Goal: Transaction & Acquisition: Book appointment/travel/reservation

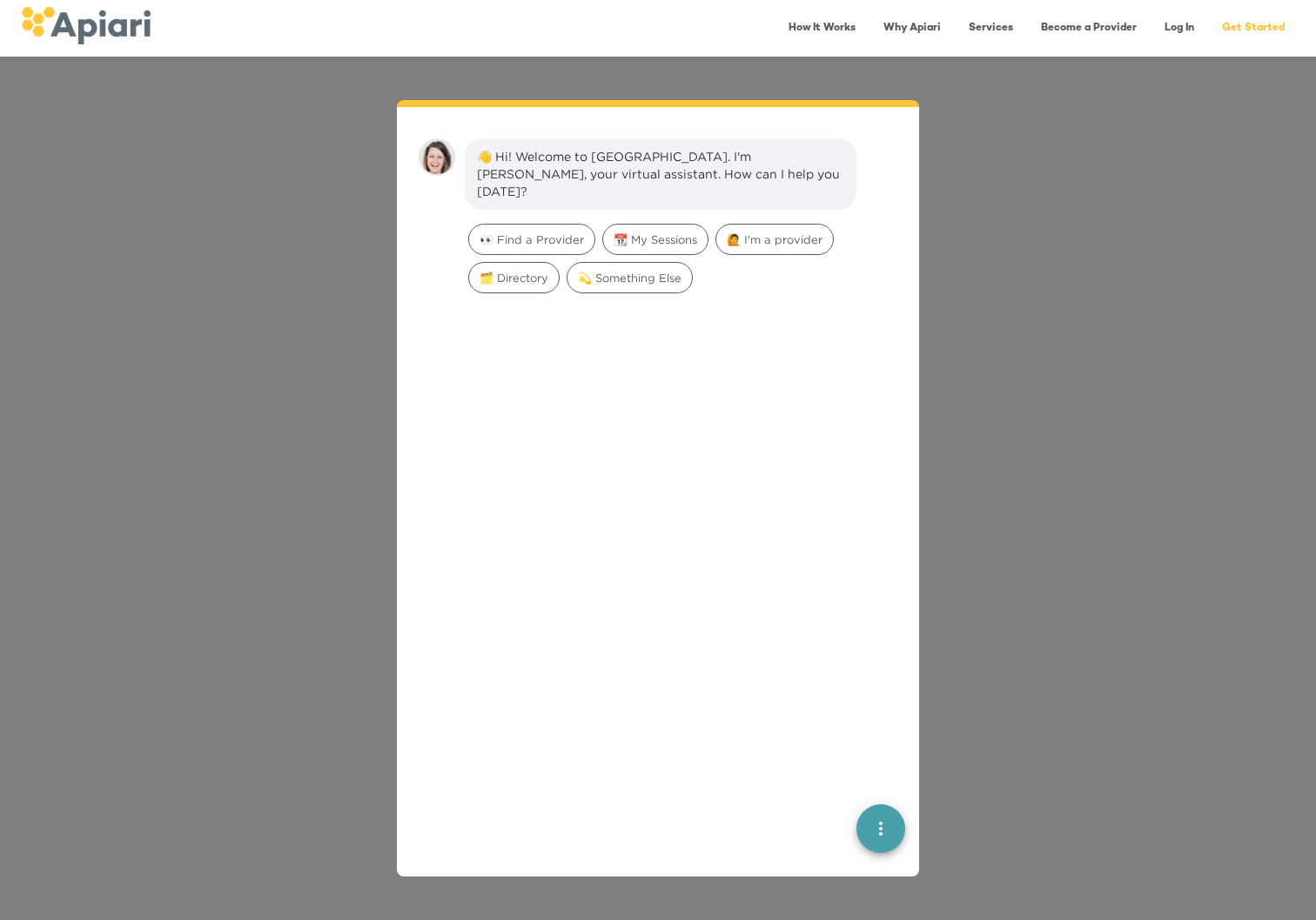
scroll to position [24, 0]
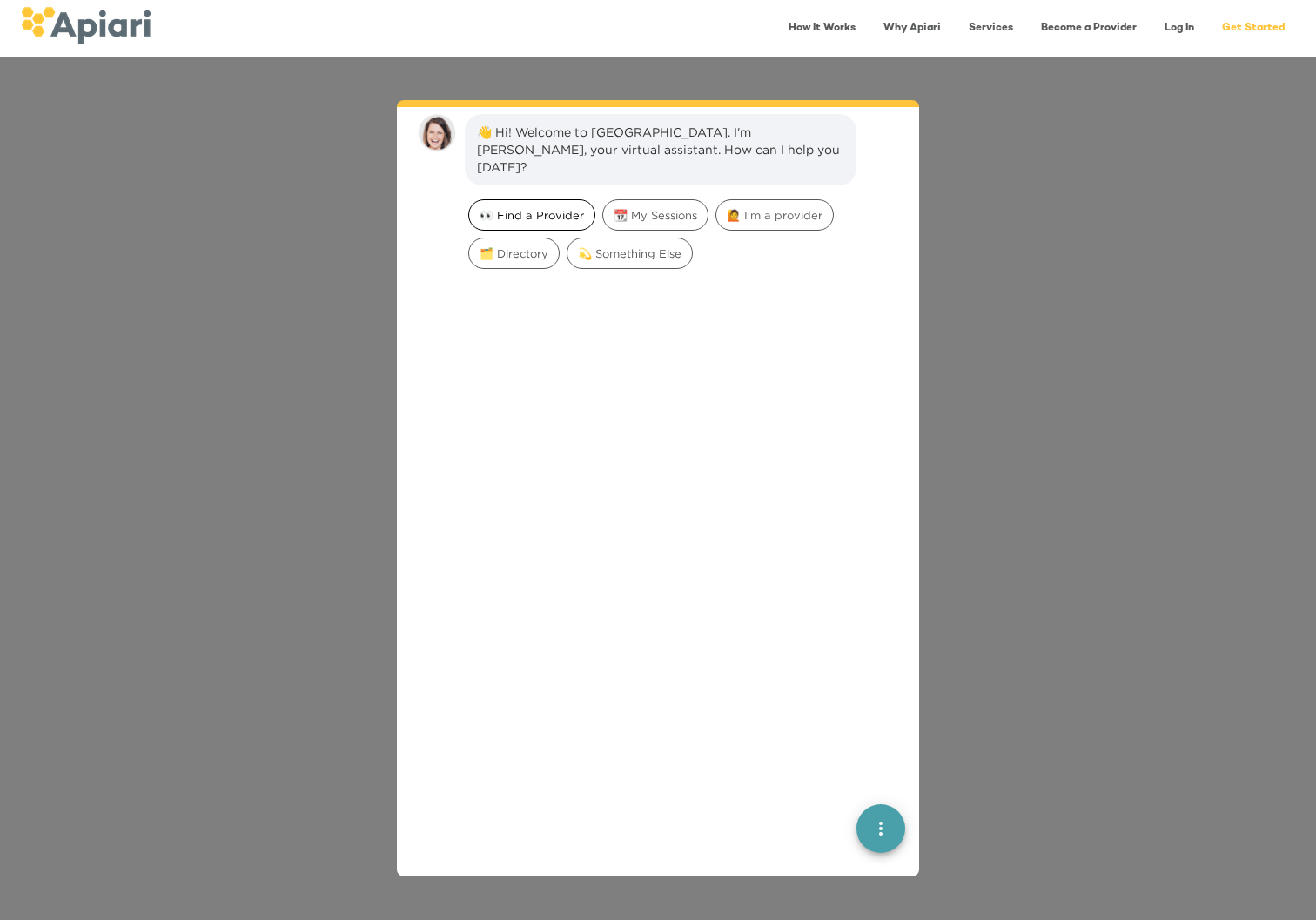
click at [551, 207] on span "👀 Find a Provider" at bounding box center [532, 216] width 125 height 16
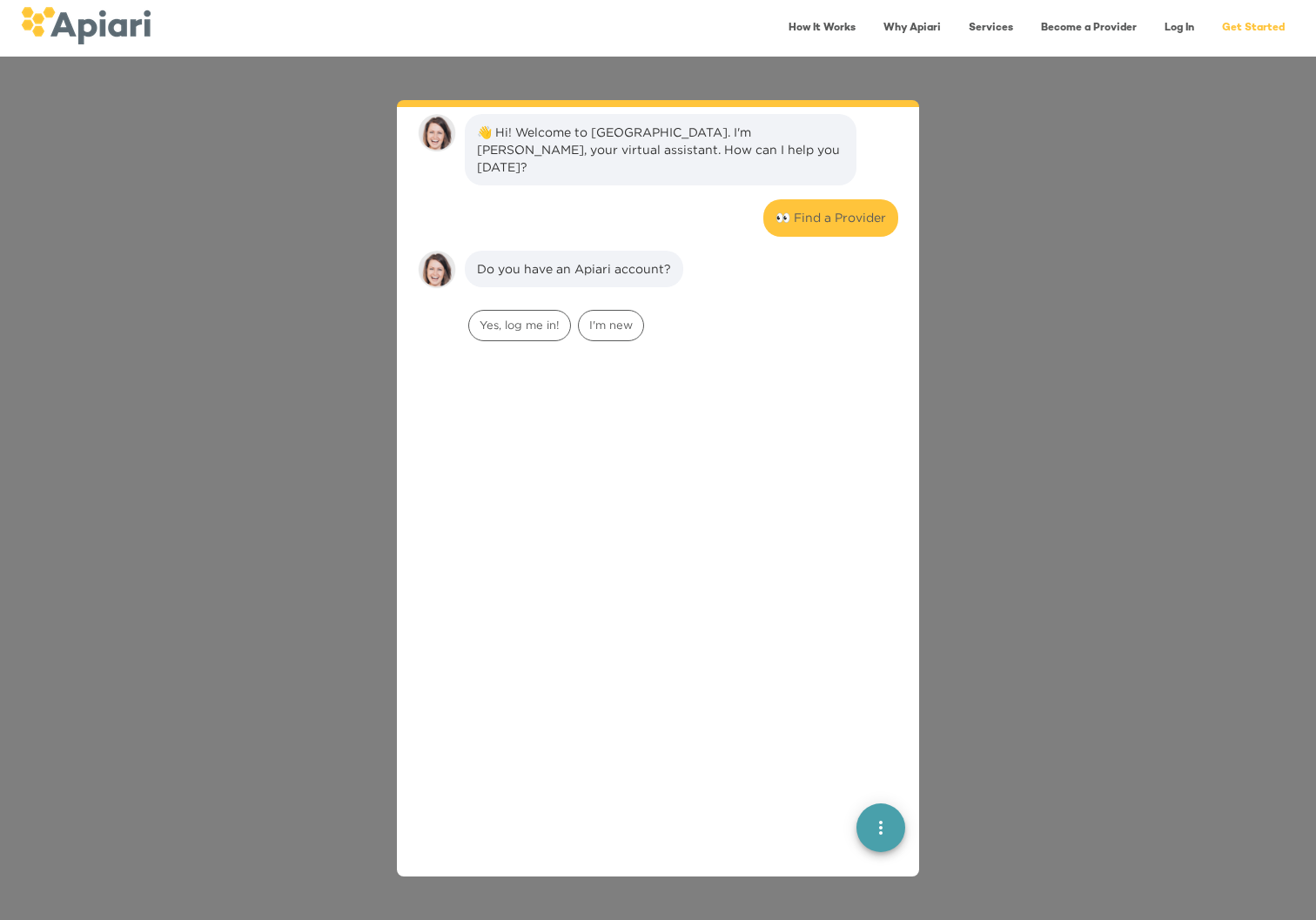
scroll to position [144, 0]
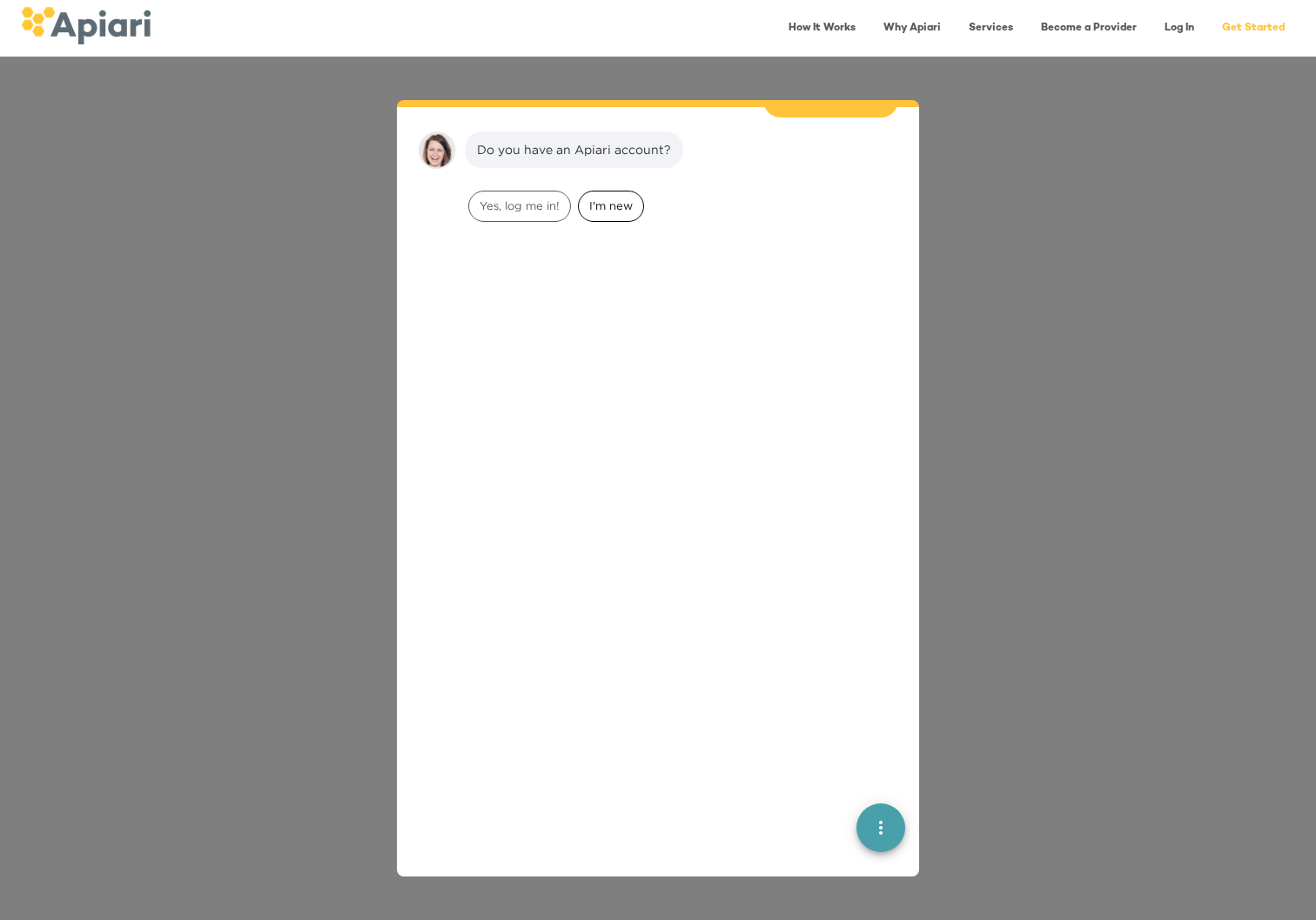
click at [620, 197] on span "I'm new" at bounding box center [610, 206] width 64 height 16
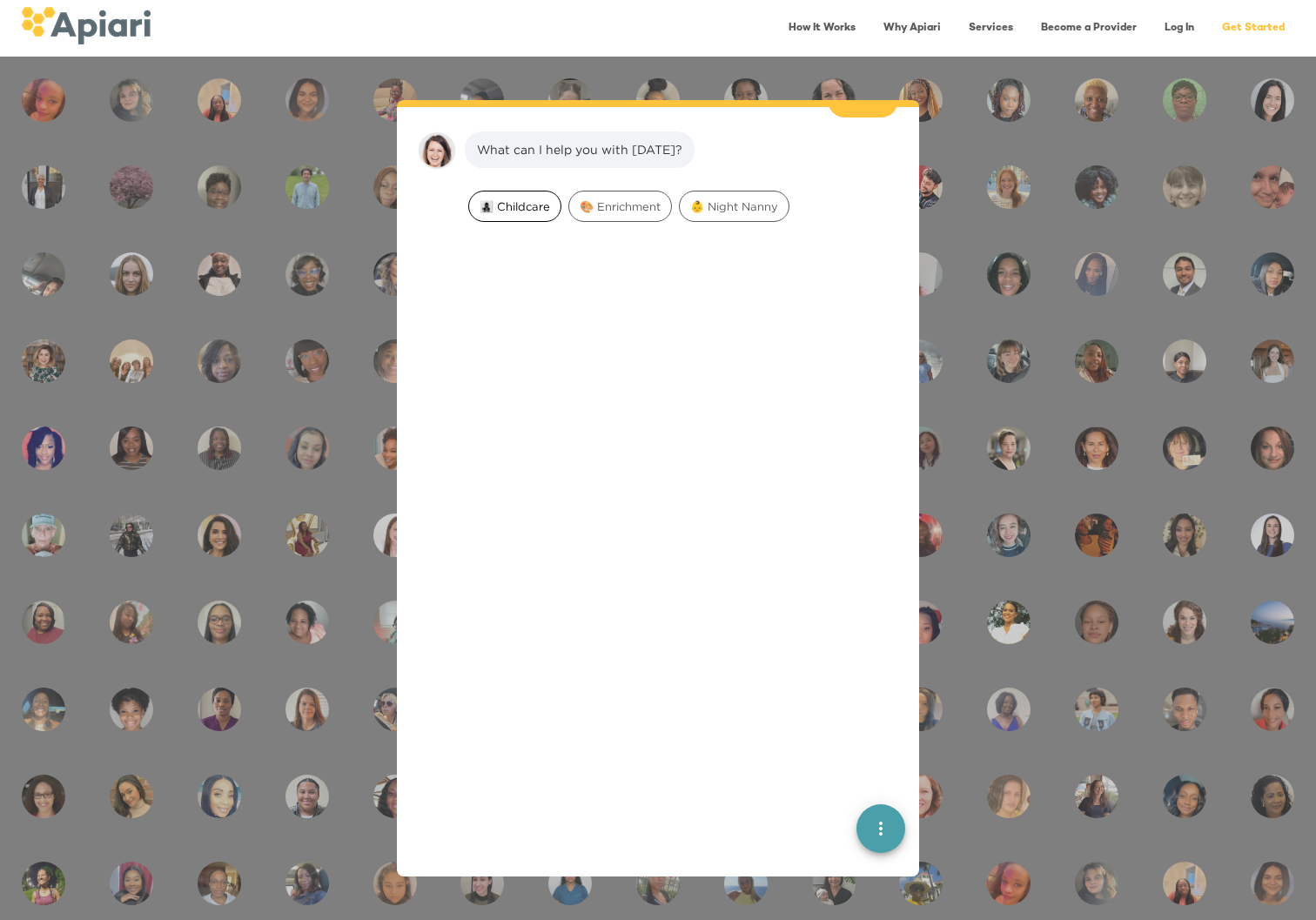
click at [514, 198] on span "👩‍👧‍👦 Childcare" at bounding box center [514, 206] width 91 height 16
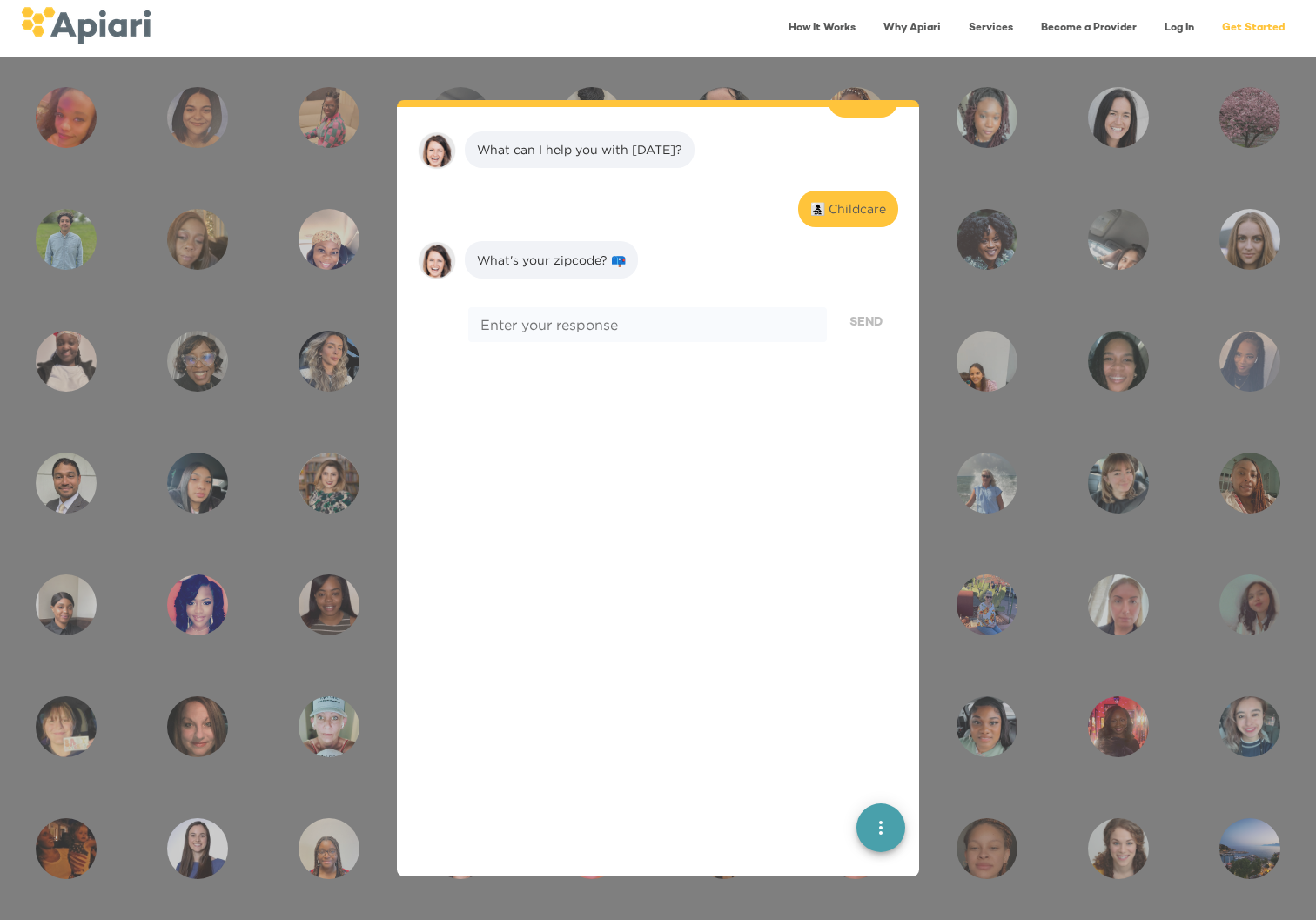
scroll to position [364, 0]
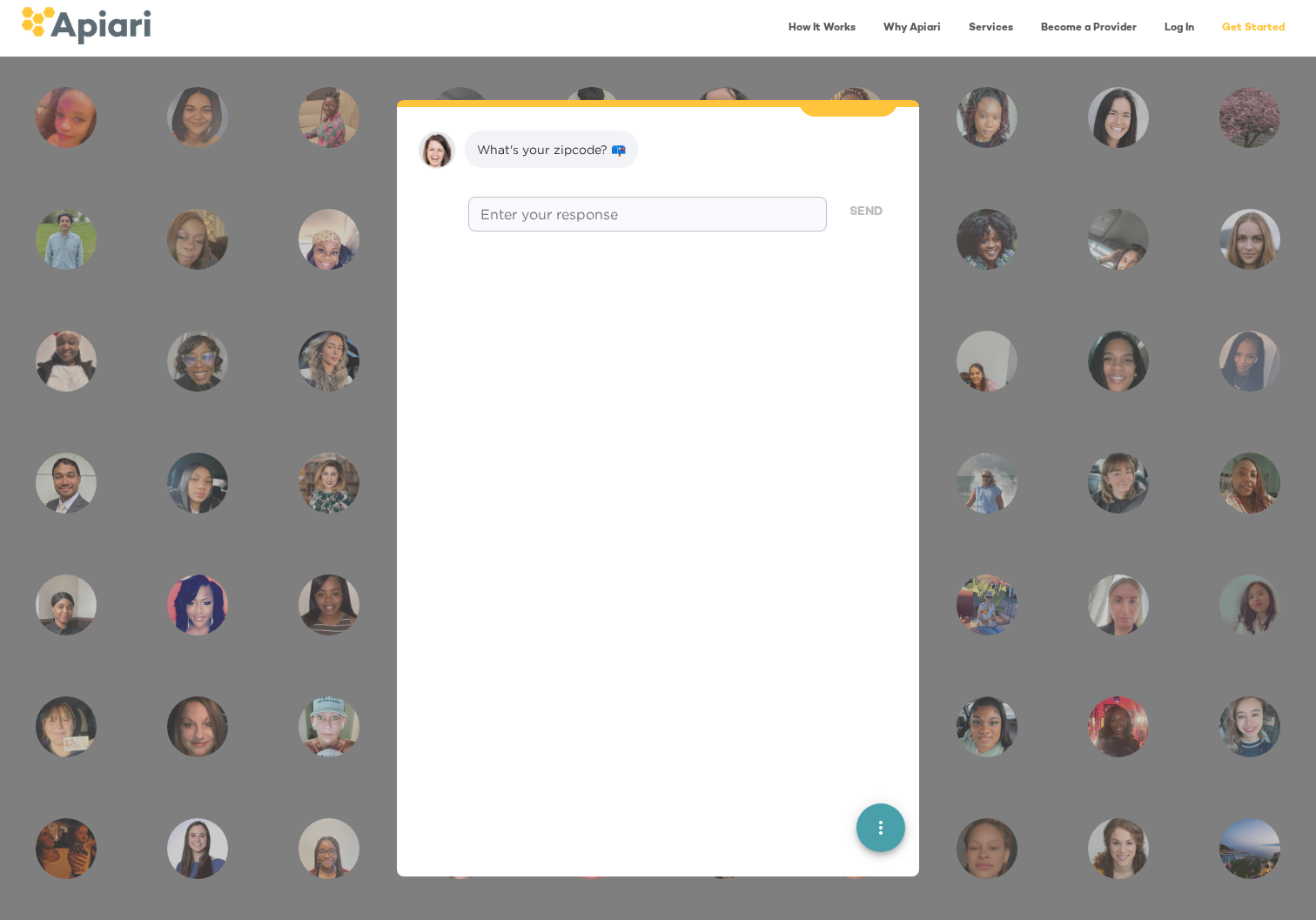
click at [524, 206] on textarea at bounding box center [647, 215] width 334 height 16
type textarea "*****"
click at [850, 203] on span "Send" at bounding box center [866, 213] width 34 height 22
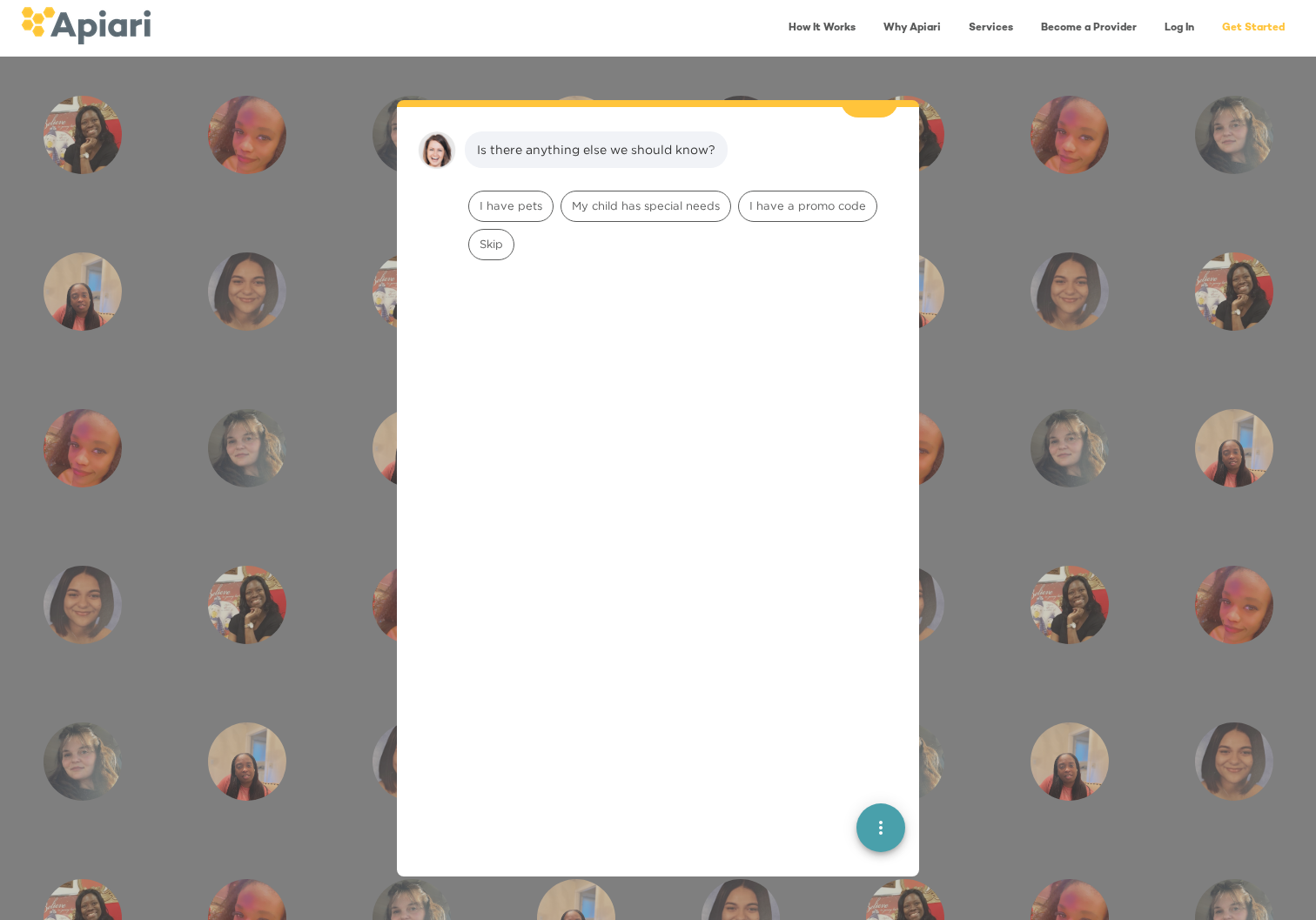
scroll to position [476, 0]
click at [505, 194] on span "I have pets" at bounding box center [511, 202] width 83 height 16
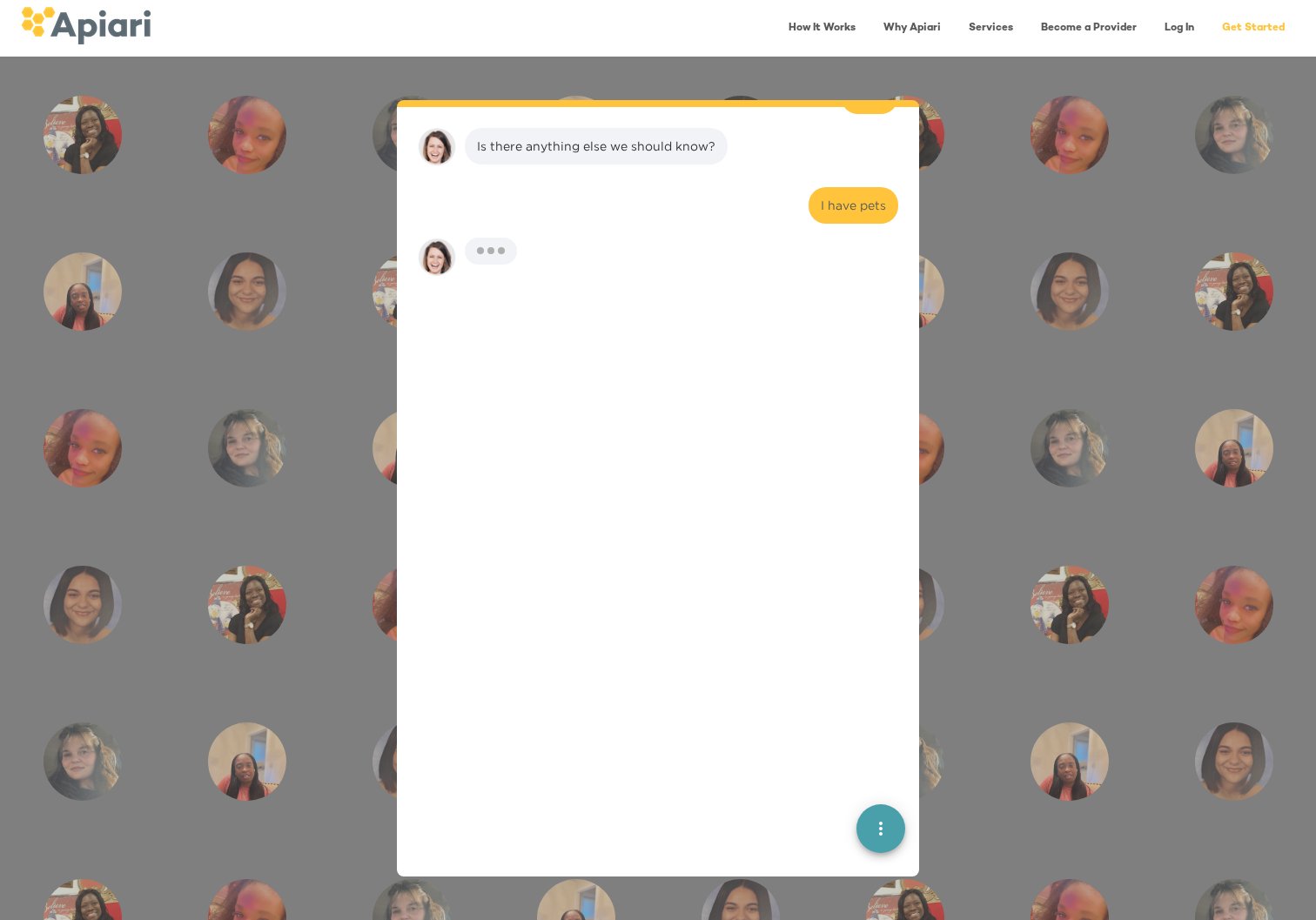
scroll to position [583, 0]
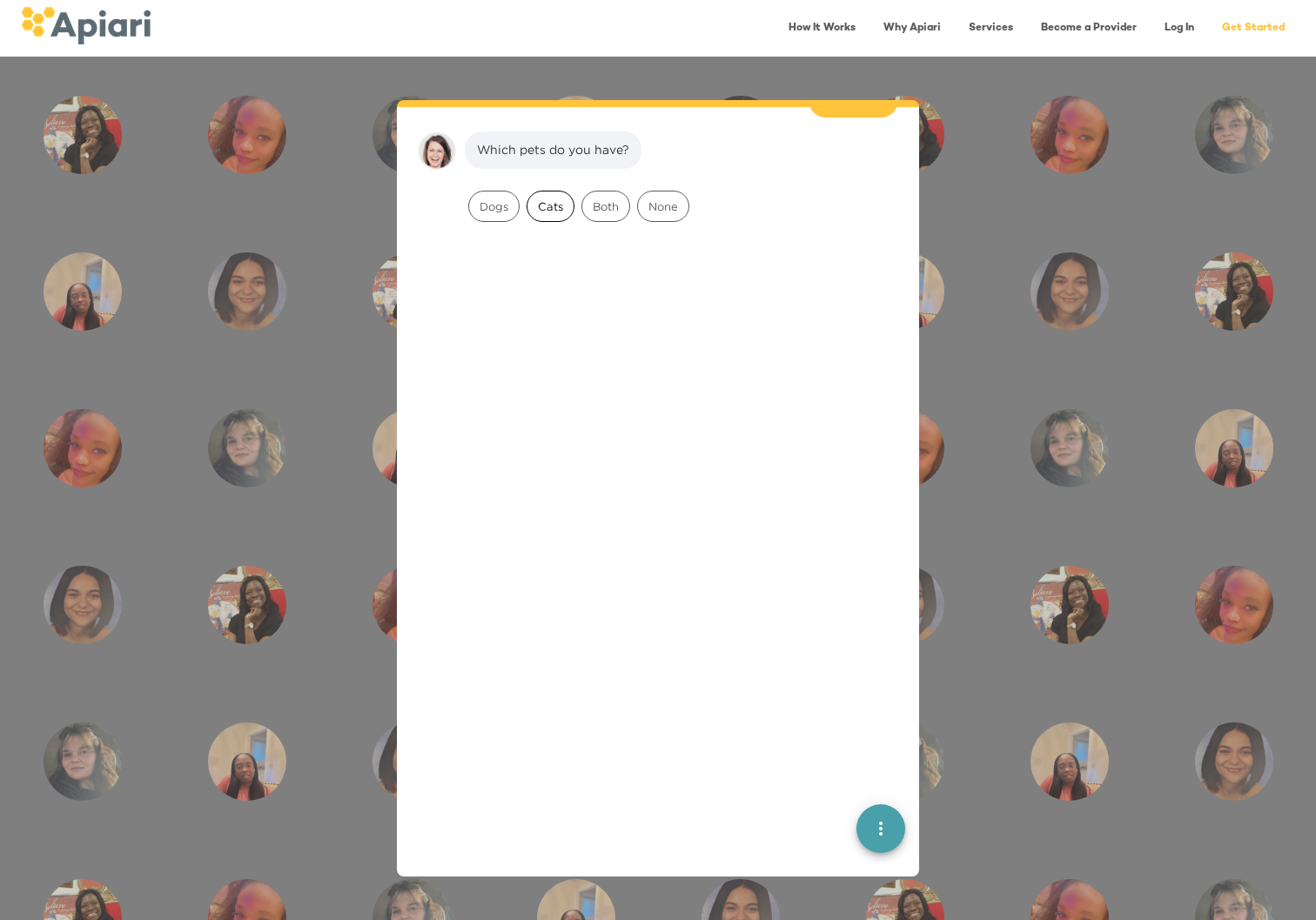
click at [545, 198] on span "Cats" at bounding box center [550, 206] width 46 height 16
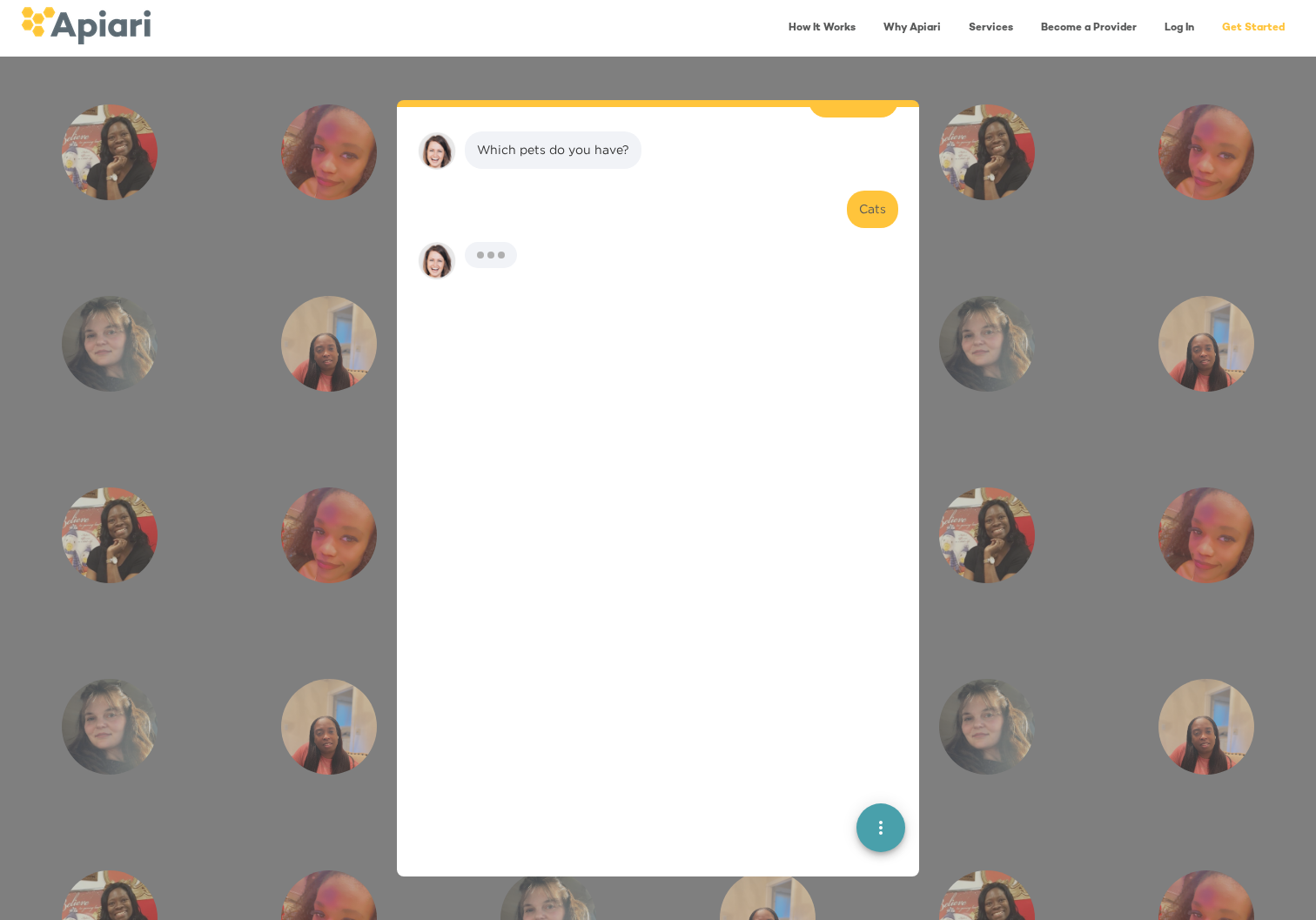
scroll to position [694, 0]
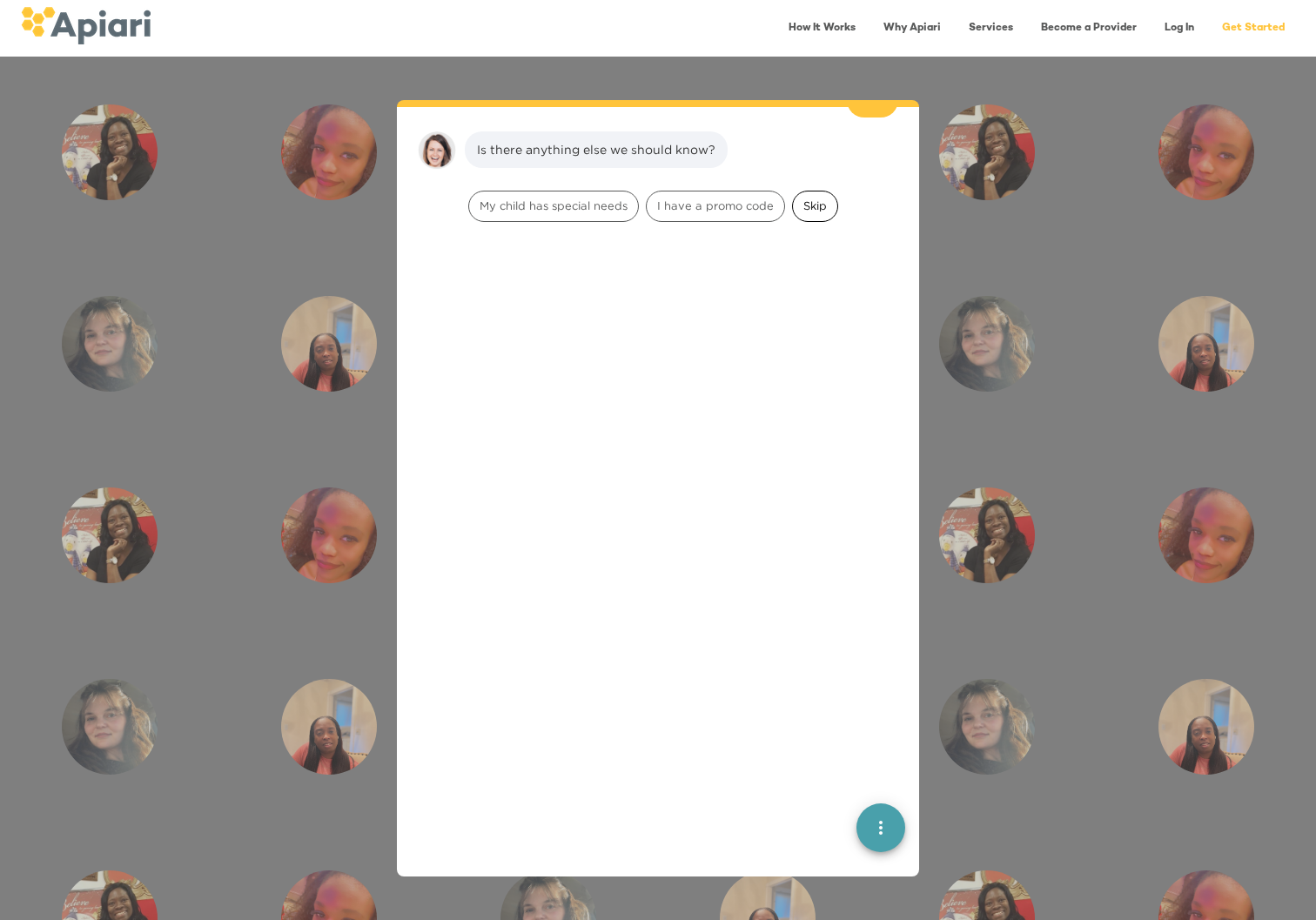
click at [812, 196] on div "Skip" at bounding box center [814, 206] width 46 height 32
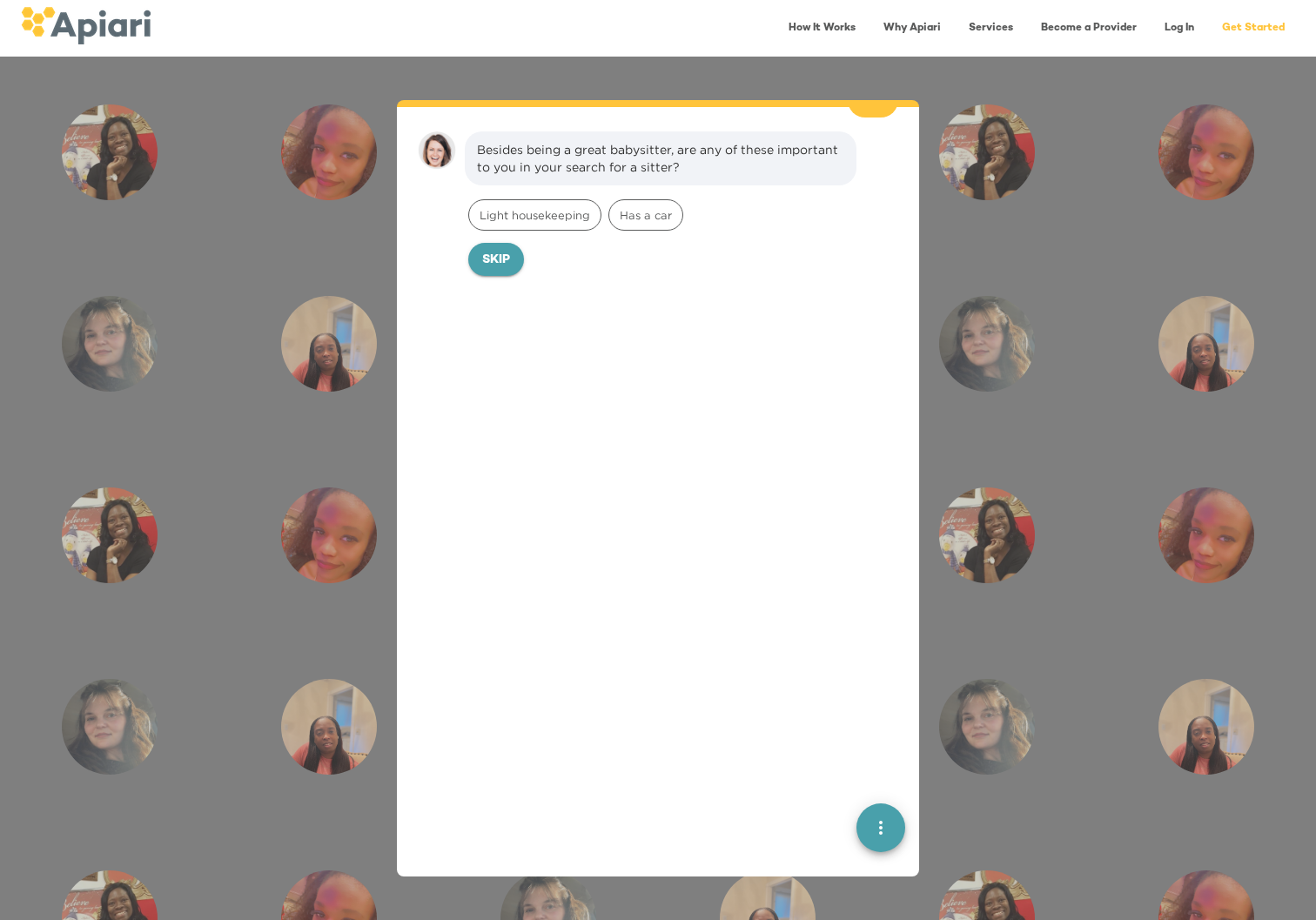
click at [493, 250] on span "Skip" at bounding box center [495, 261] width 28 height 22
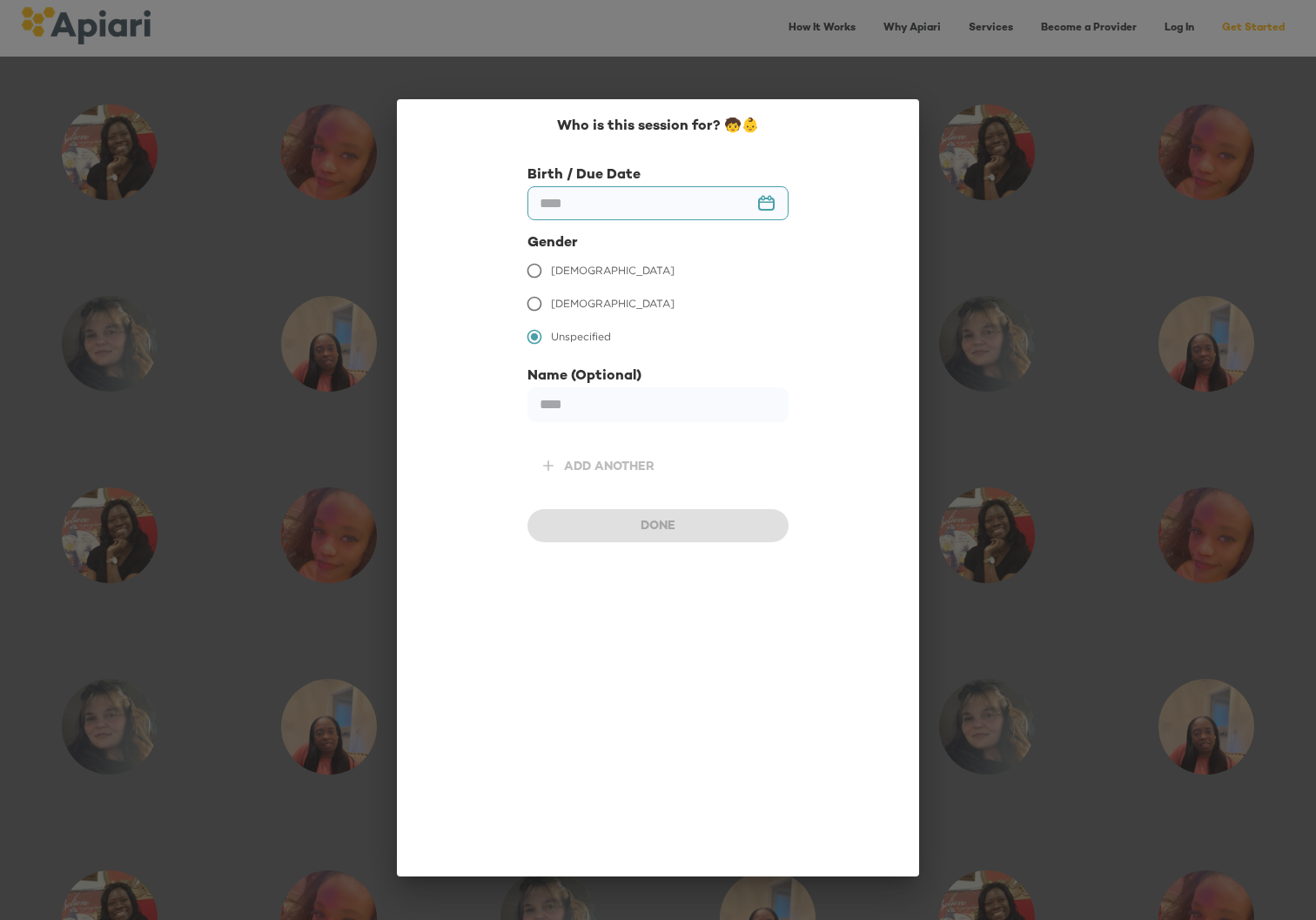
click at [577, 211] on input "text" at bounding box center [658, 203] width 261 height 34
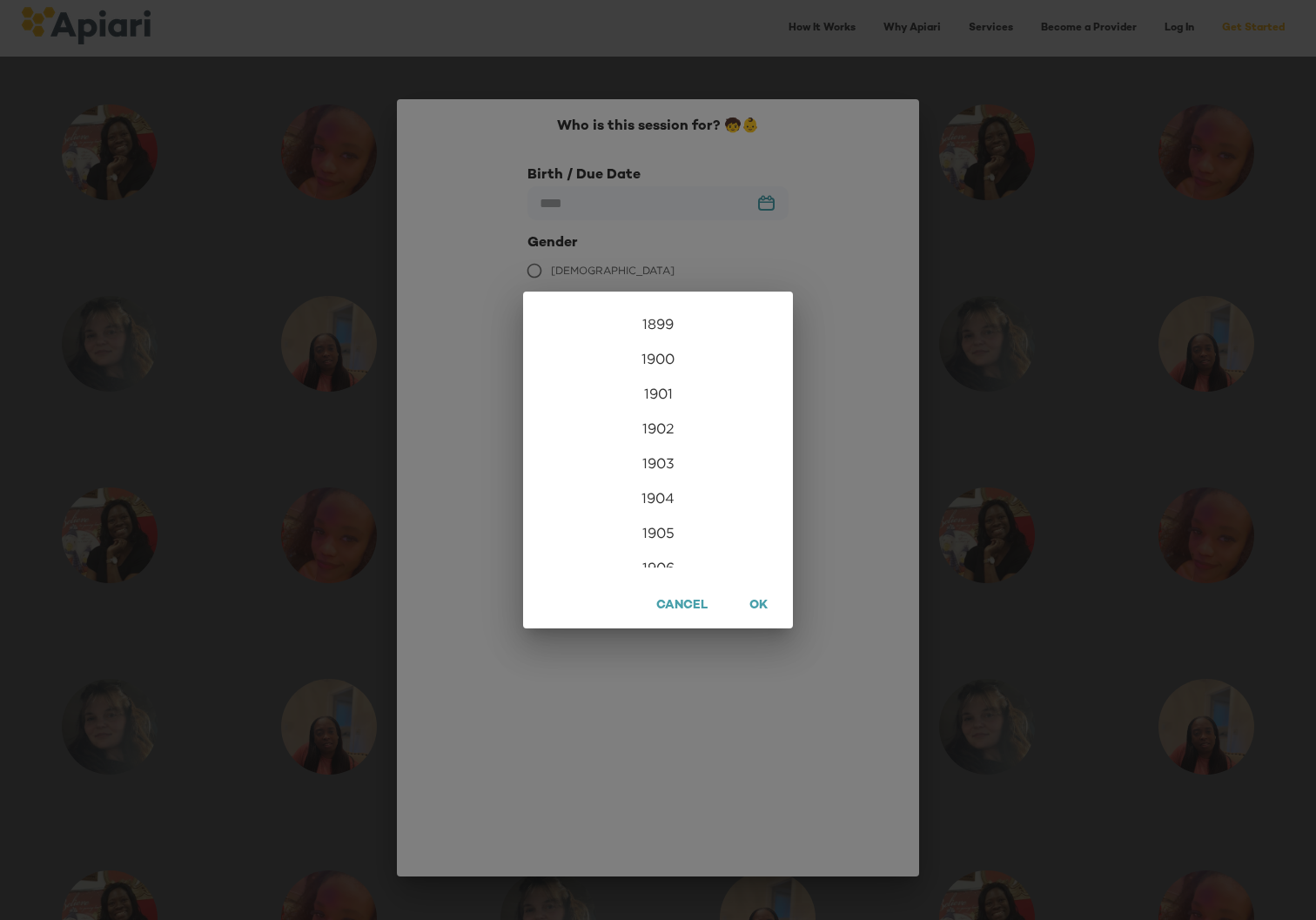
scroll to position [4211, 0]
click at [652, 363] on div "2021" at bounding box center [658, 359] width 270 height 34
click at [742, 528] on div "Dec" at bounding box center [747, 534] width 90 height 65
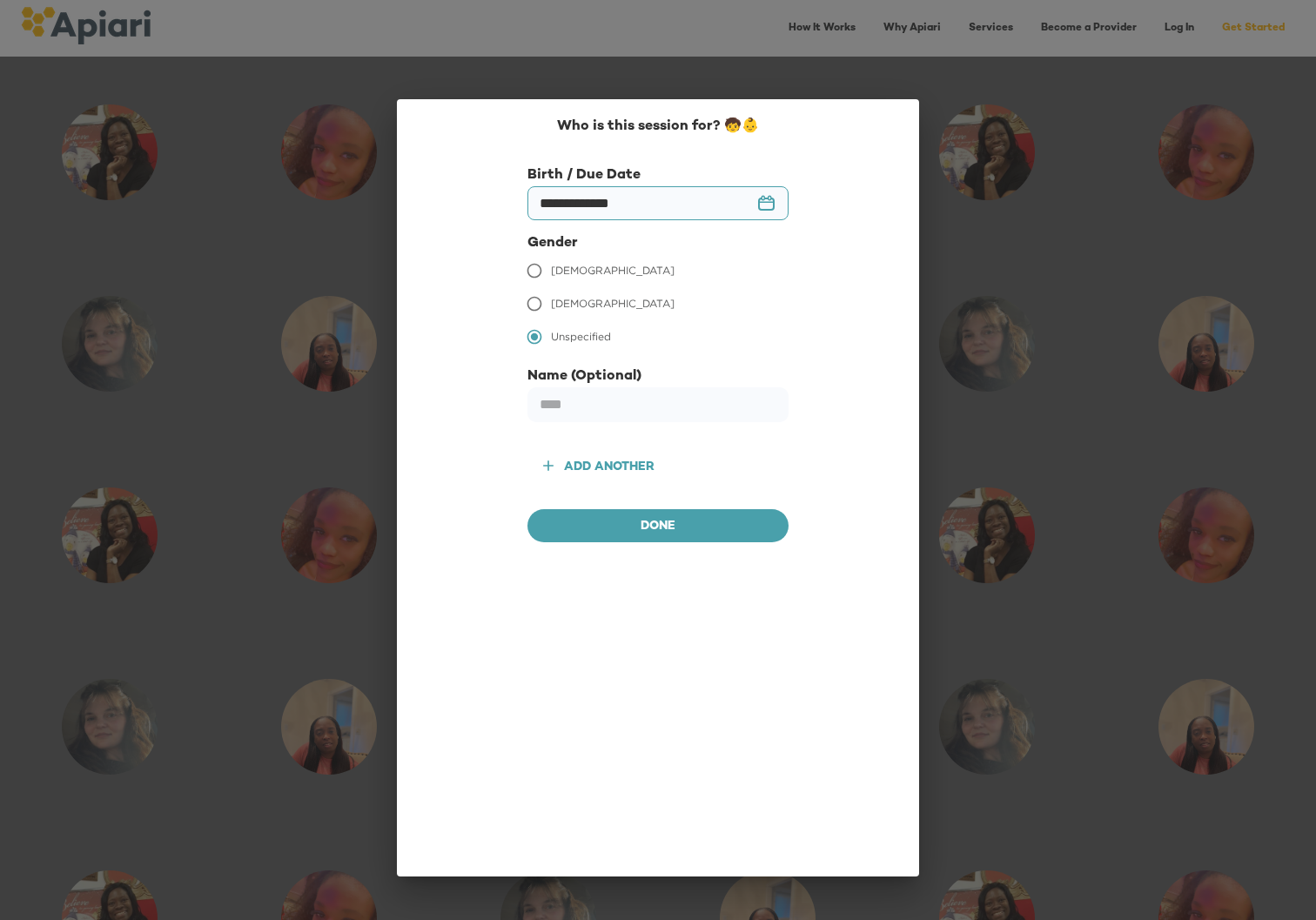
click at [616, 206] on input "**********" at bounding box center [658, 203] width 261 height 34
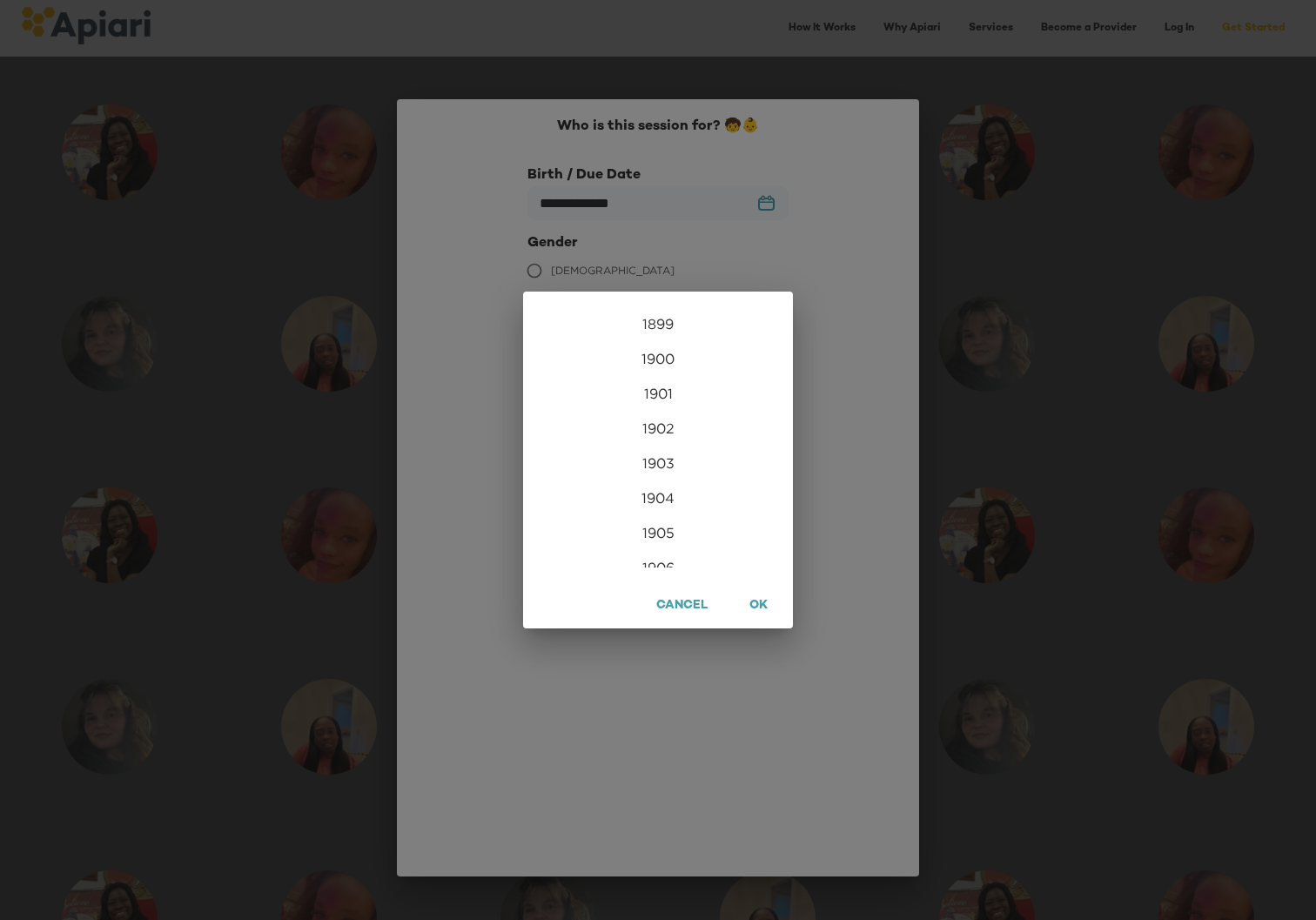
scroll to position [4141, 0]
click at [648, 514] on div "2023" at bounding box center [658, 515] width 270 height 34
drag, startPoint x: 731, startPoint y: 331, endPoint x: 706, endPoint y: 321, distance: 26.9
click at [731, 331] on div "Mar" at bounding box center [747, 339] width 90 height 65
type input "**********"
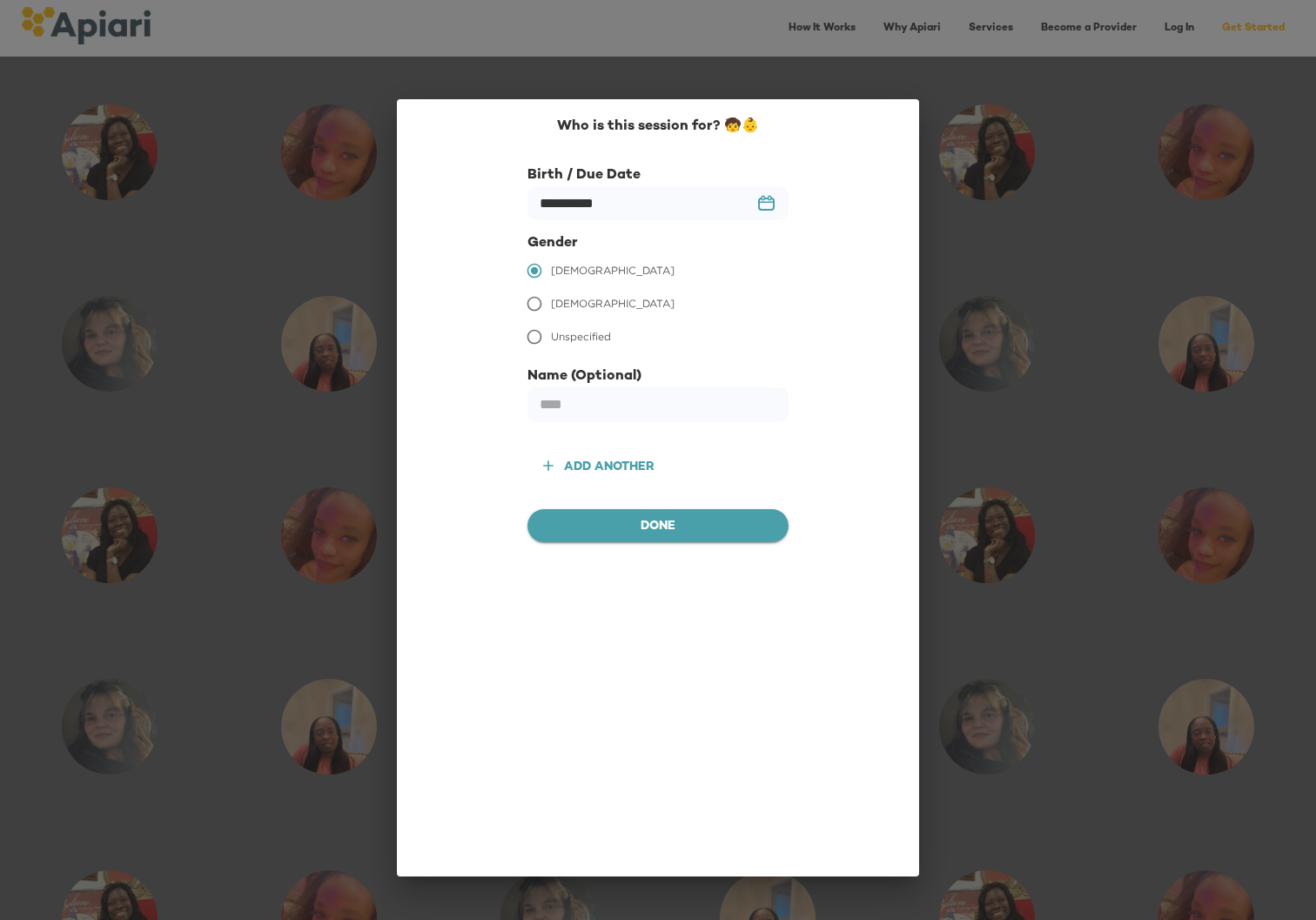
click at [610, 532] on span "Done" at bounding box center [658, 527] width 233 height 22
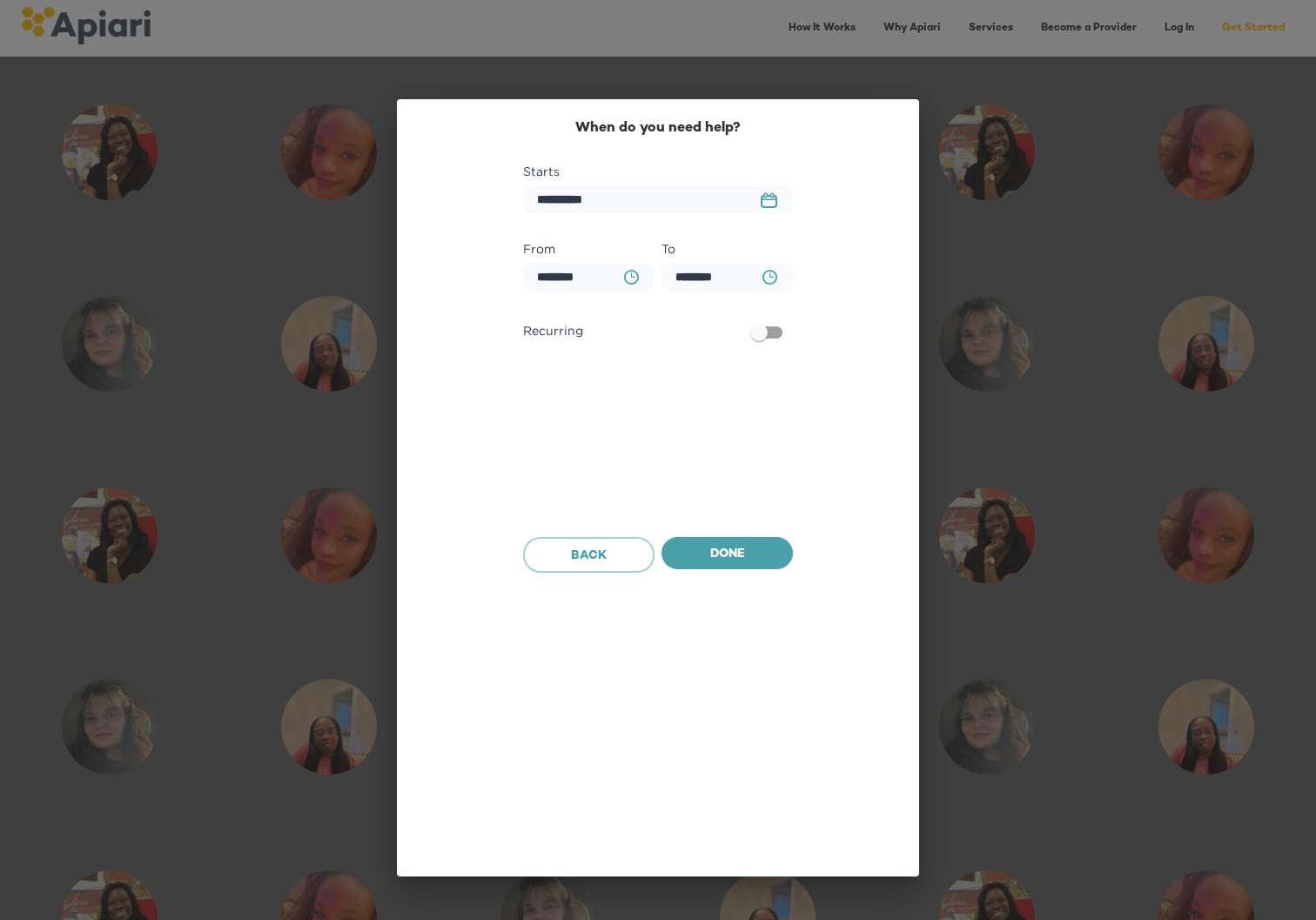
scroll to position [1031, 0]
click at [650, 182] on label "Starts" at bounding box center [658, 171] width 270 height 21
click at [650, 186] on input "**********" at bounding box center [658, 200] width 270 height 29
click at [750, 200] on button "23979DC4-A7E4-489C-88E7-37869341D308 Created with sketchtool." at bounding box center [768, 200] width 37 height 36
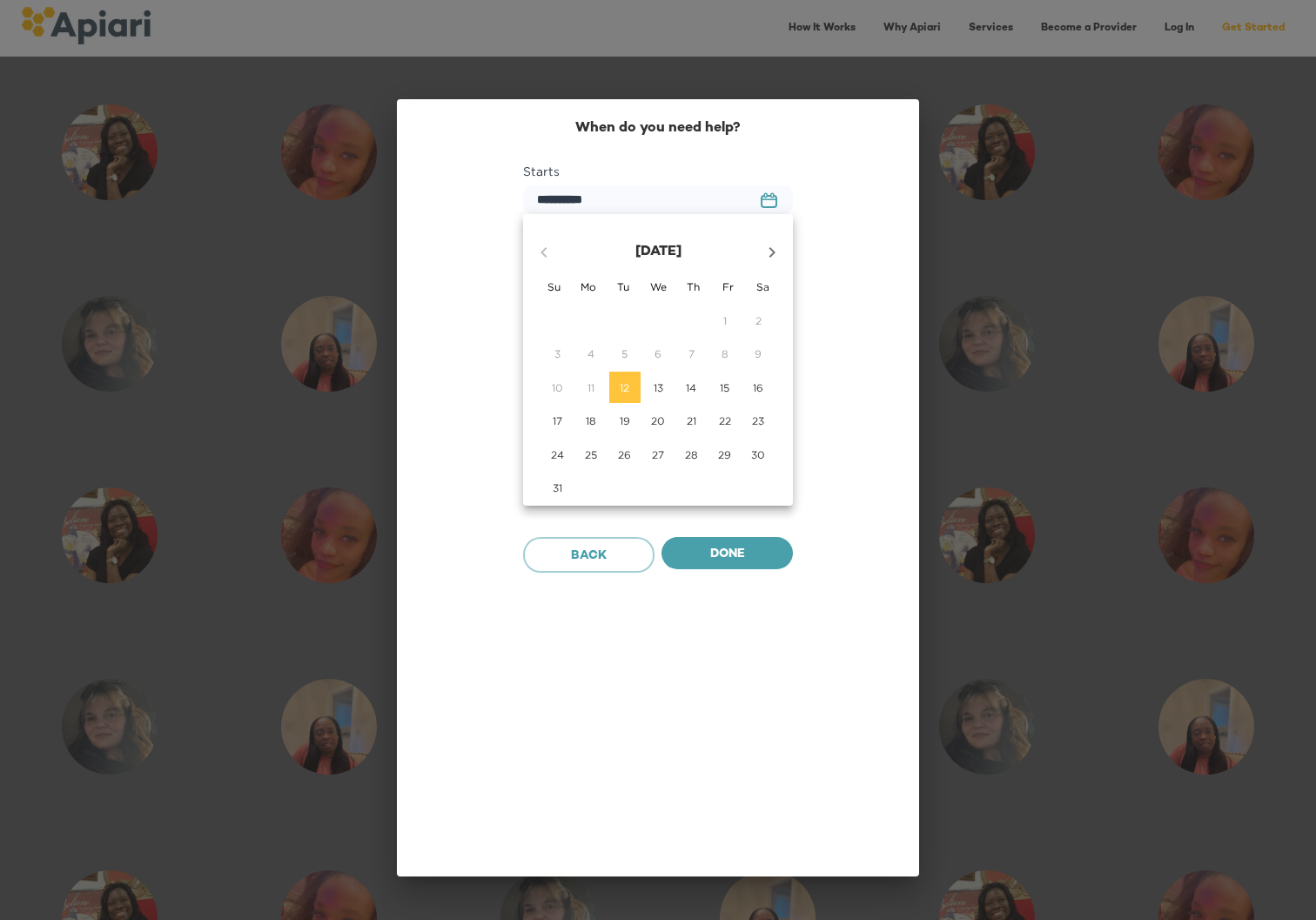
click at [772, 253] on icon "button" at bounding box center [772, 252] width 21 height 21
click at [623, 359] on p "9" at bounding box center [625, 353] width 7 height 14
type input "**********"
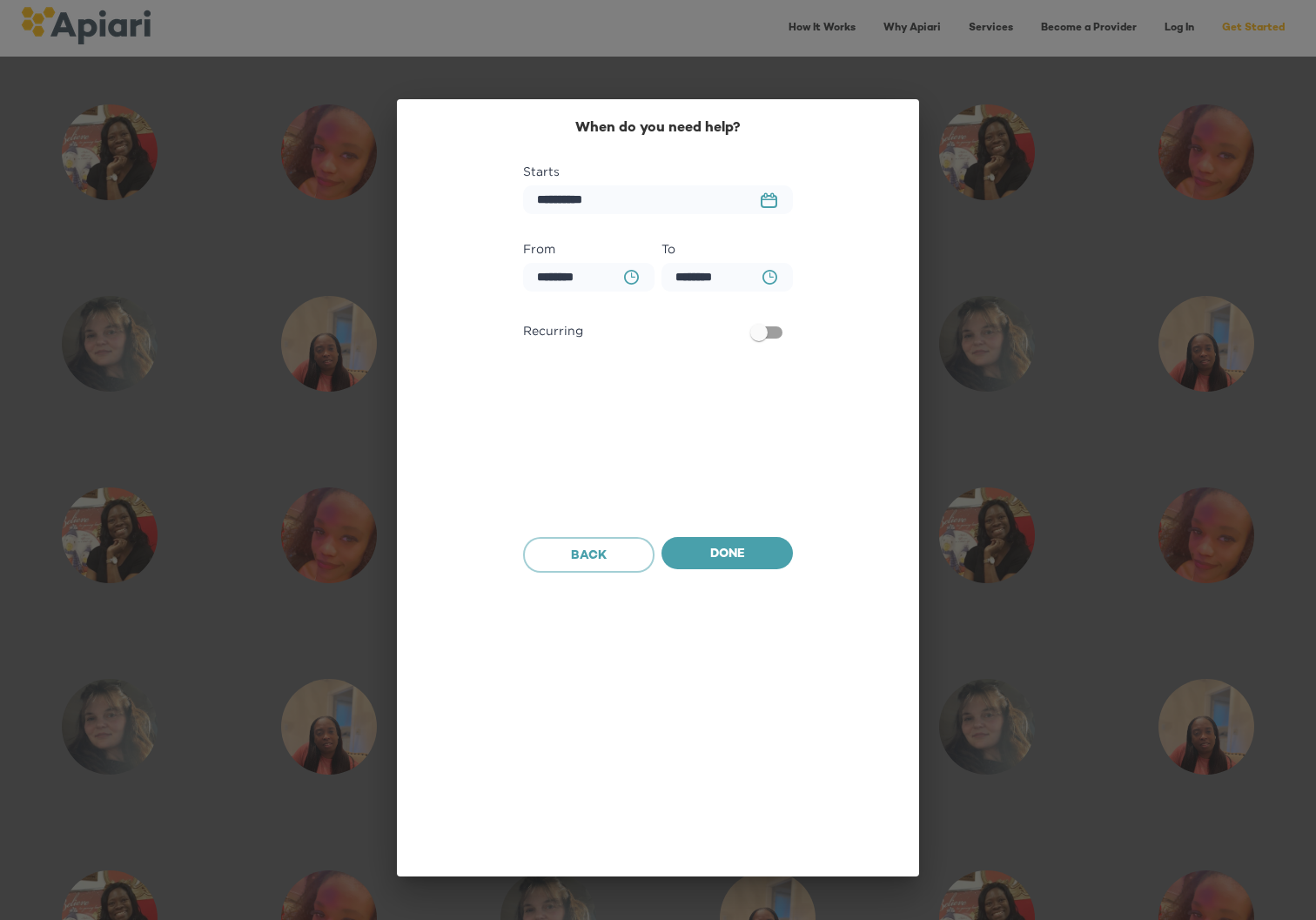
click at [629, 281] on icon "BA0D2328-0349-4FFE-B945-982DA367CA30 Created with sketchtool." at bounding box center [631, 277] width 14 height 14
click at [629, 281] on div at bounding box center [658, 460] width 1316 height 920
click at [637, 278] on icon "button" at bounding box center [631, 277] width 14 height 14
type input "********"
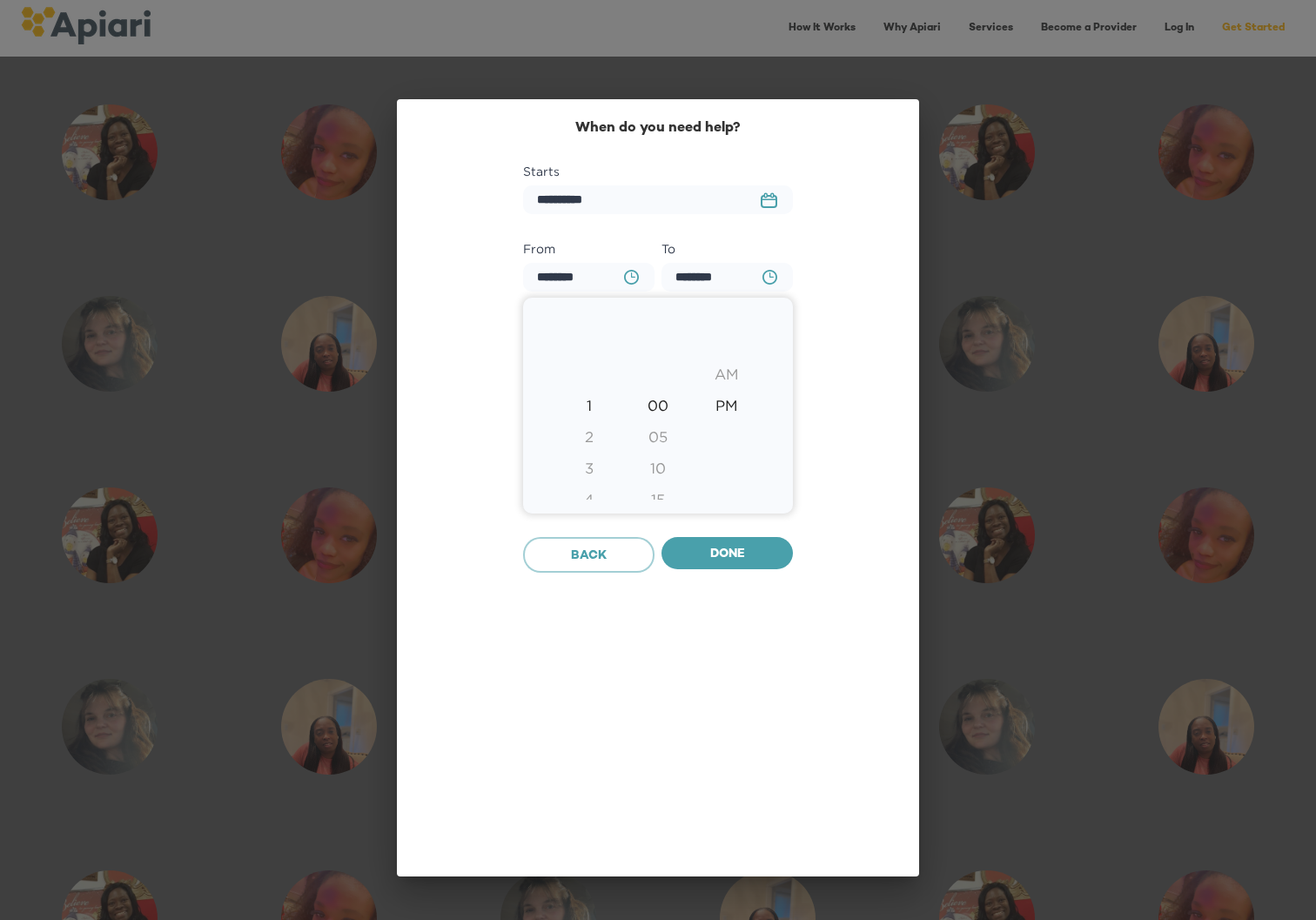
type input "********"
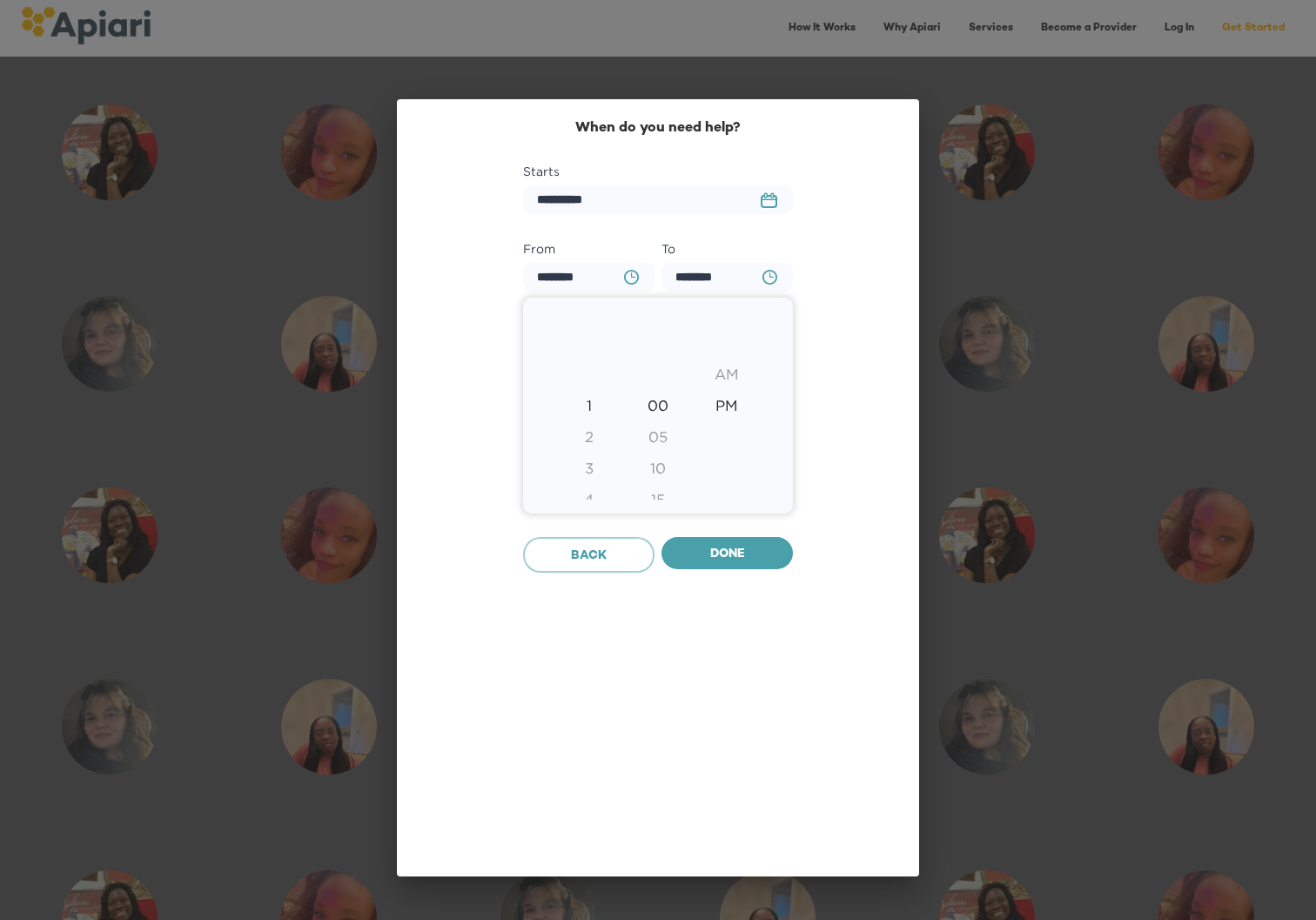
type input "********"
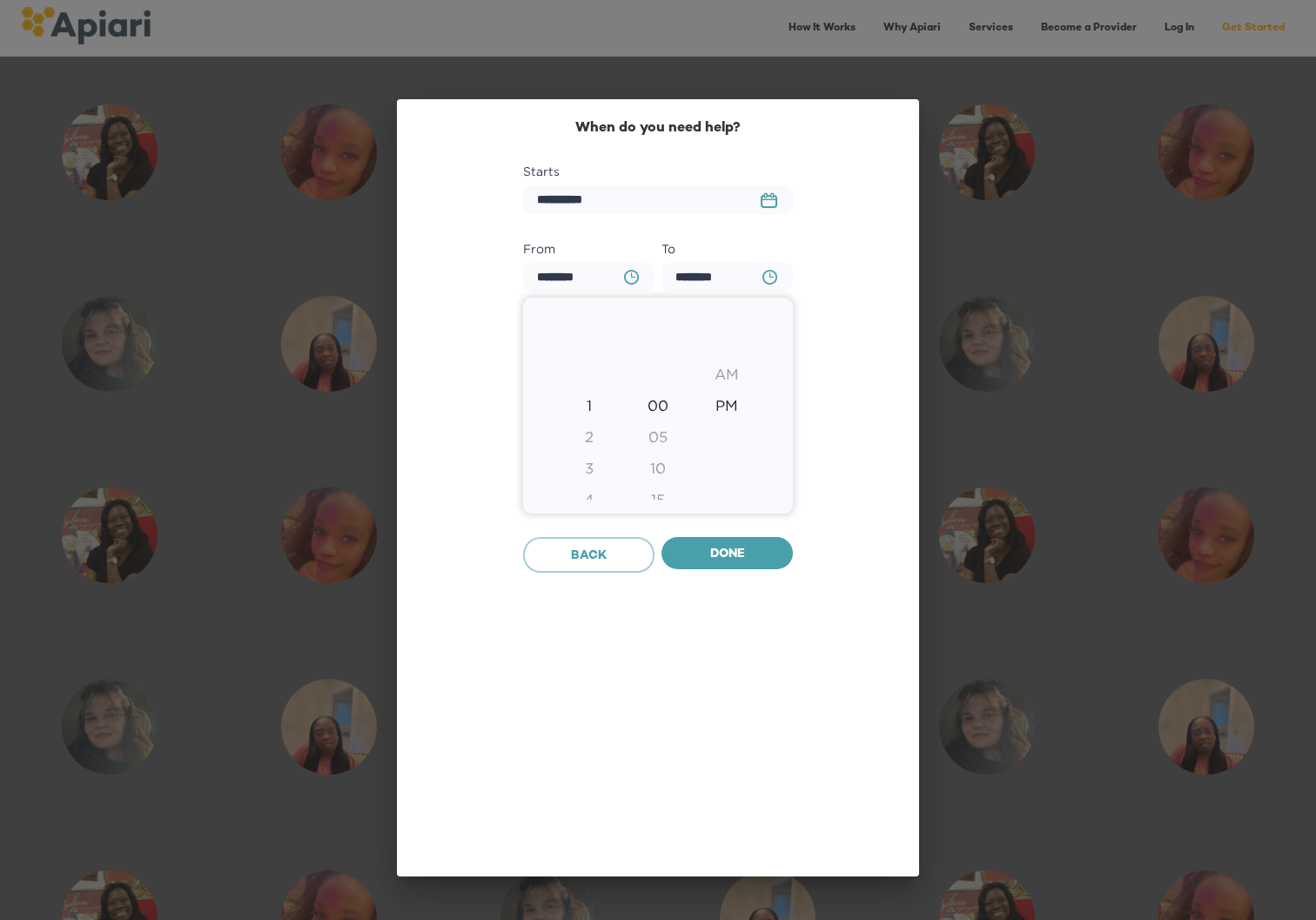
type input "********"
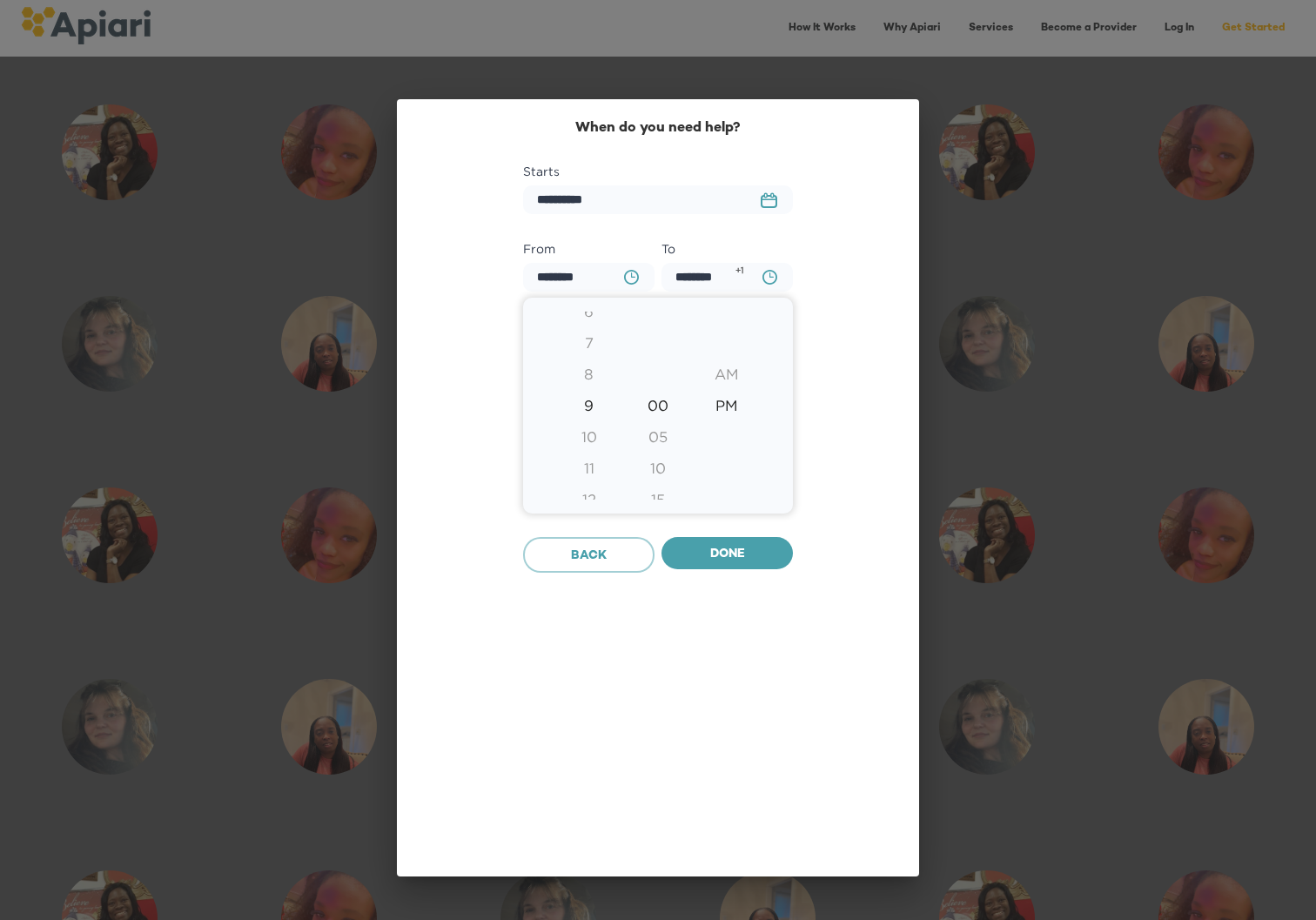
type input "********"
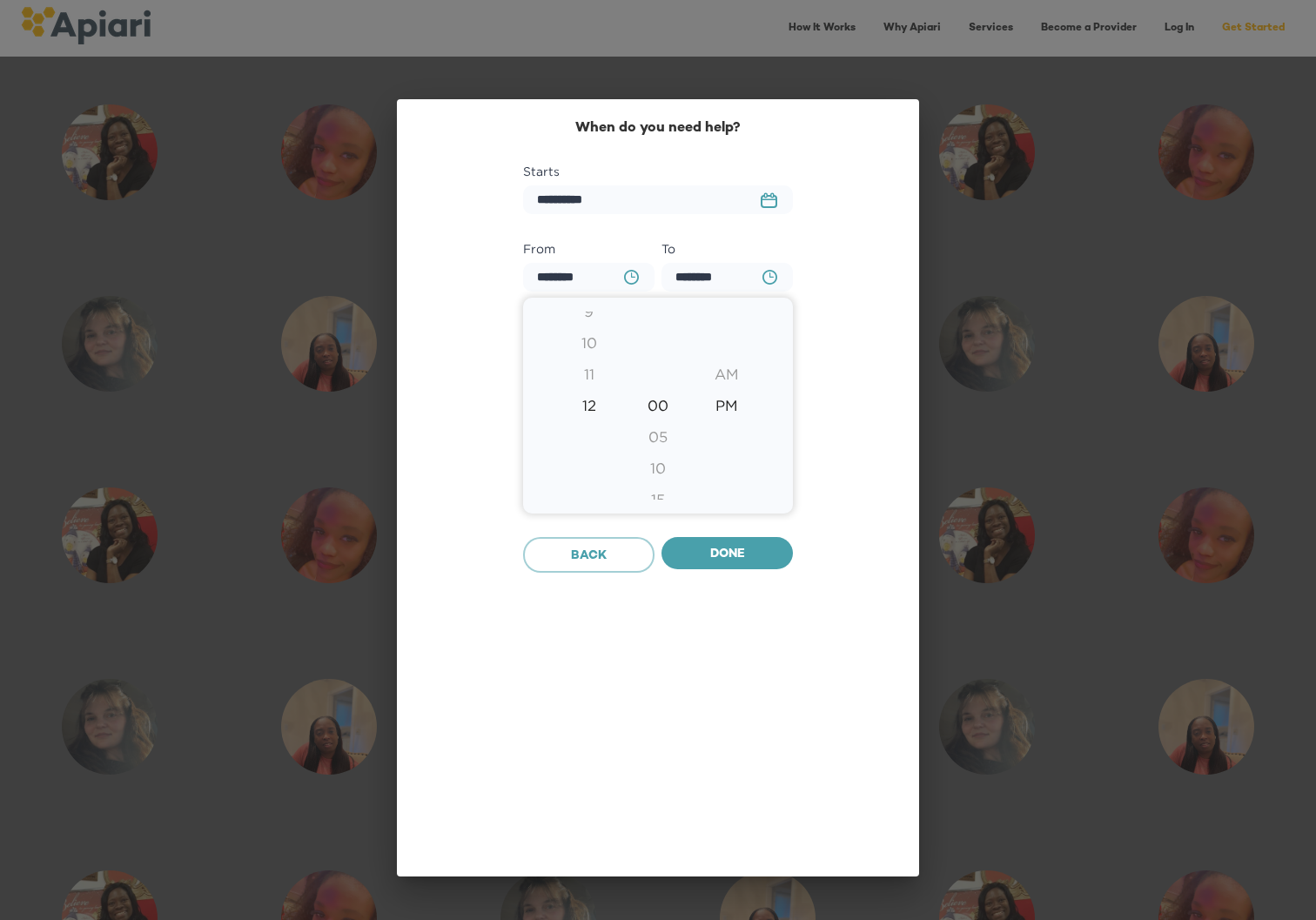
click at [593, 410] on div "12" at bounding box center [589, 405] width 69 height 32
type input "********"
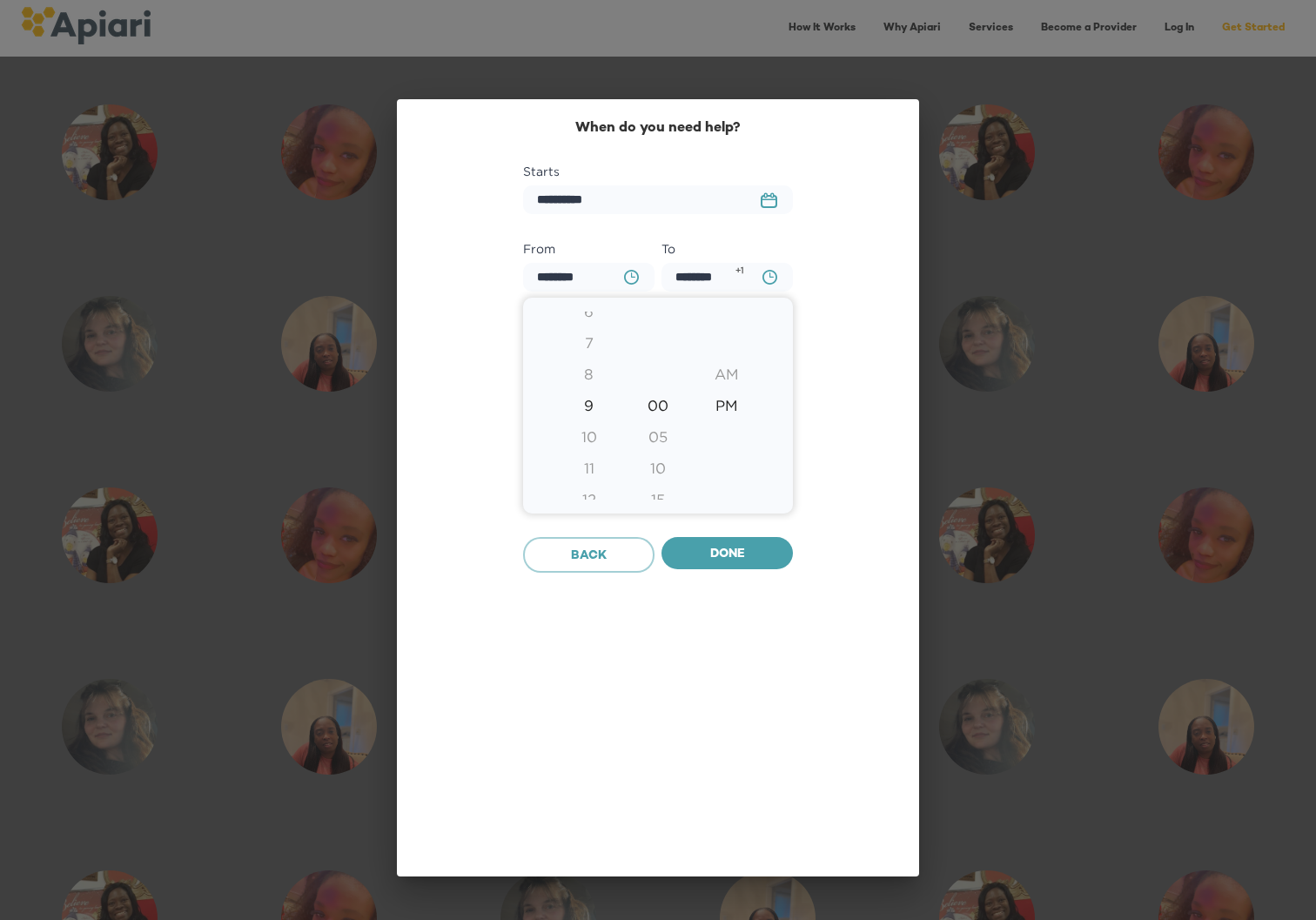
type input "********"
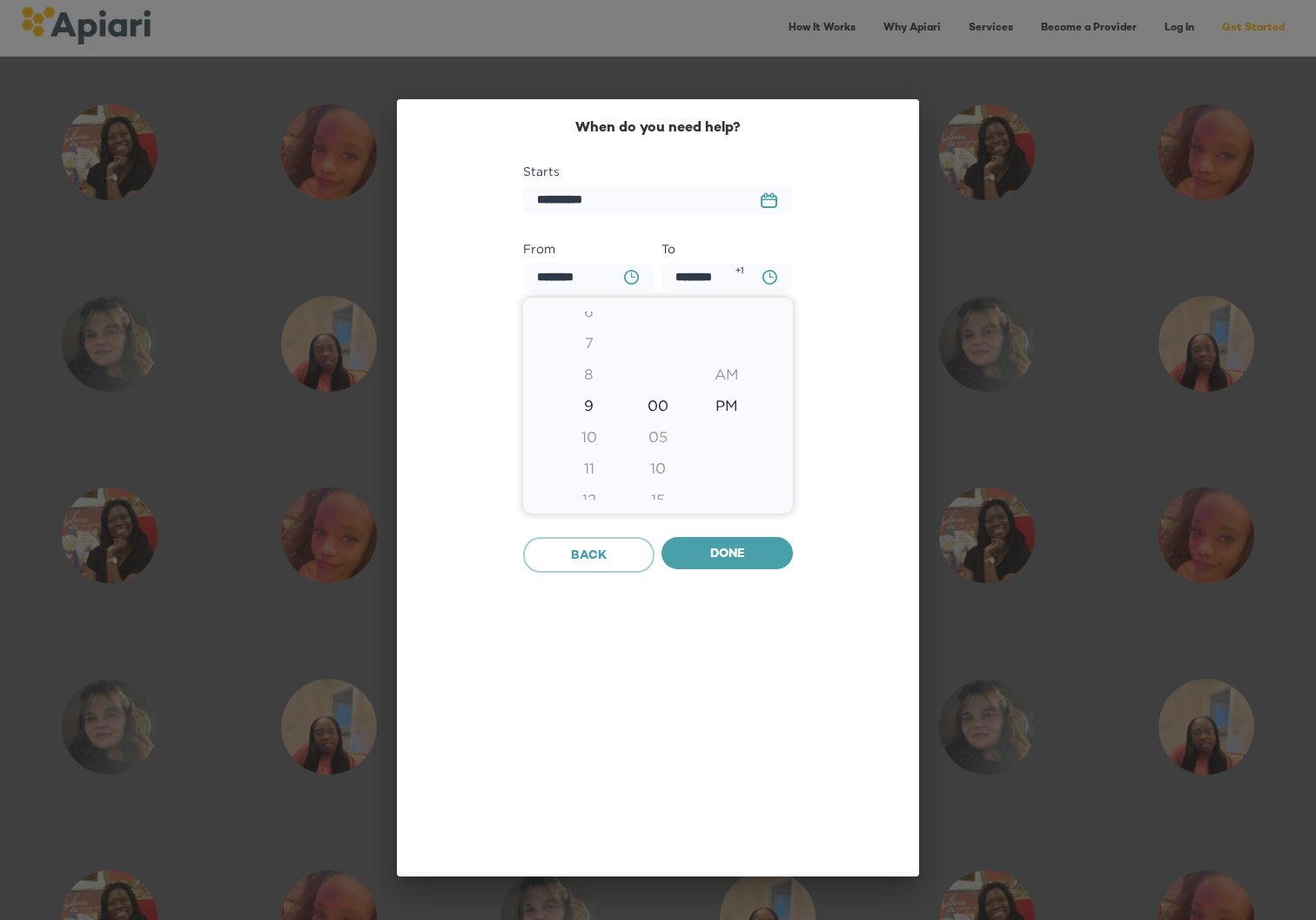
type input "********"
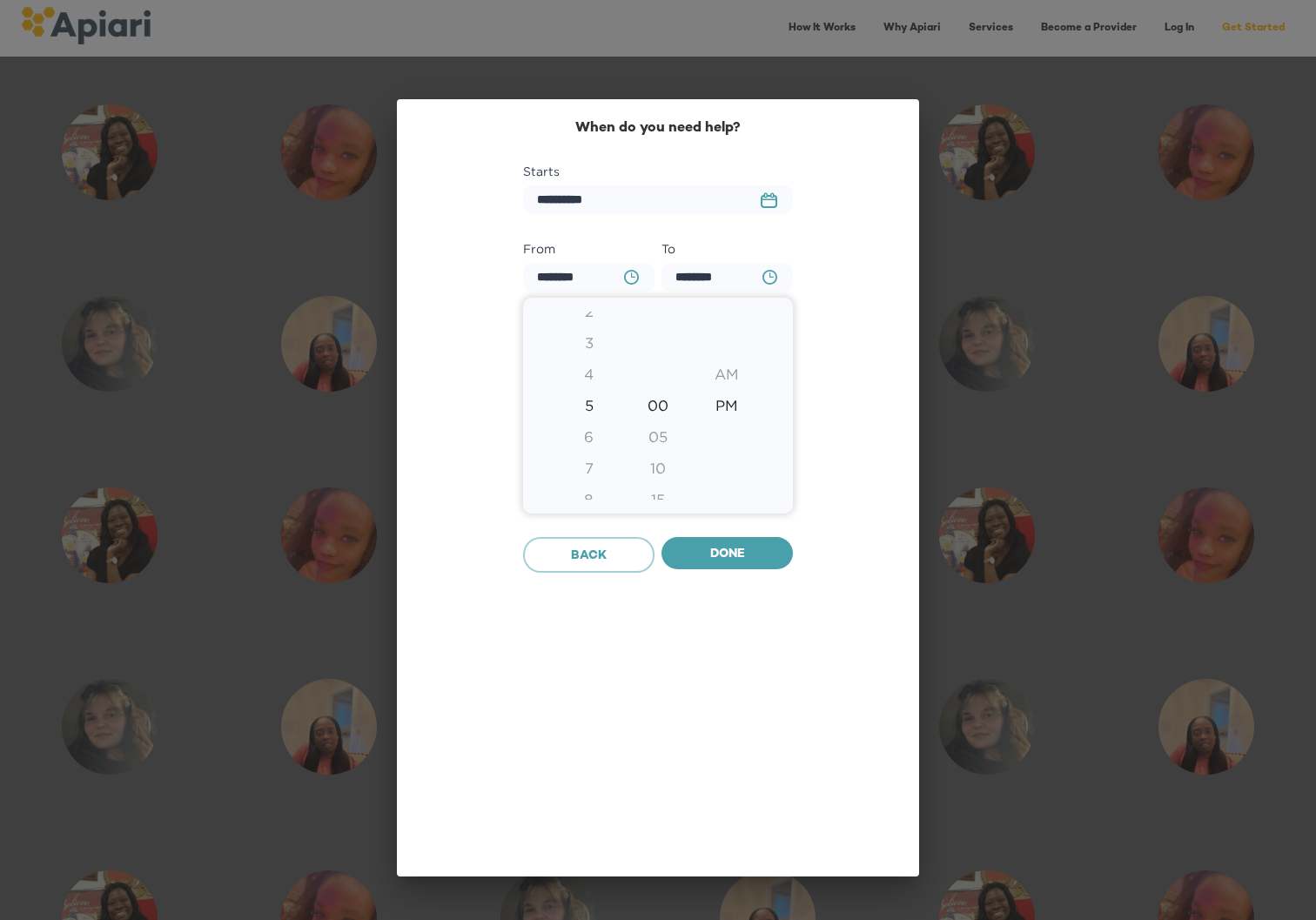
type input "********"
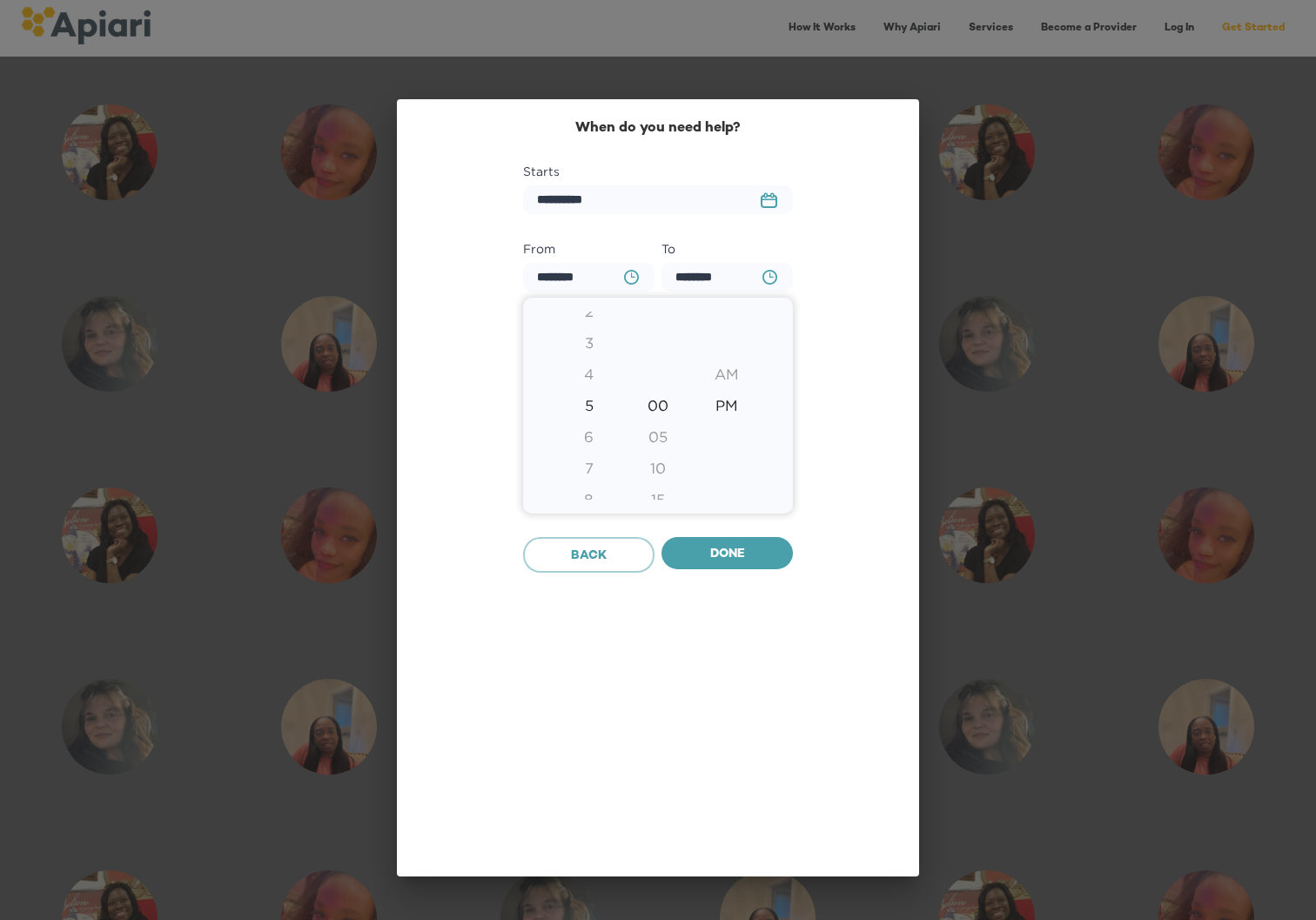
type input "********"
click at [592, 403] on div "1" at bounding box center [589, 405] width 69 height 32
click at [889, 348] on div at bounding box center [658, 460] width 1316 height 920
click at [753, 573] on div "Done" at bounding box center [726, 555] width 139 height 43
click at [748, 548] on span "Done" at bounding box center [727, 554] width 103 height 22
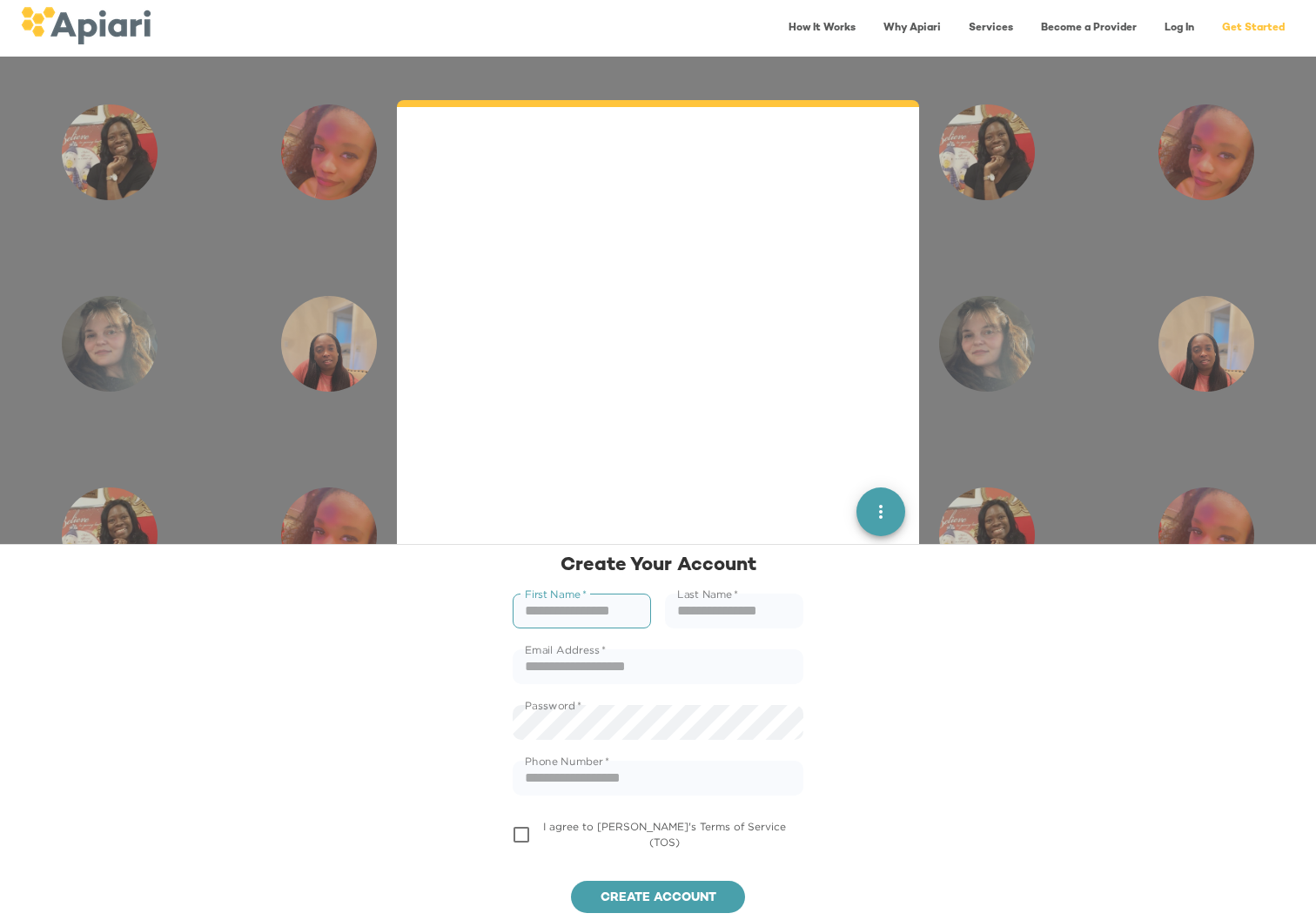
scroll to position [1833, 0]
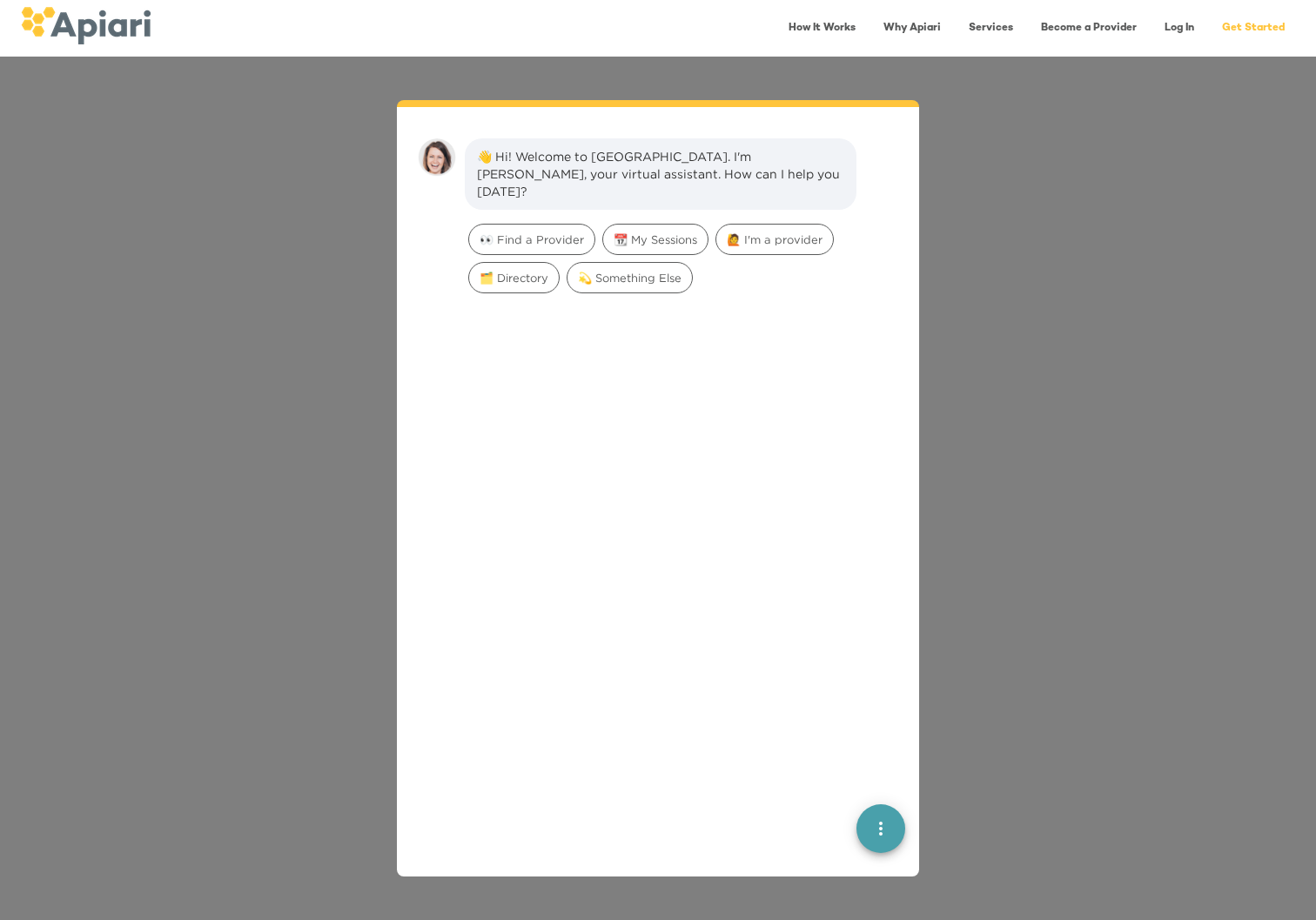
scroll to position [24, 0]
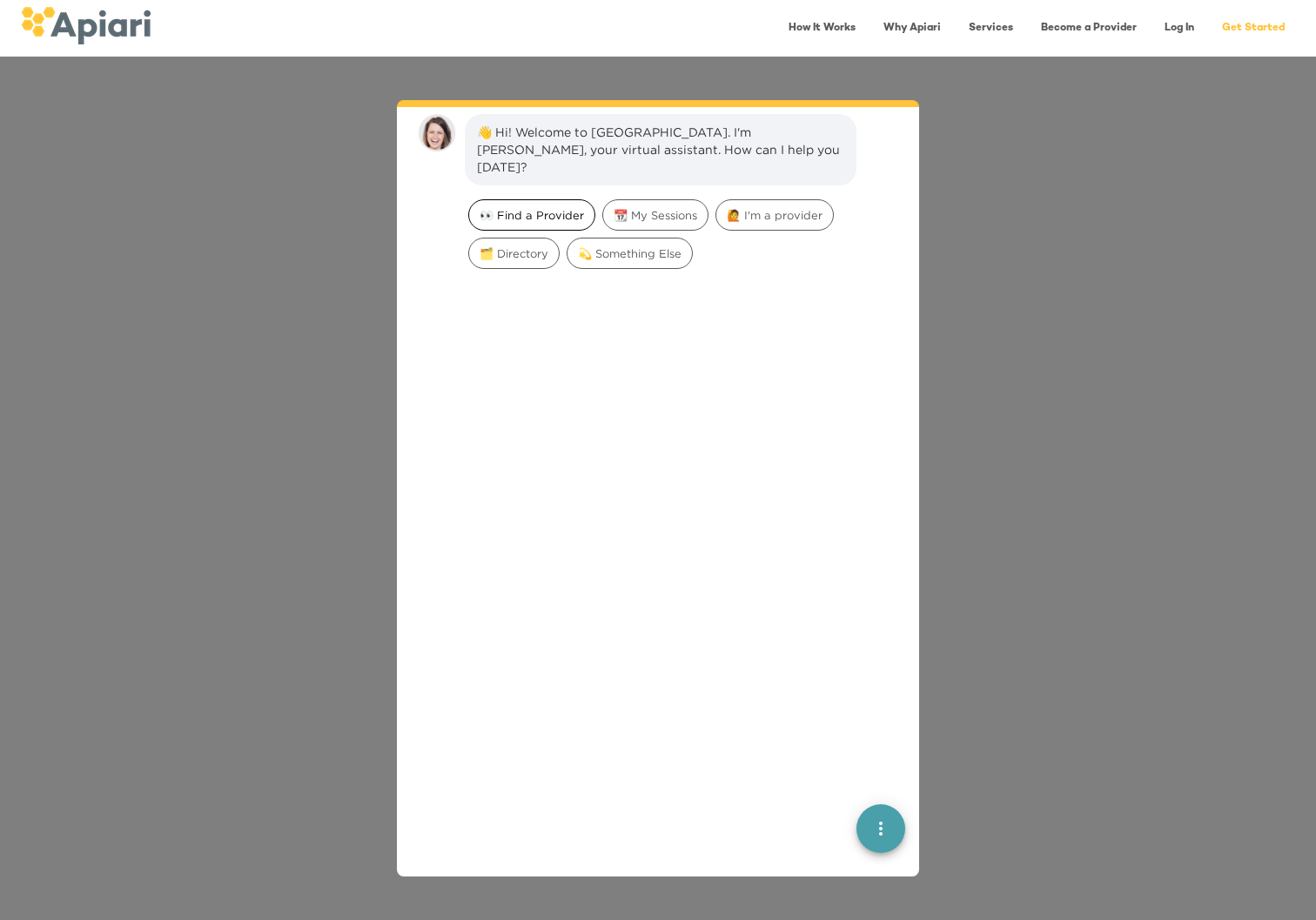
click at [515, 207] on span "👀 Find a Provider" at bounding box center [532, 216] width 125 height 16
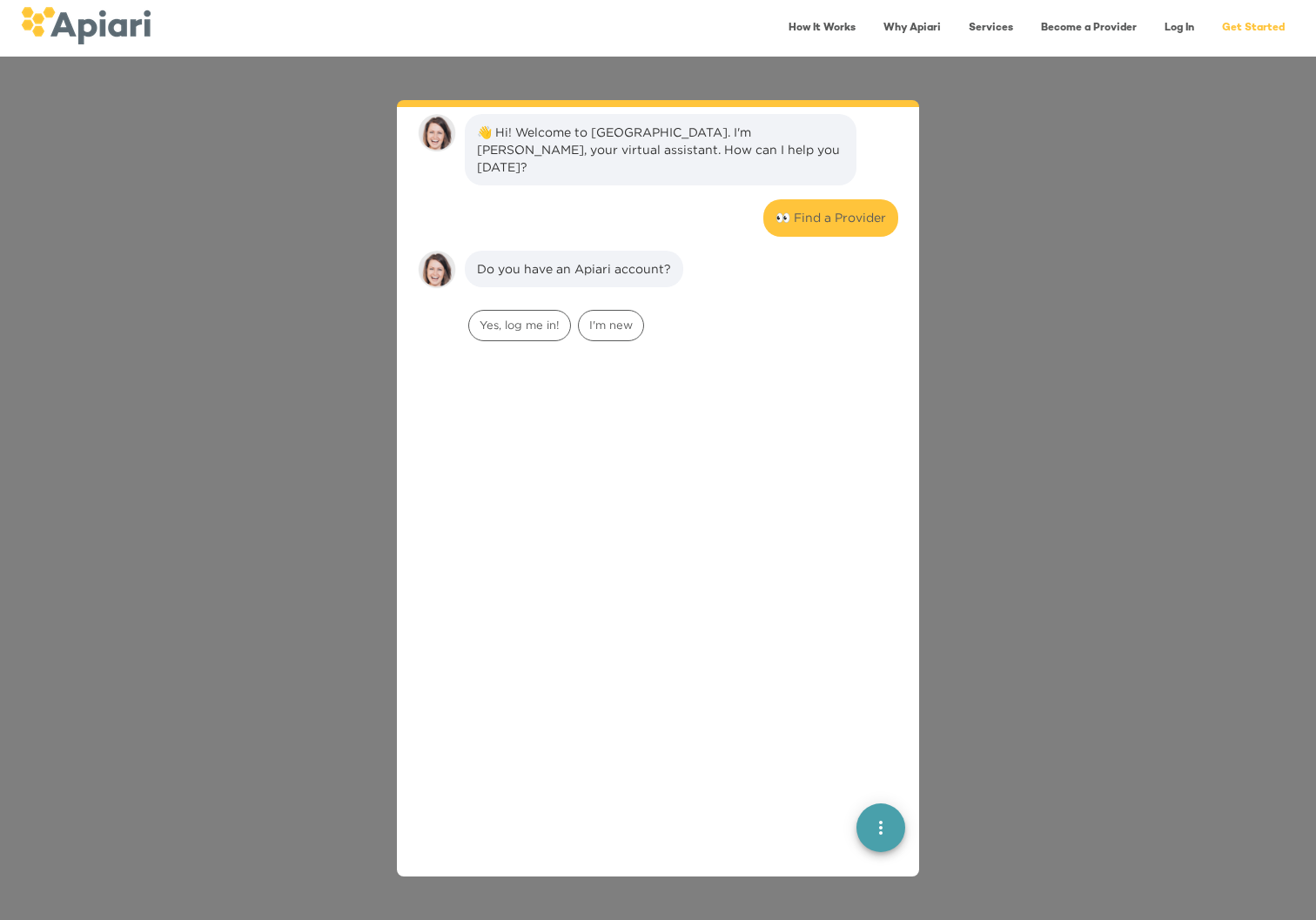
scroll to position [144, 0]
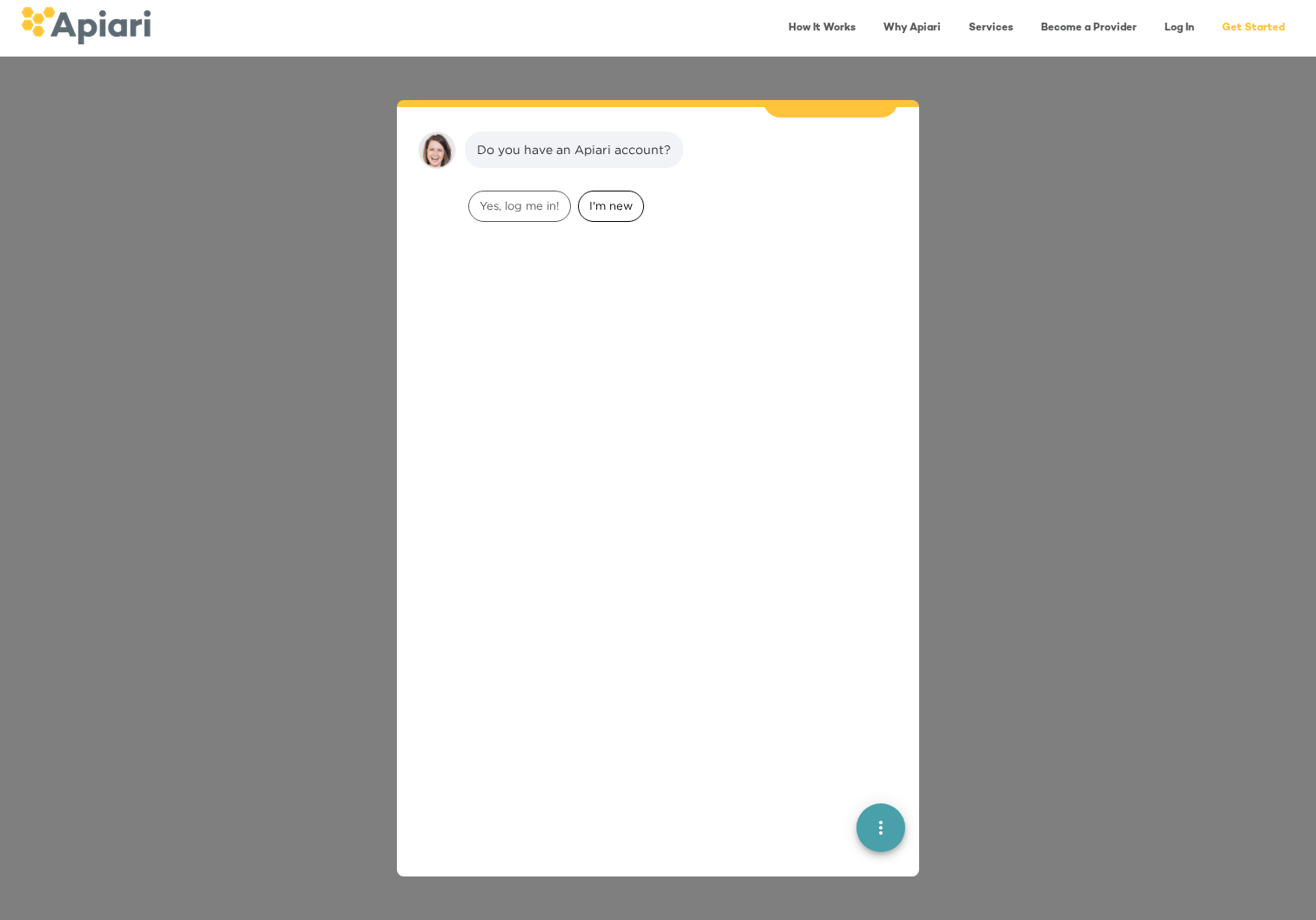
click at [624, 197] on span "I'm new" at bounding box center [610, 206] width 64 height 16
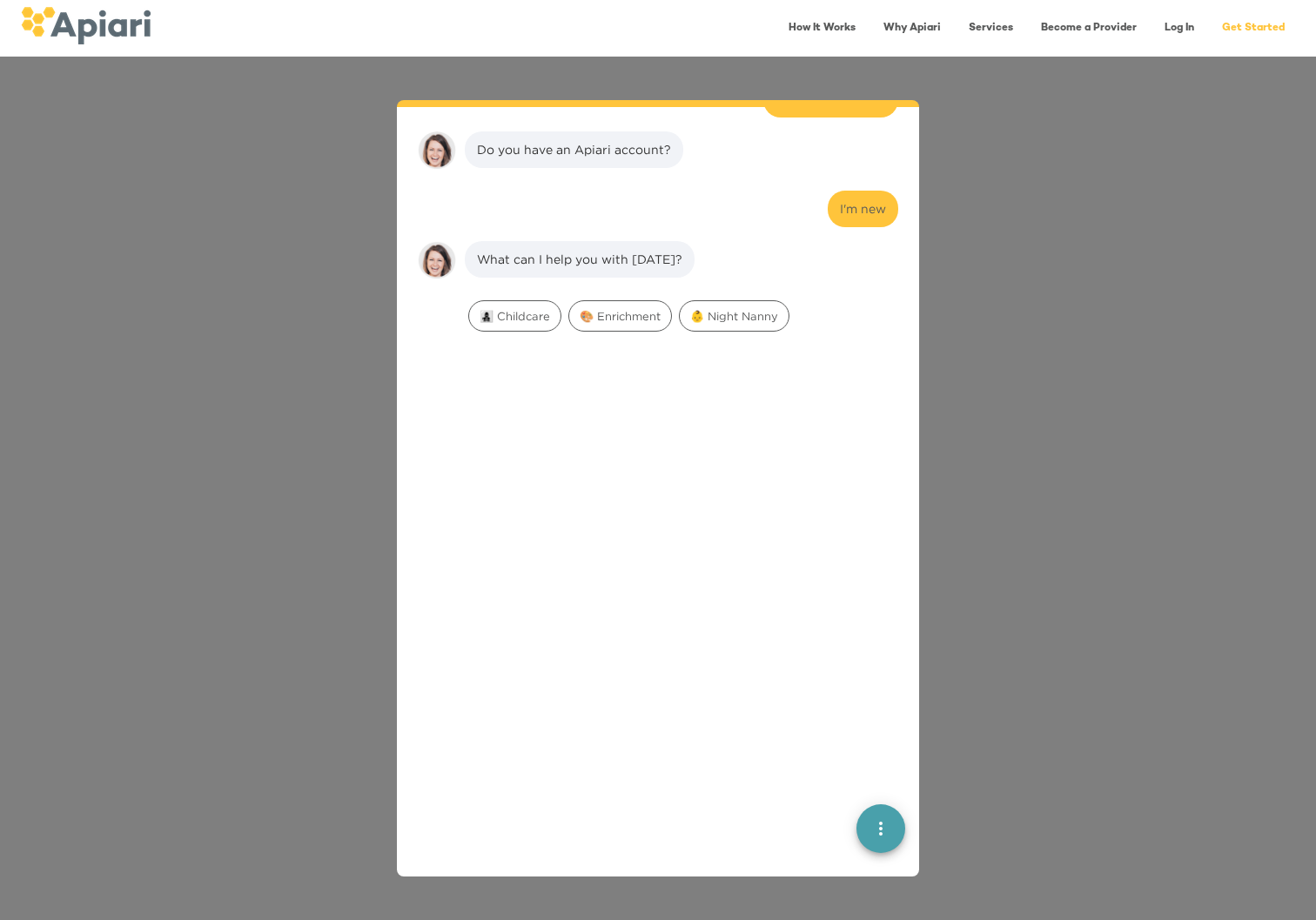
scroll to position [254, 0]
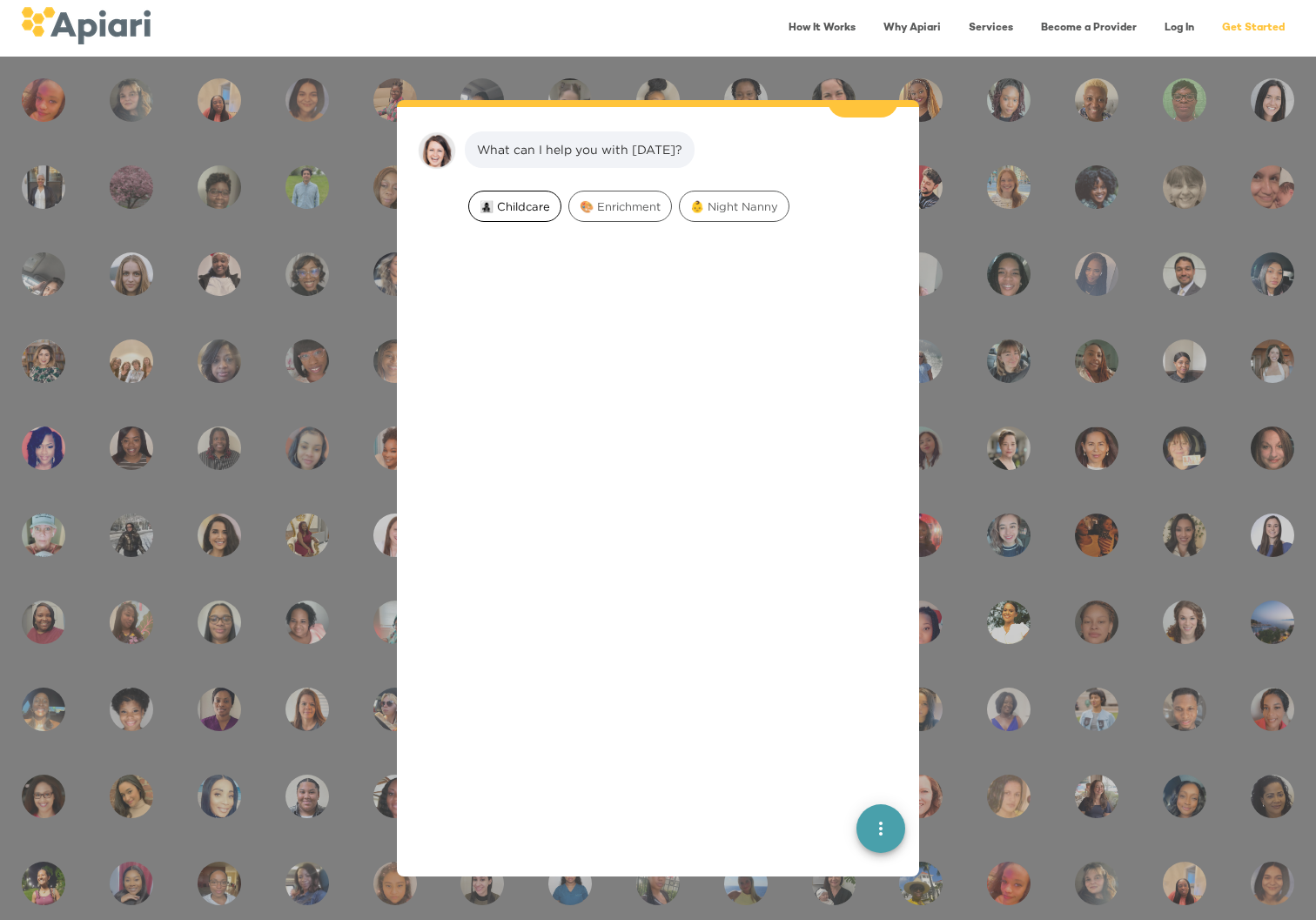
click at [537, 198] on span "👩‍👧‍👦 Childcare" at bounding box center [514, 206] width 91 height 16
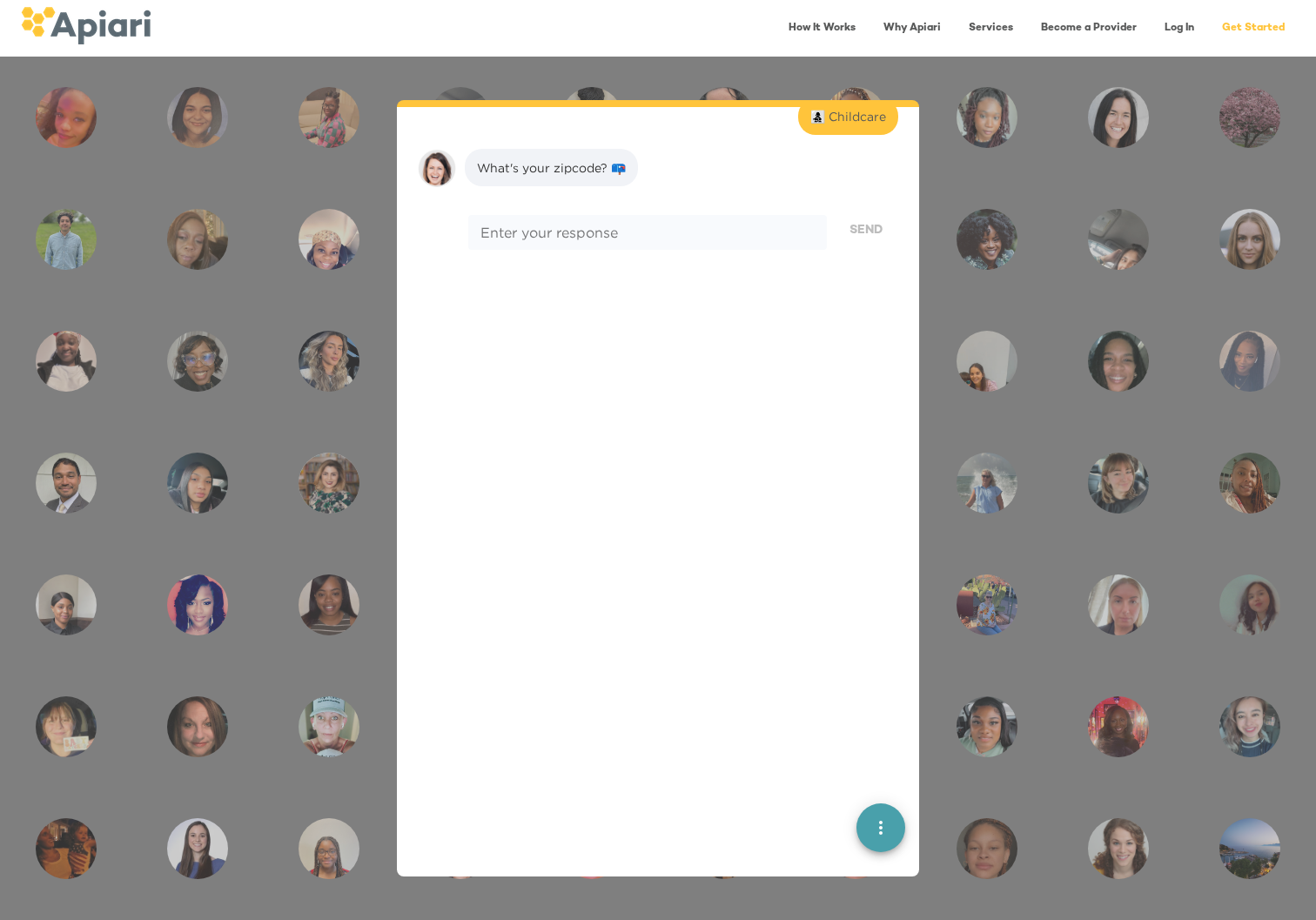
scroll to position [364, 0]
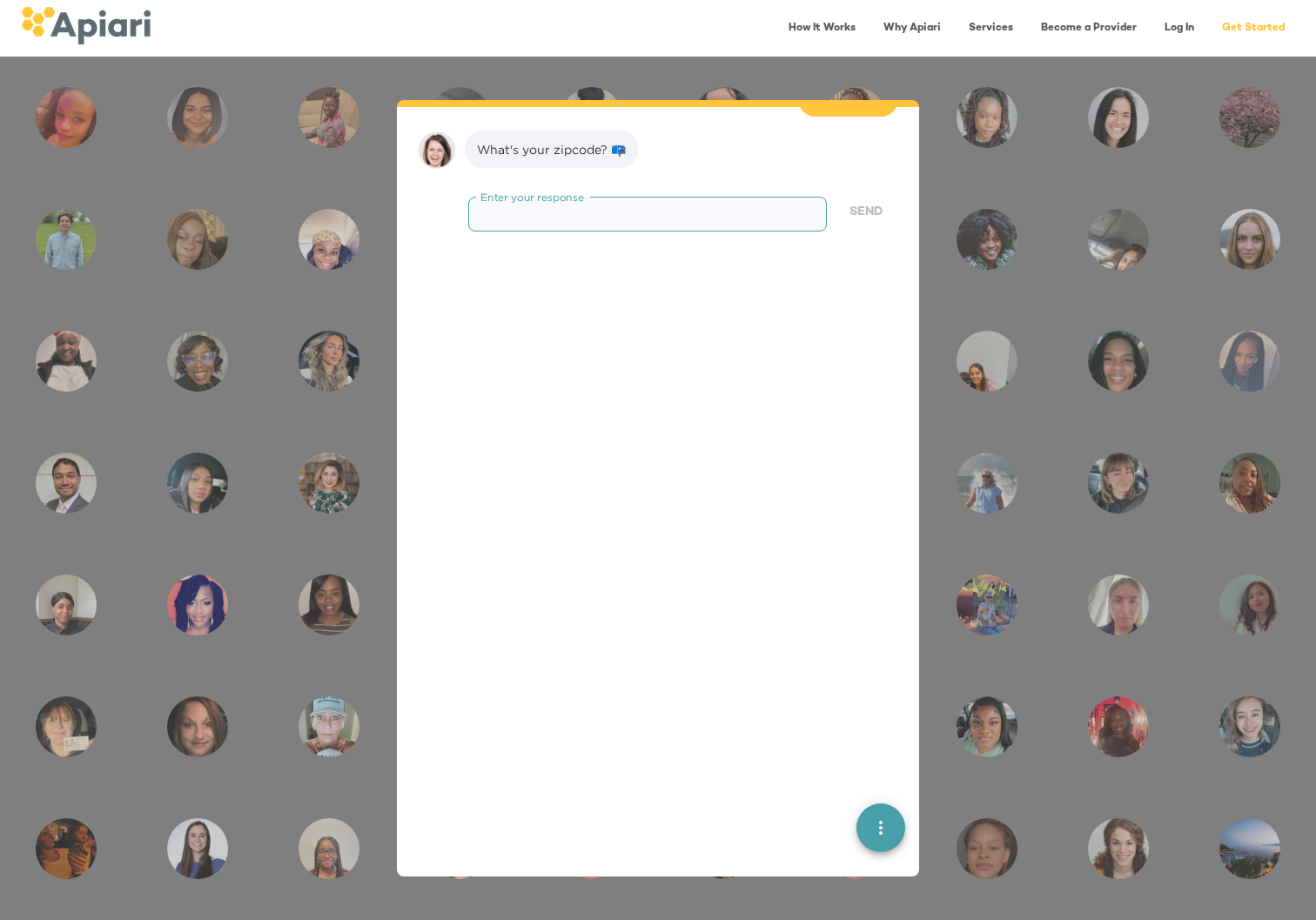
click at [640, 206] on textarea at bounding box center [647, 215] width 334 height 16
type textarea "*****"
click at [850, 202] on span "Send" at bounding box center [866, 213] width 34 height 22
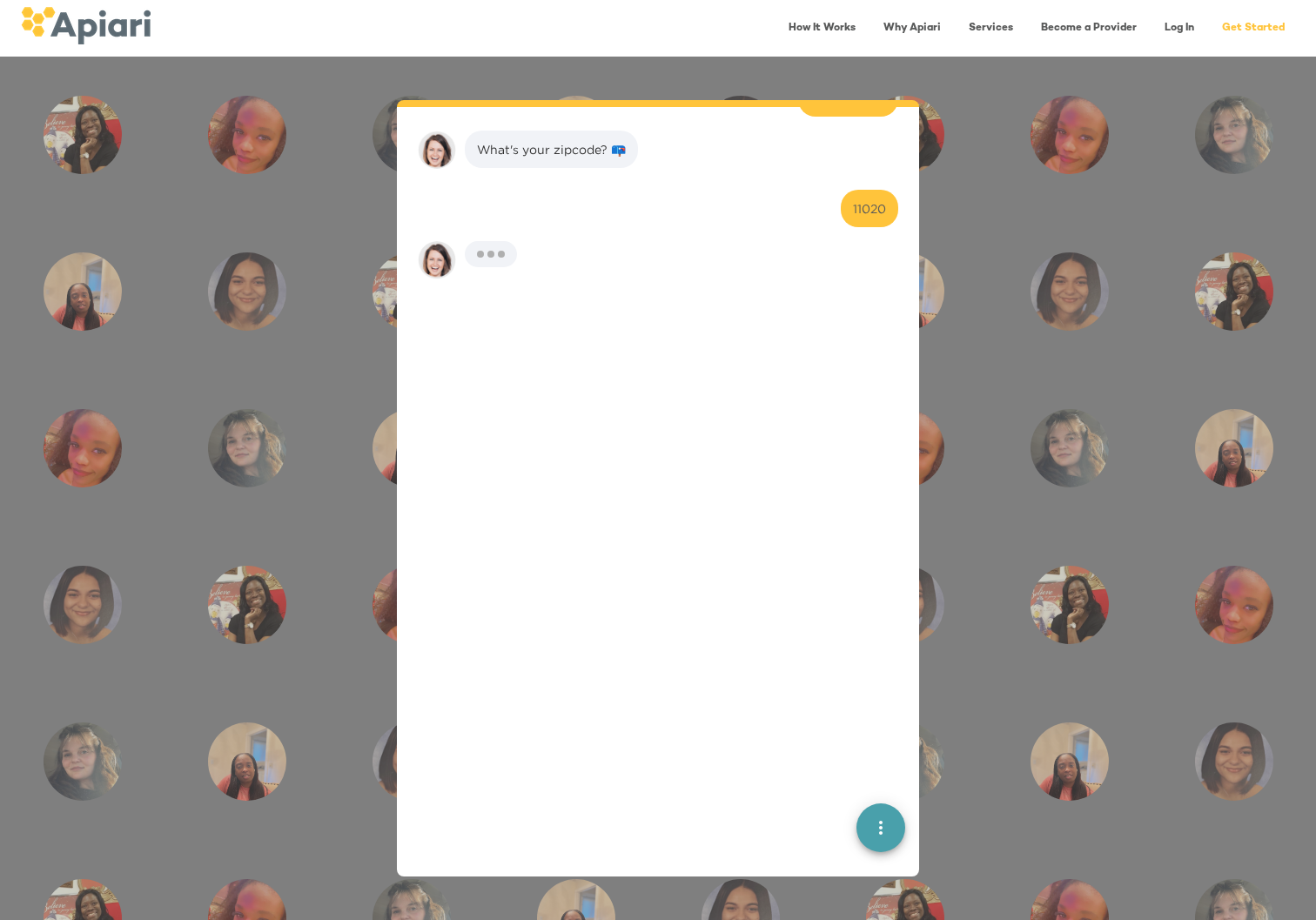
scroll to position [474, 0]
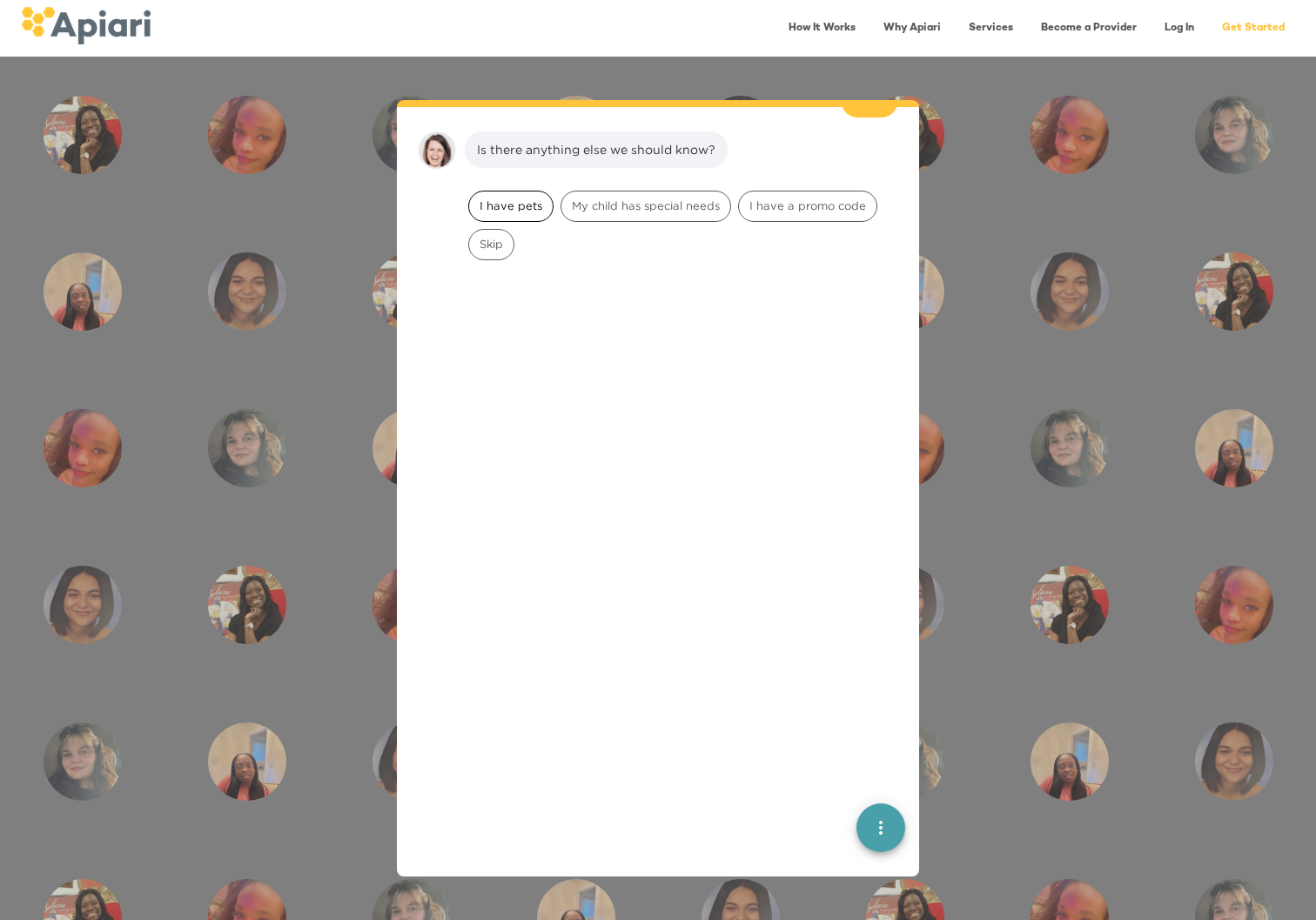
click at [498, 197] on span "I have pets" at bounding box center [511, 206] width 83 height 16
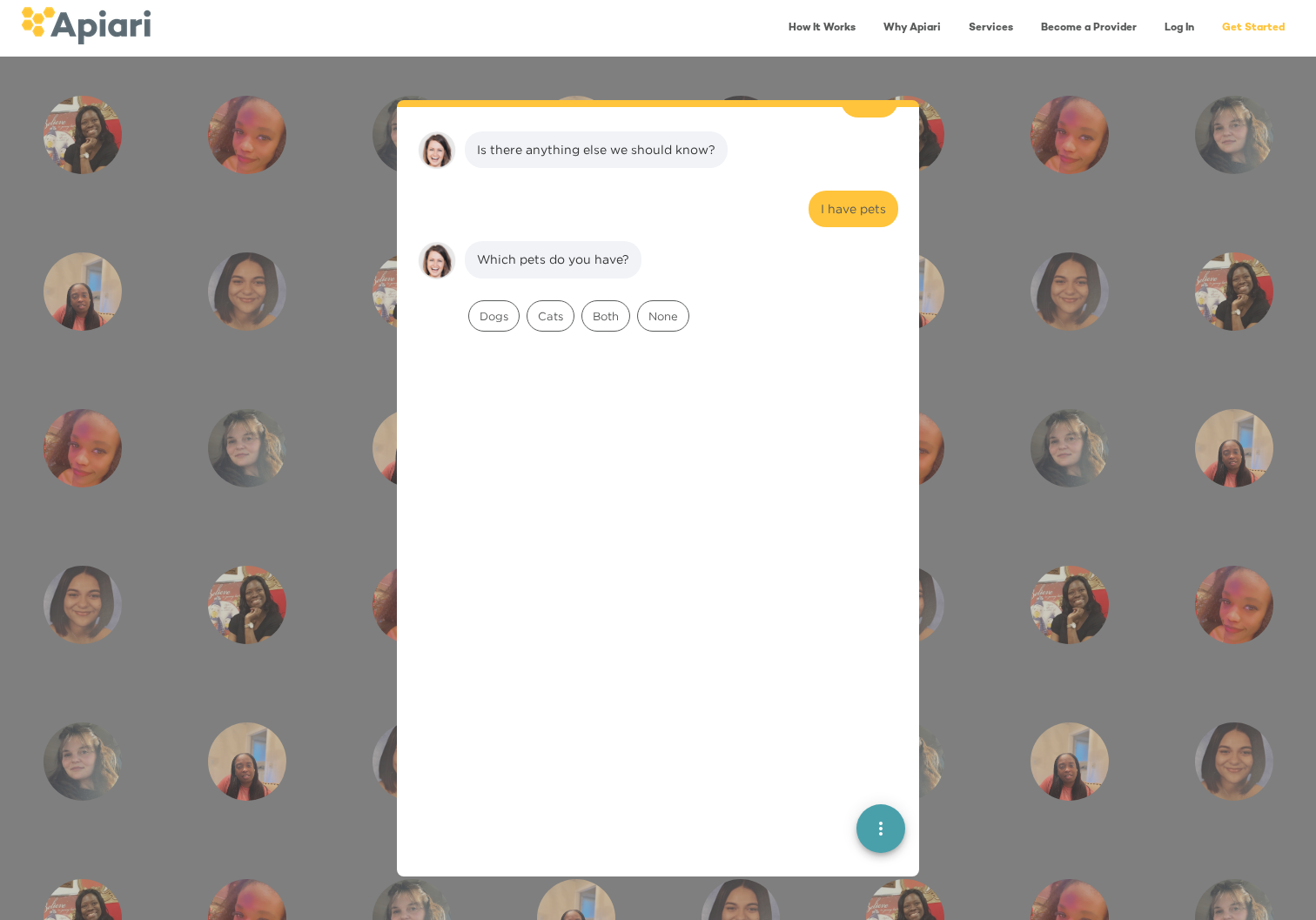
scroll to position [583, 0]
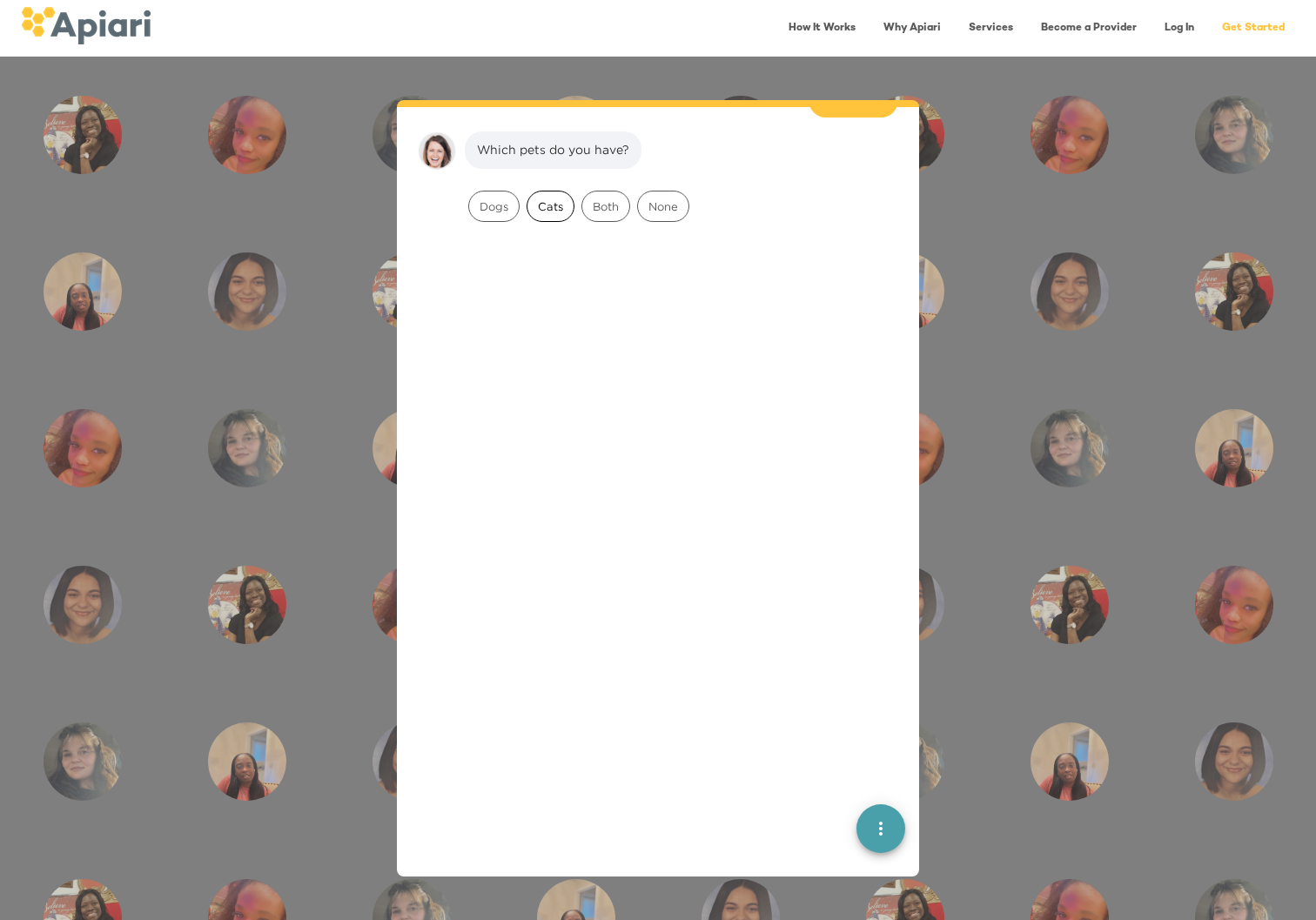
click at [545, 198] on span "Cats" at bounding box center [550, 206] width 46 height 16
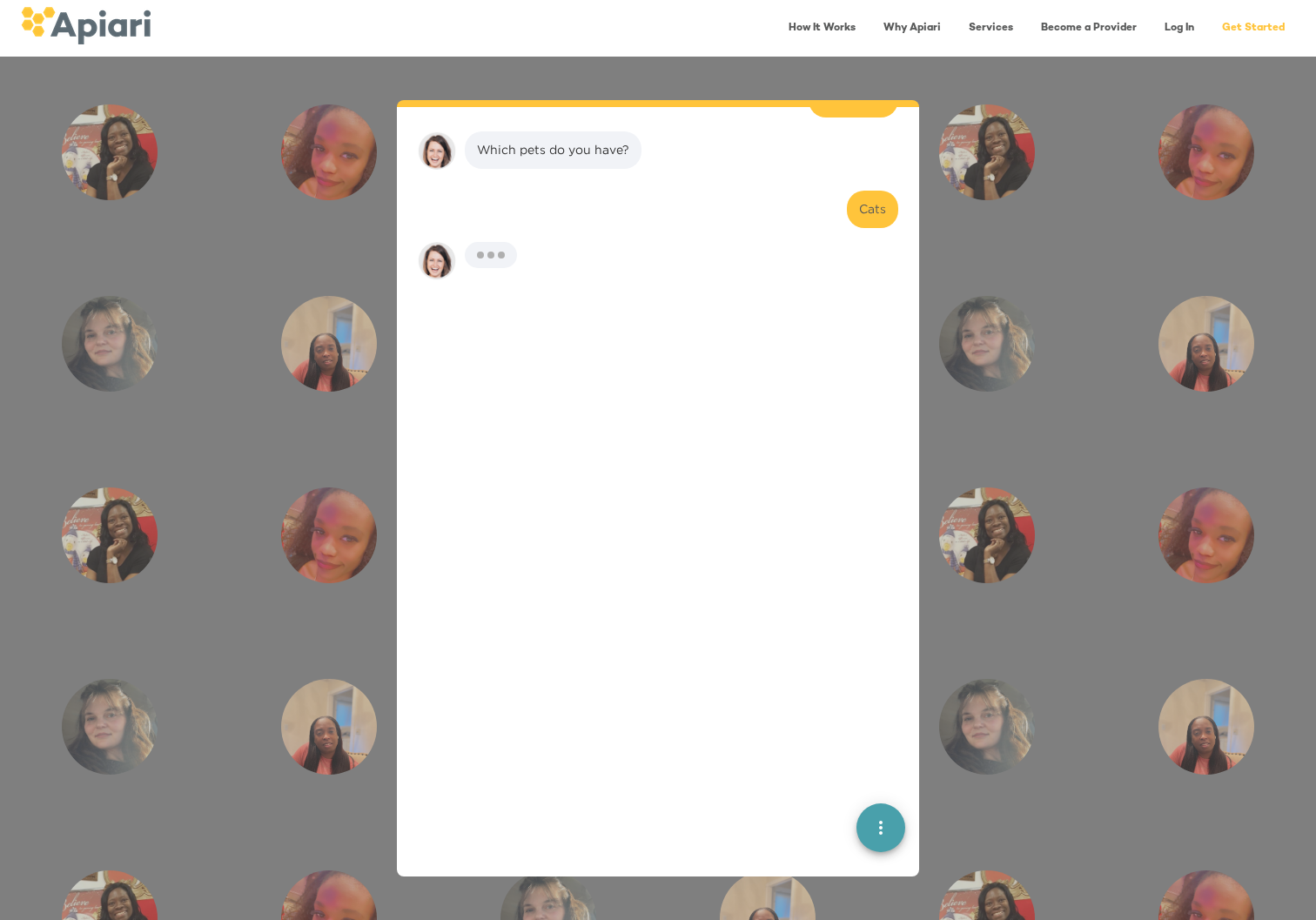
scroll to position [694, 0]
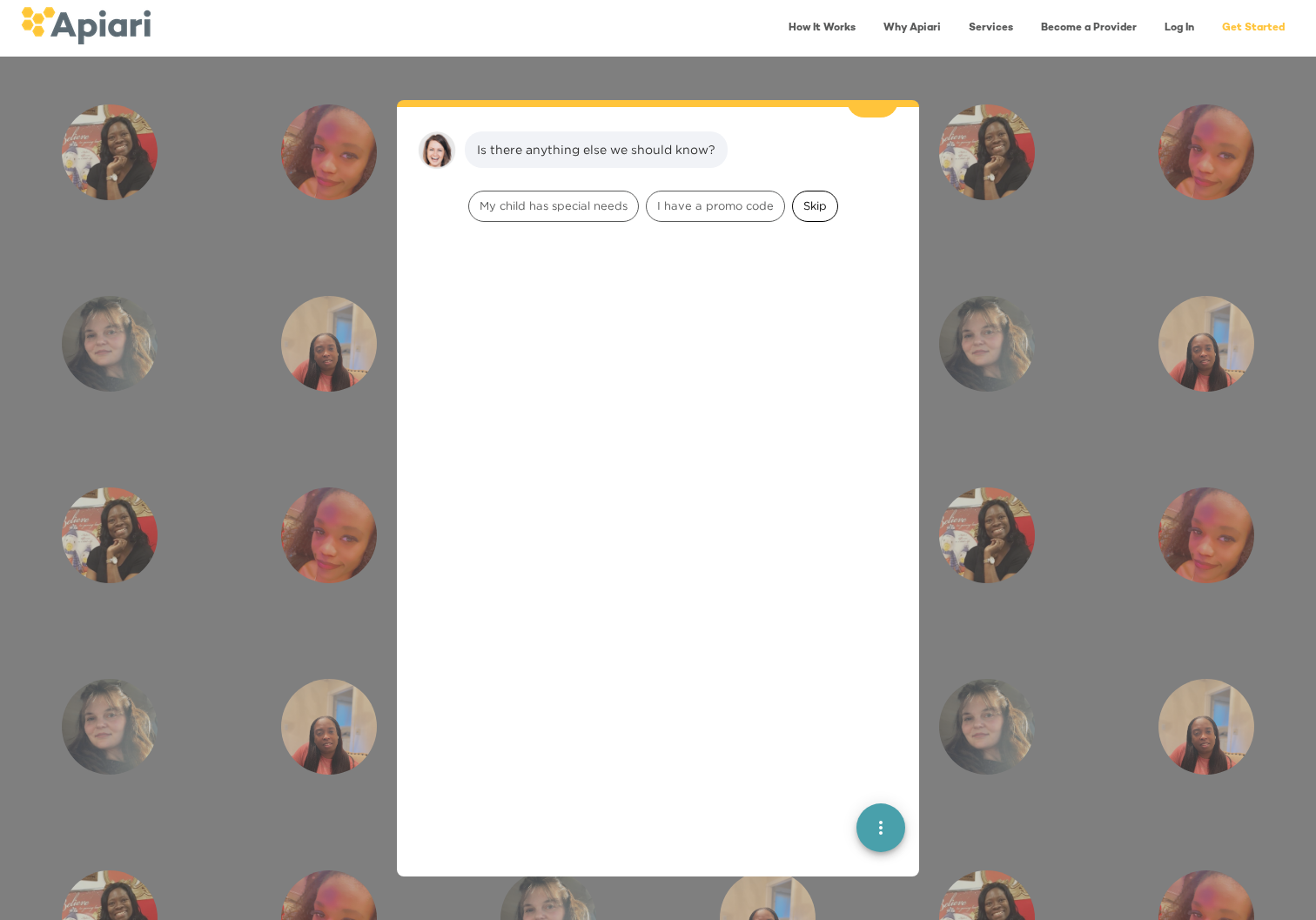
click at [824, 197] on span "Skip" at bounding box center [814, 206] width 44 height 16
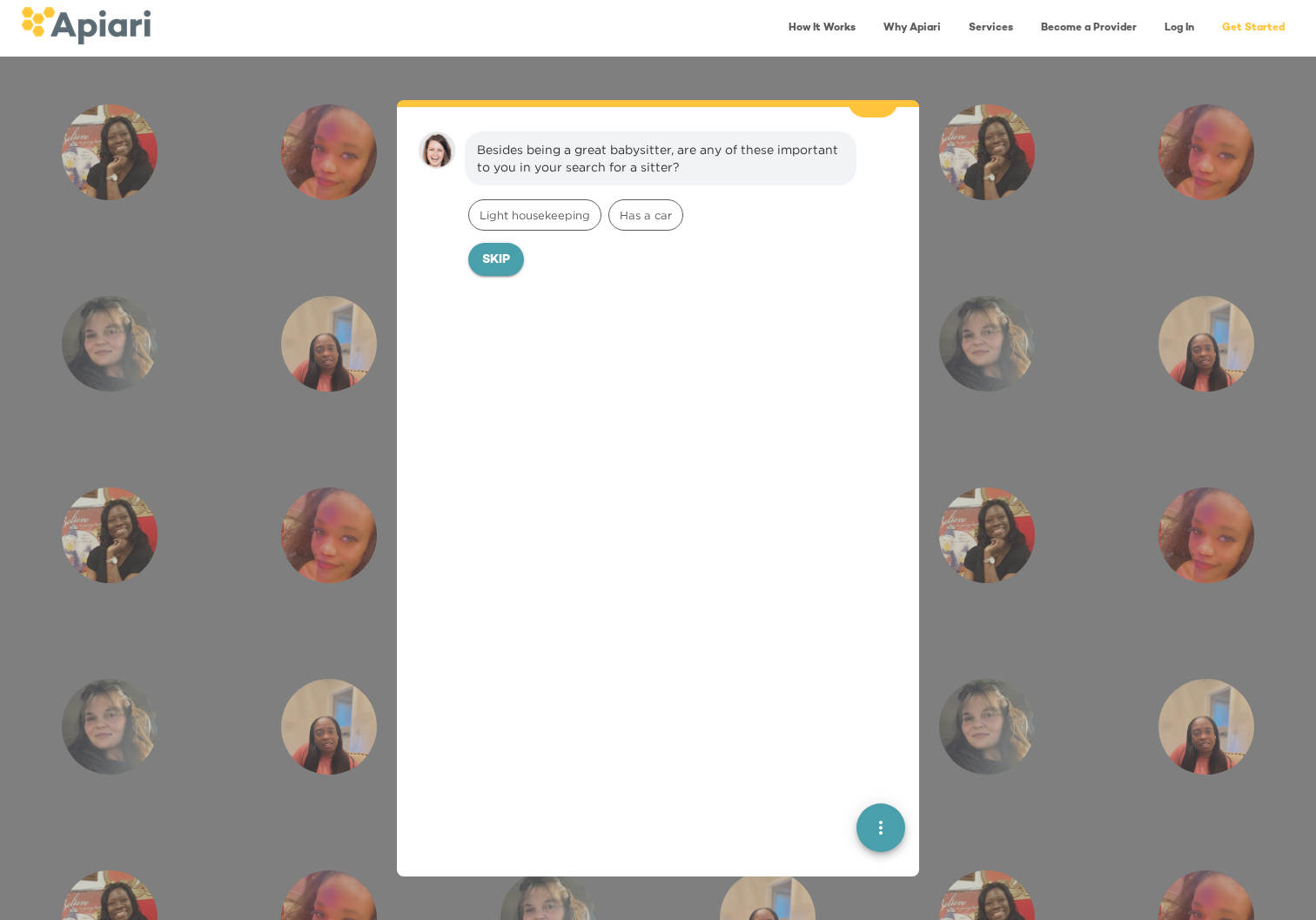
click at [498, 250] on span "Skip" at bounding box center [495, 261] width 28 height 22
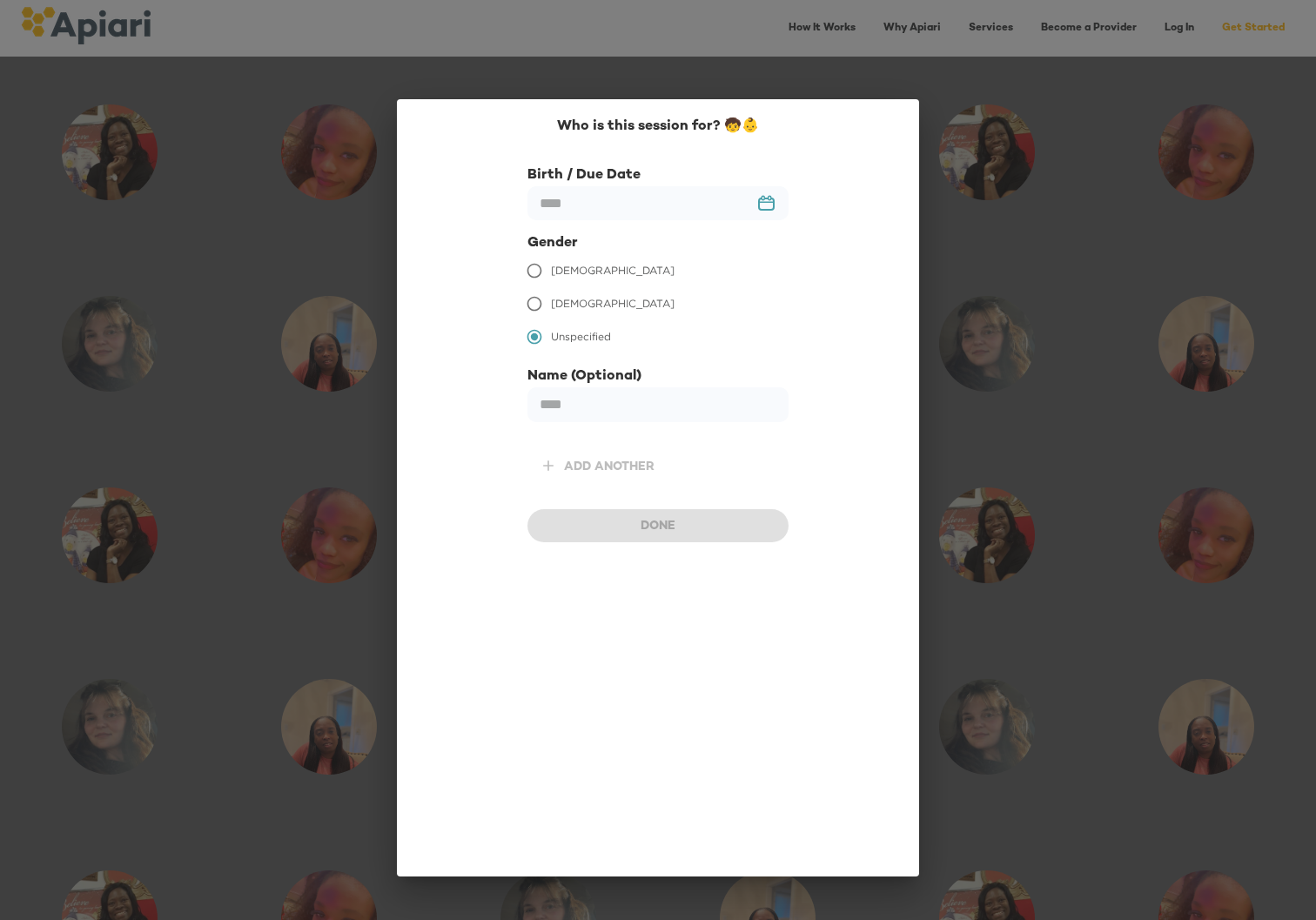
scroll to position [922, 0]
click at [556, 209] on input "text" at bounding box center [658, 203] width 261 height 34
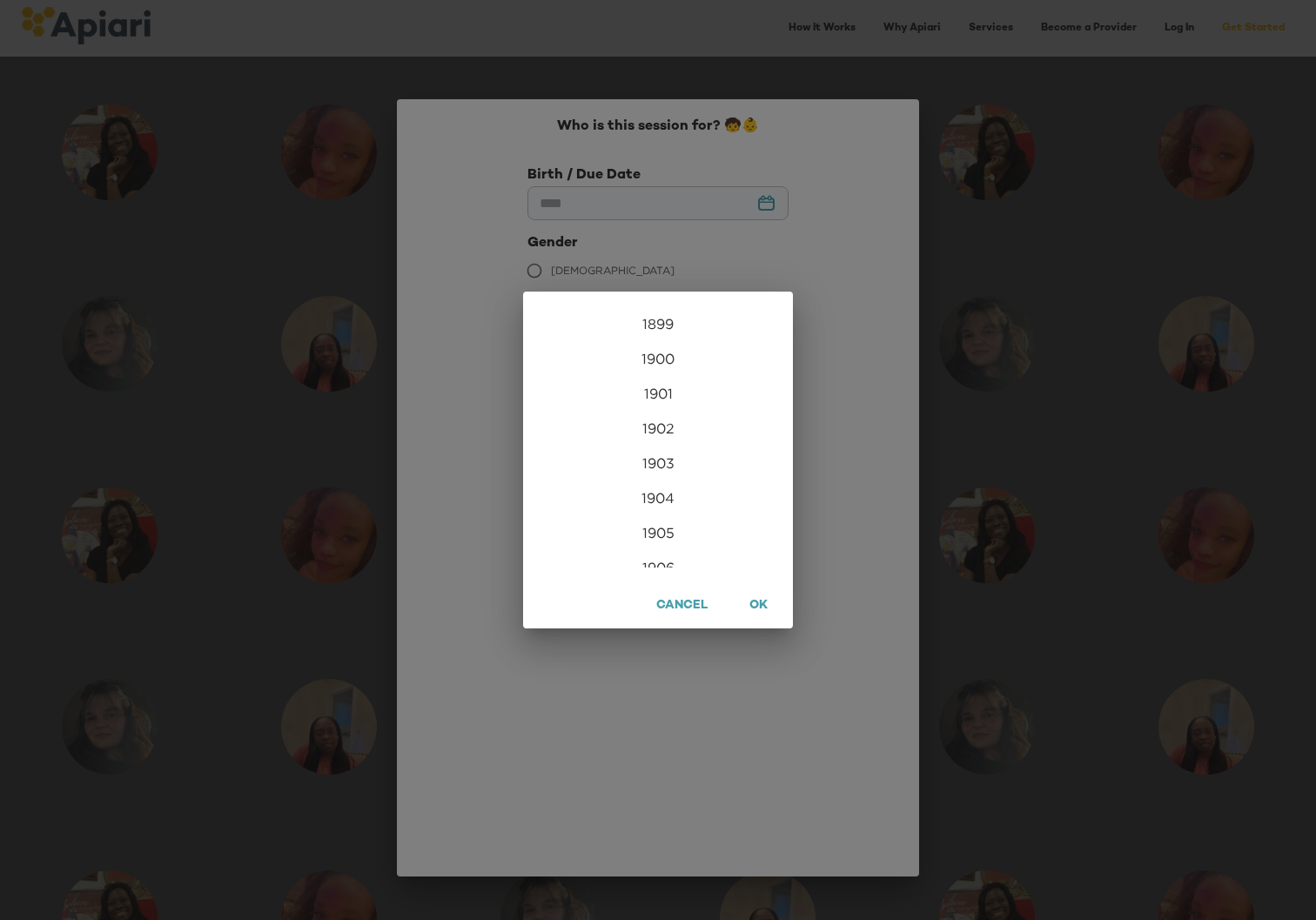
scroll to position [4211, 0]
click at [640, 431] on div "2023" at bounding box center [658, 427] width 270 height 34
click at [760, 323] on div "Mar" at bounding box center [747, 339] width 90 height 65
type input "**********"
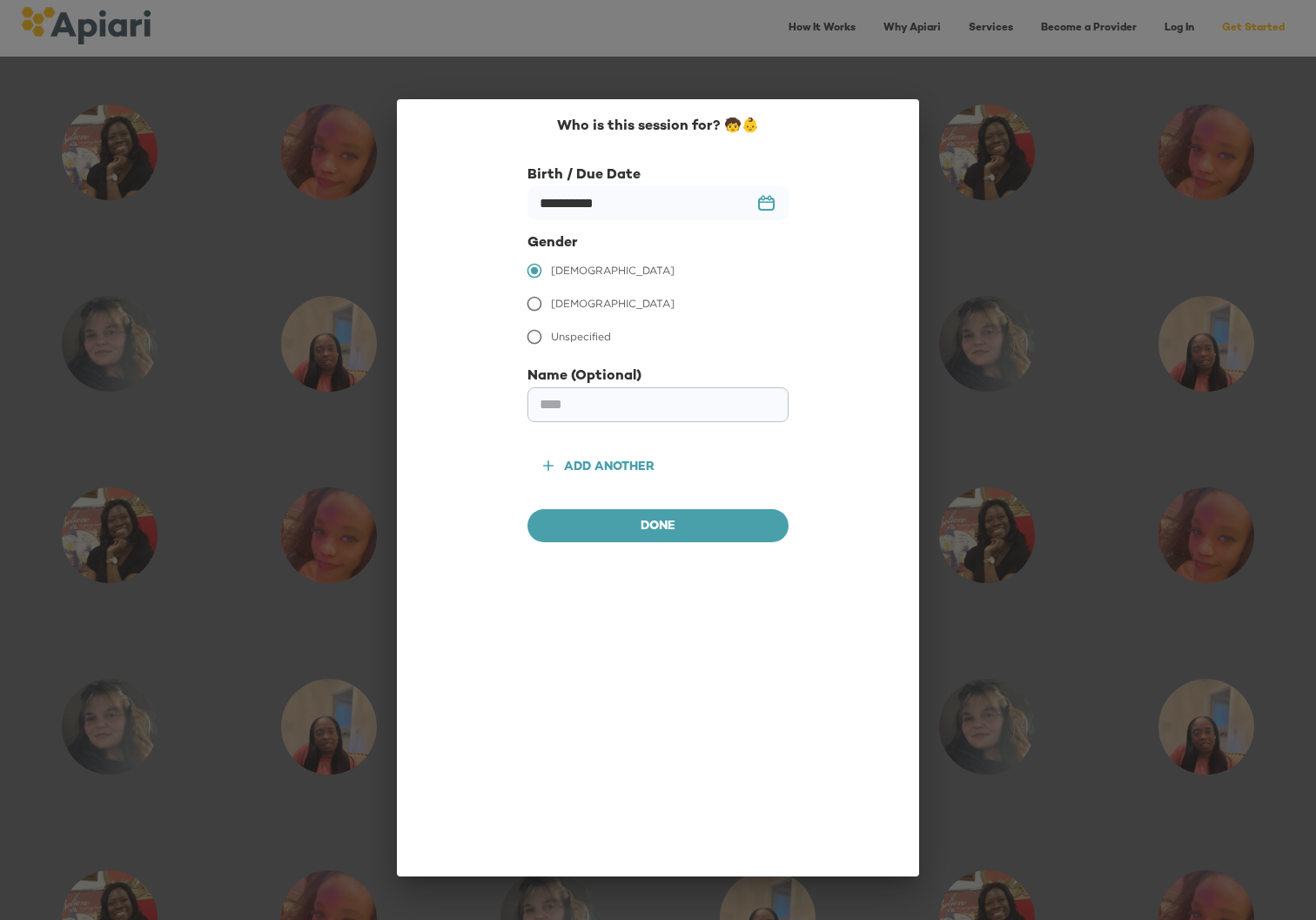
click at [564, 394] on input "text" at bounding box center [658, 405] width 261 height 34
click at [434, 394] on div "**********" at bounding box center [658, 488] width 522 height 777
click at [624, 524] on span "Done" at bounding box center [658, 527] width 233 height 22
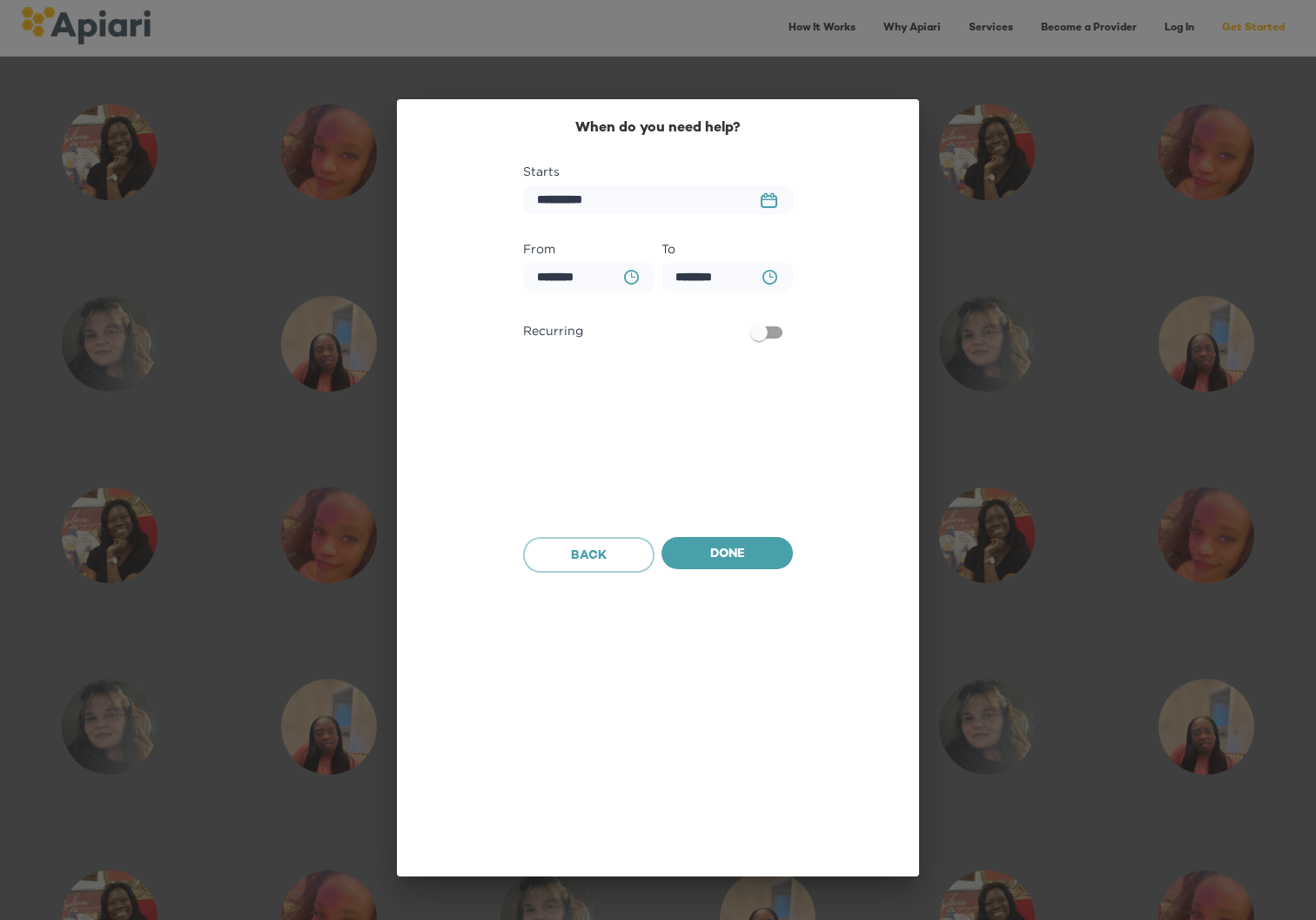
scroll to position [1031, 0]
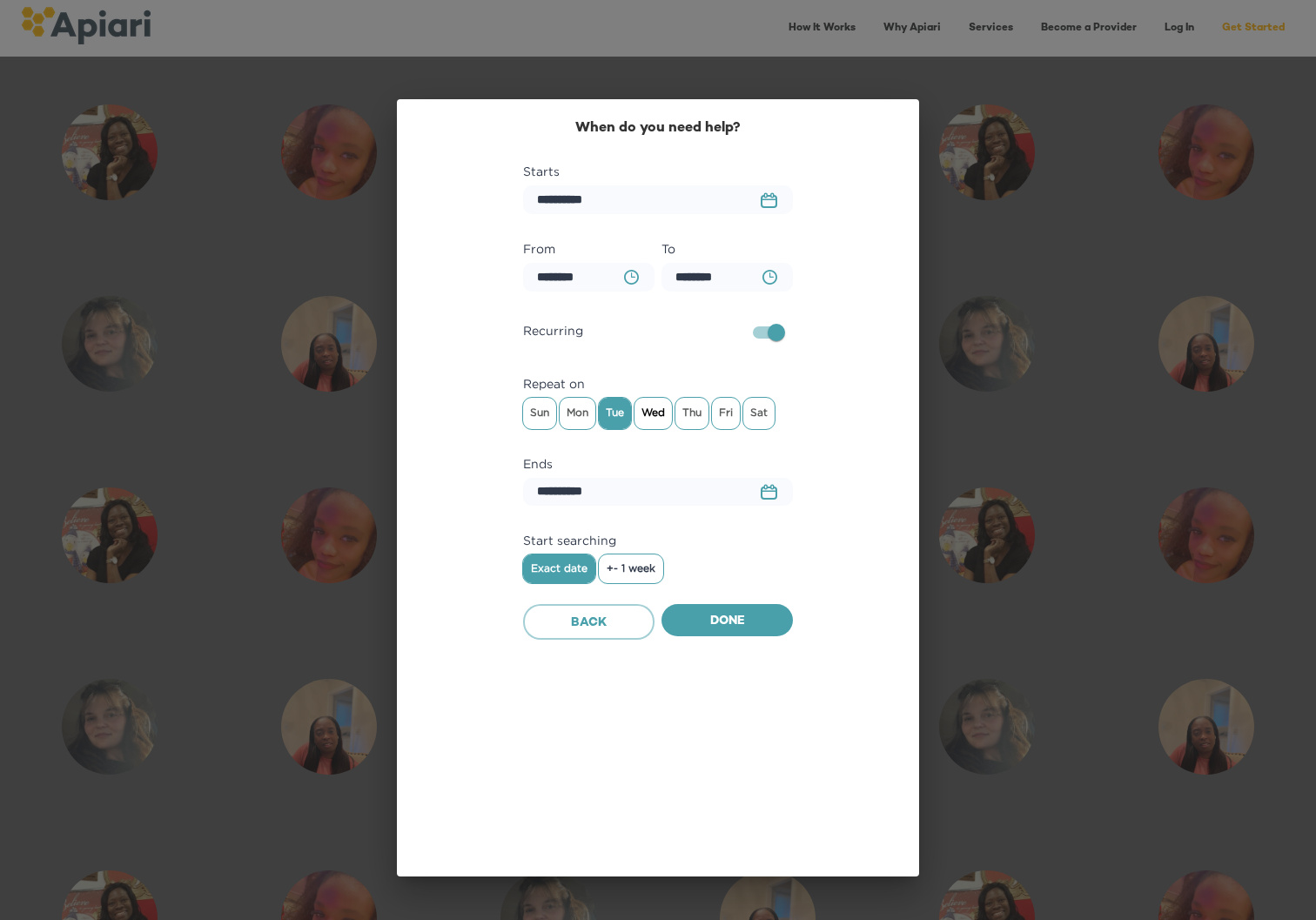
click at [642, 409] on span "Wed" at bounding box center [652, 412] width 37 height 26
click at [694, 414] on span "Thu" at bounding box center [692, 412] width 34 height 26
click at [770, 275] on icon "button" at bounding box center [771, 275] width 5 height 5
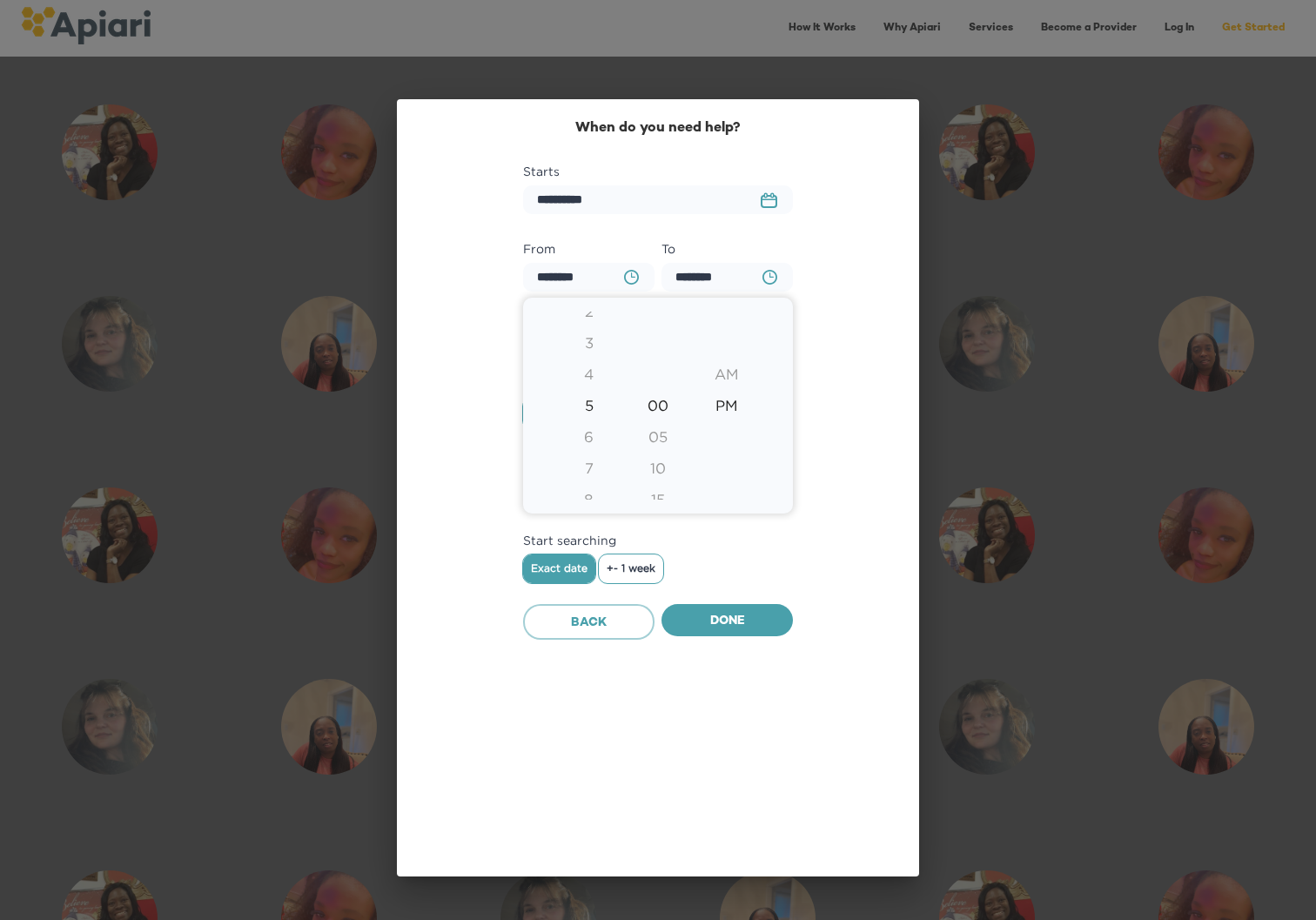
click at [829, 298] on div at bounding box center [658, 460] width 1316 height 920
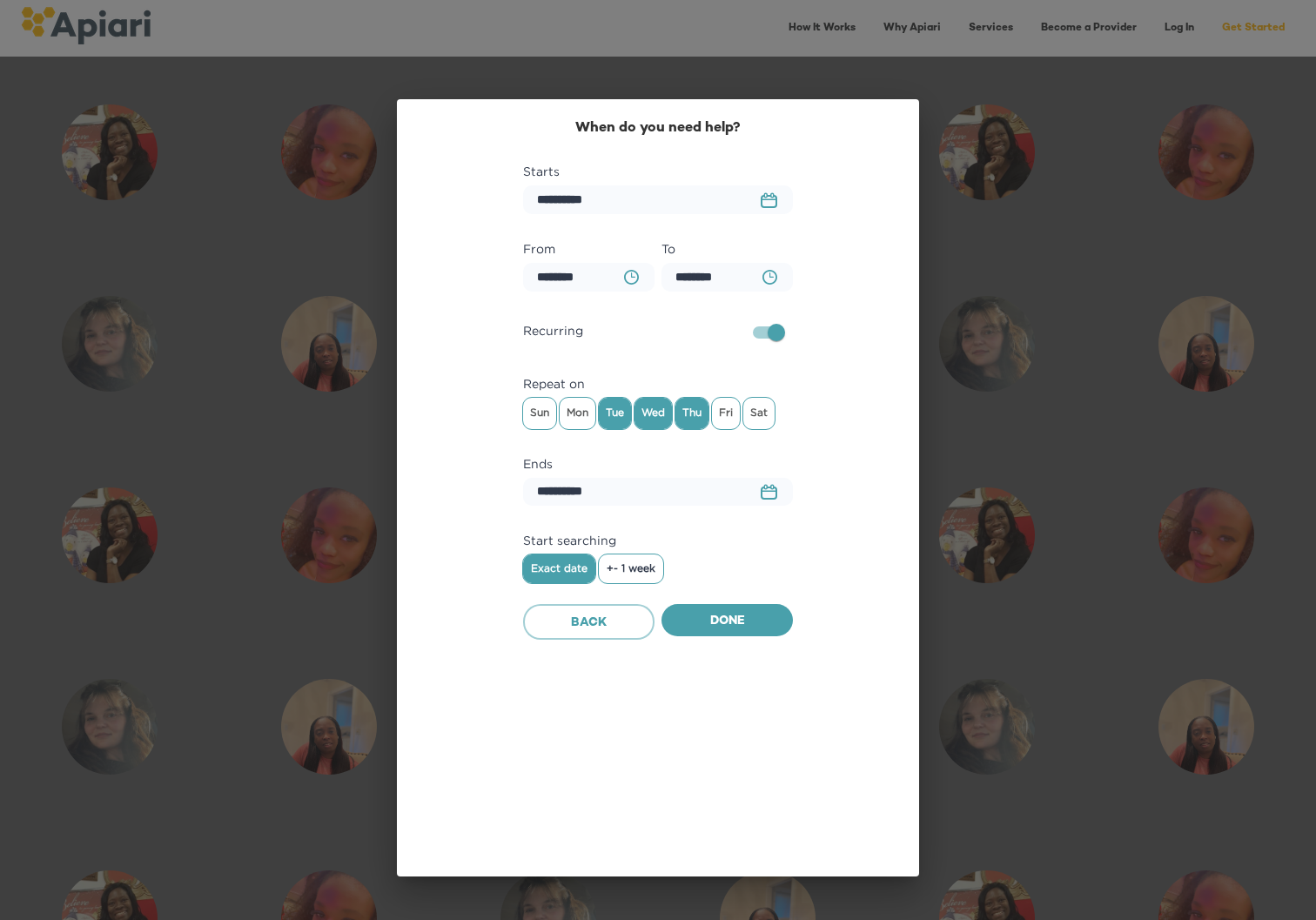
click at [764, 206] on icon "23979DC4-A7E4-489C-88E7-37869341D308 Created with sketchtool." at bounding box center [769, 199] width 16 height 15
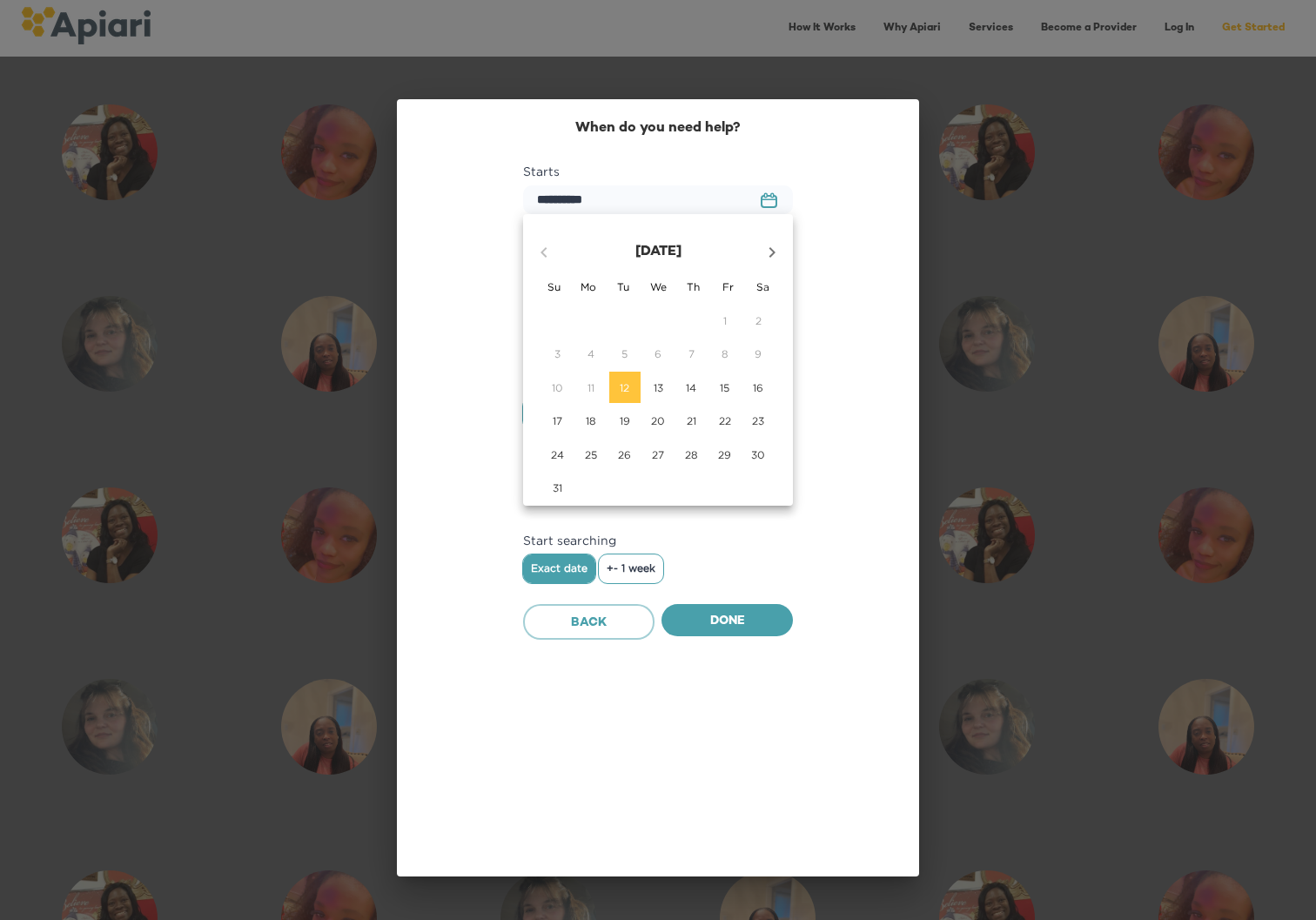
click at [771, 255] on icon "button" at bounding box center [772, 253] width 6 height 11
click at [621, 353] on p "9" at bounding box center [625, 353] width 7 height 14
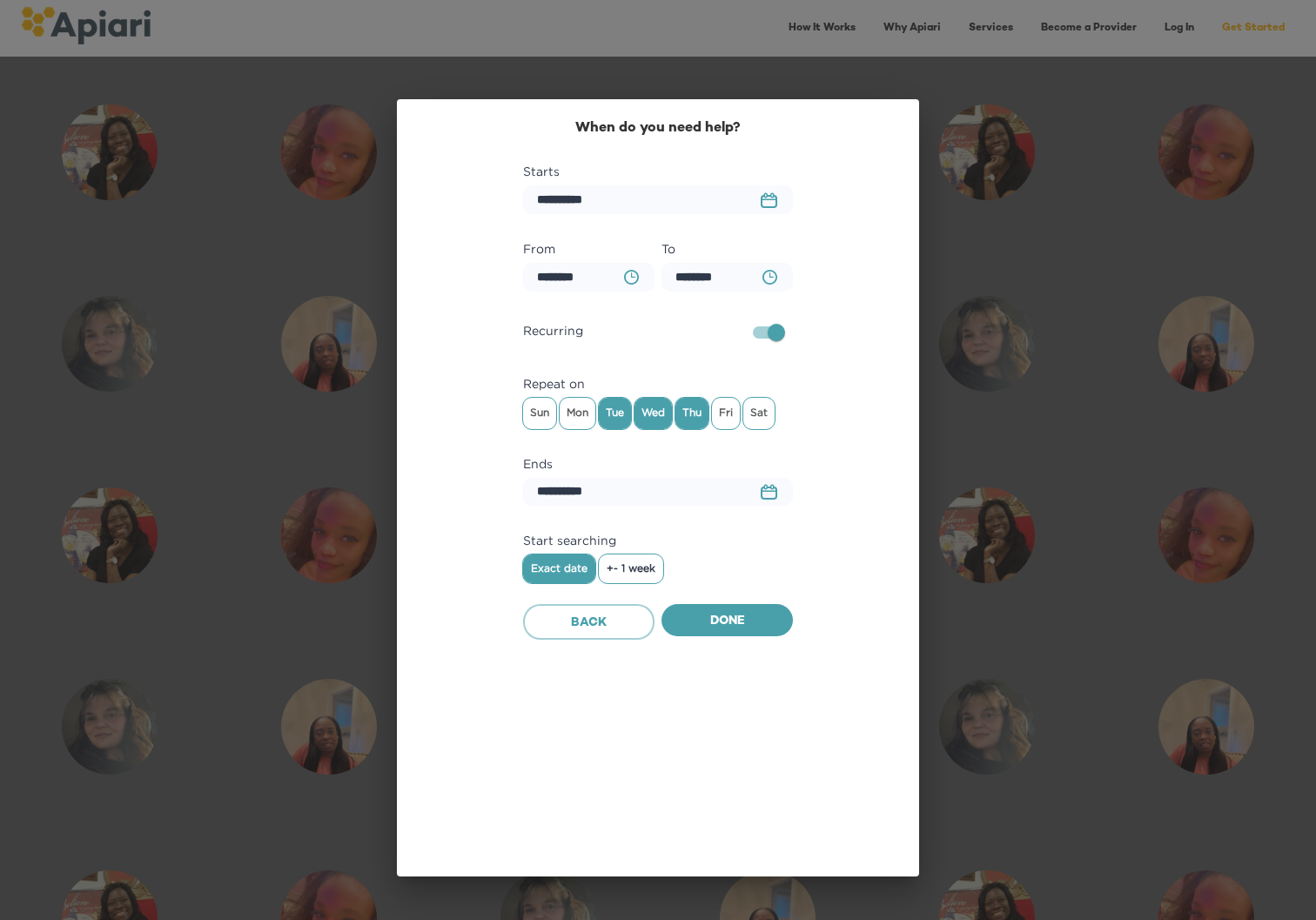
type input "**********"
click at [759, 486] on button "23979DC4-A7E4-489C-88E7-37869341D308 Created with sketchtool." at bounding box center [768, 492] width 37 height 36
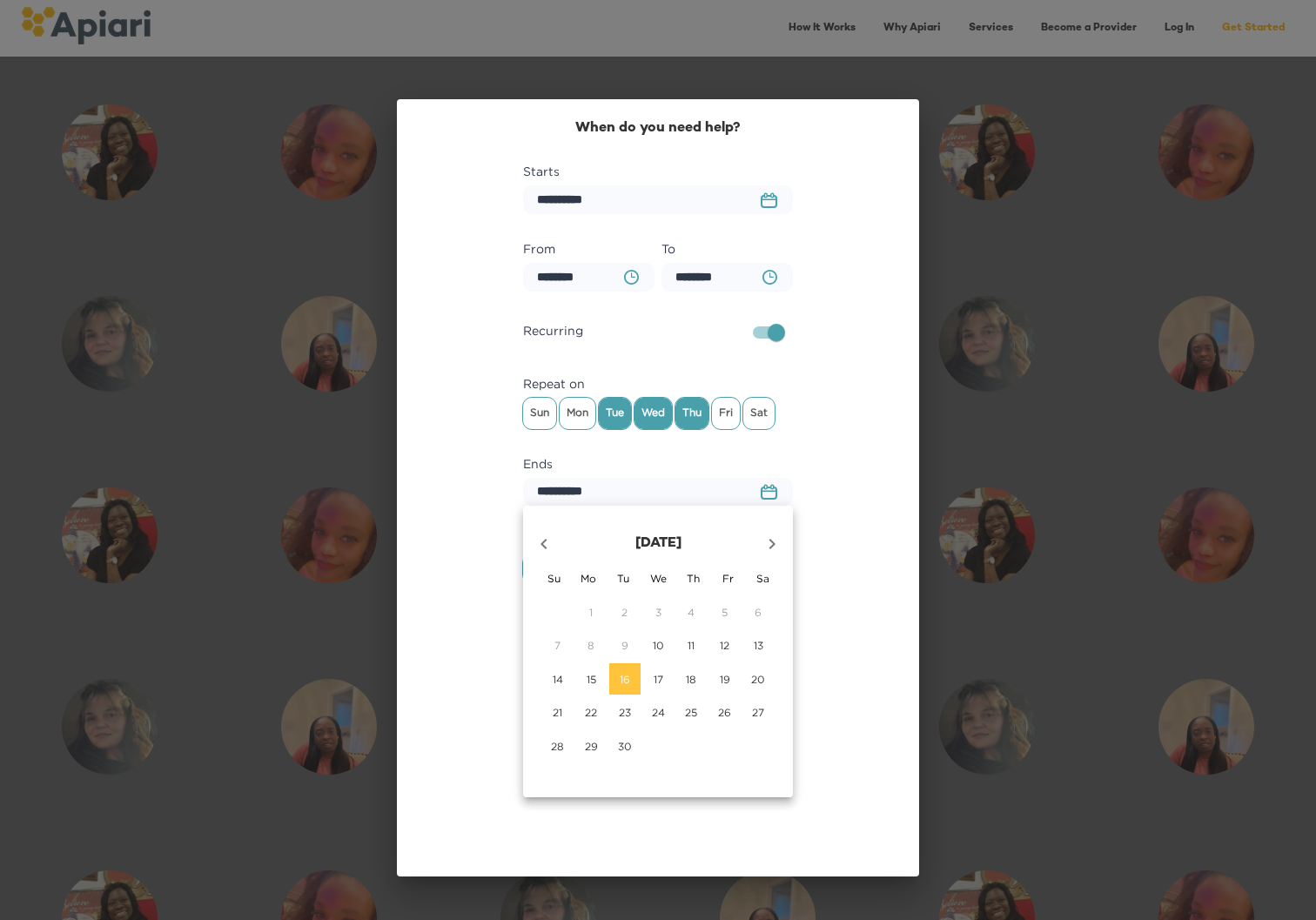
click at [768, 543] on icon "button" at bounding box center [772, 543] width 21 height 21
click at [732, 748] on span "31" at bounding box center [725, 746] width 32 height 14
type input "**********"
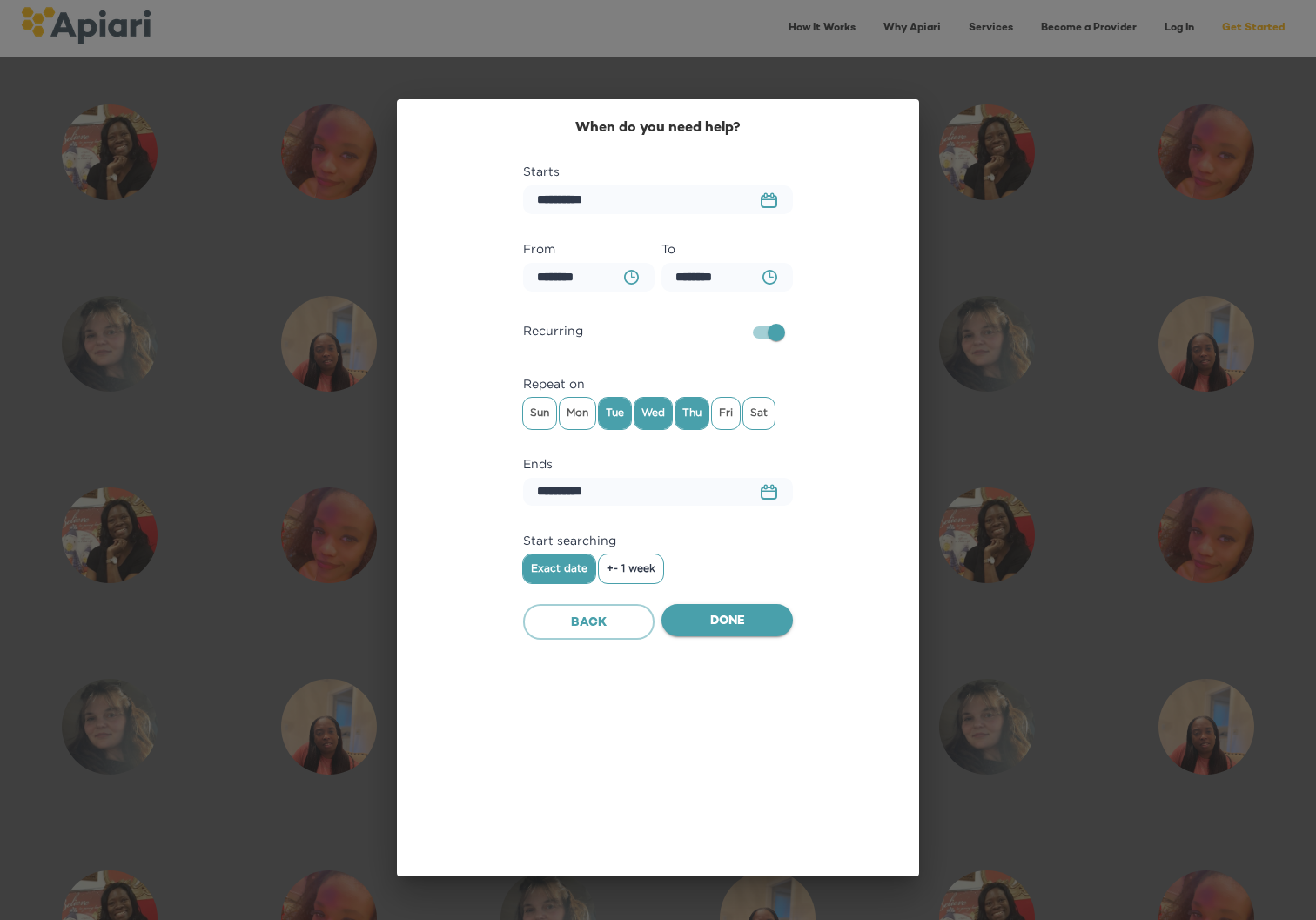
click at [725, 621] on span "Done" at bounding box center [727, 621] width 103 height 22
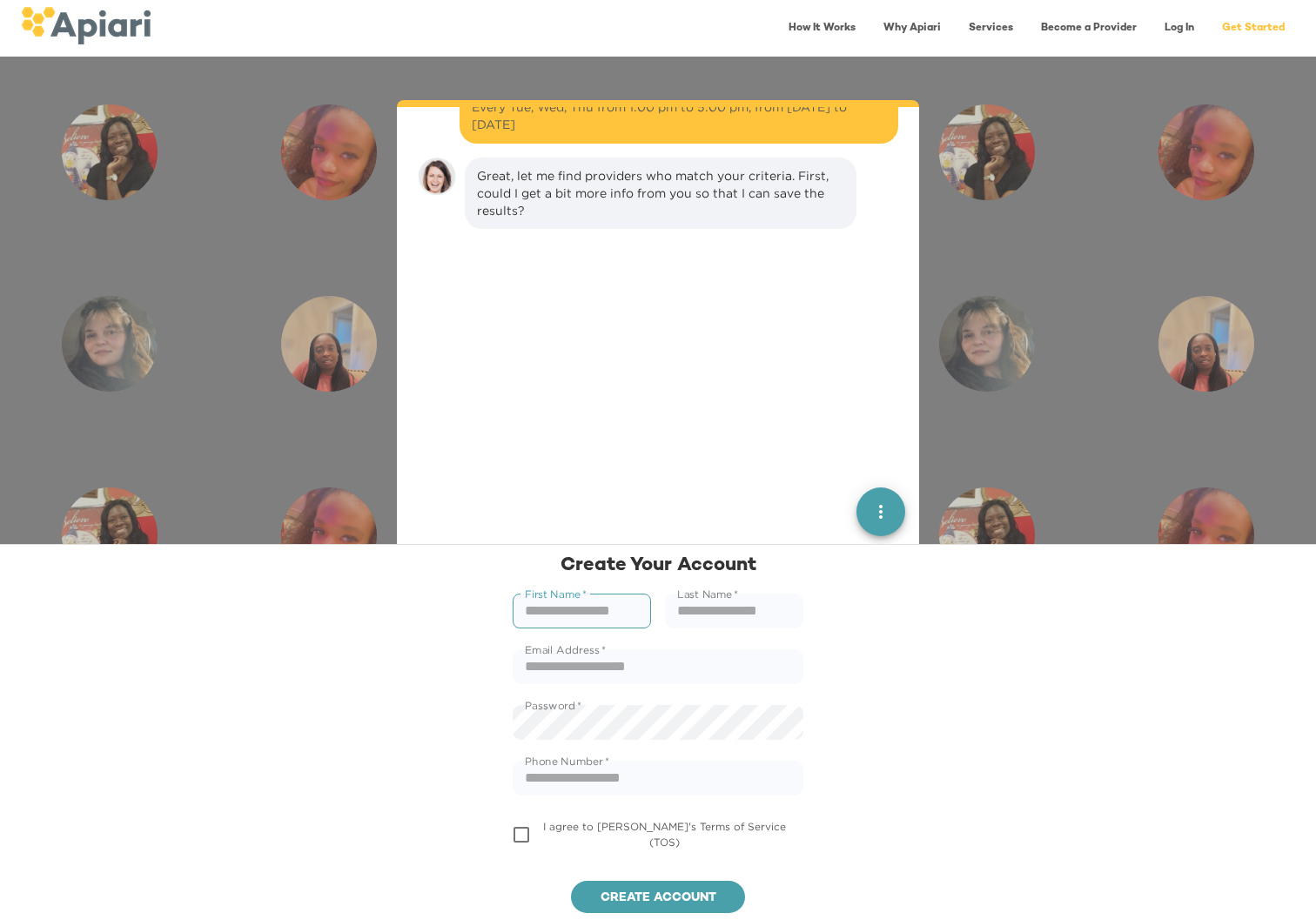
scroll to position [1160, 0]
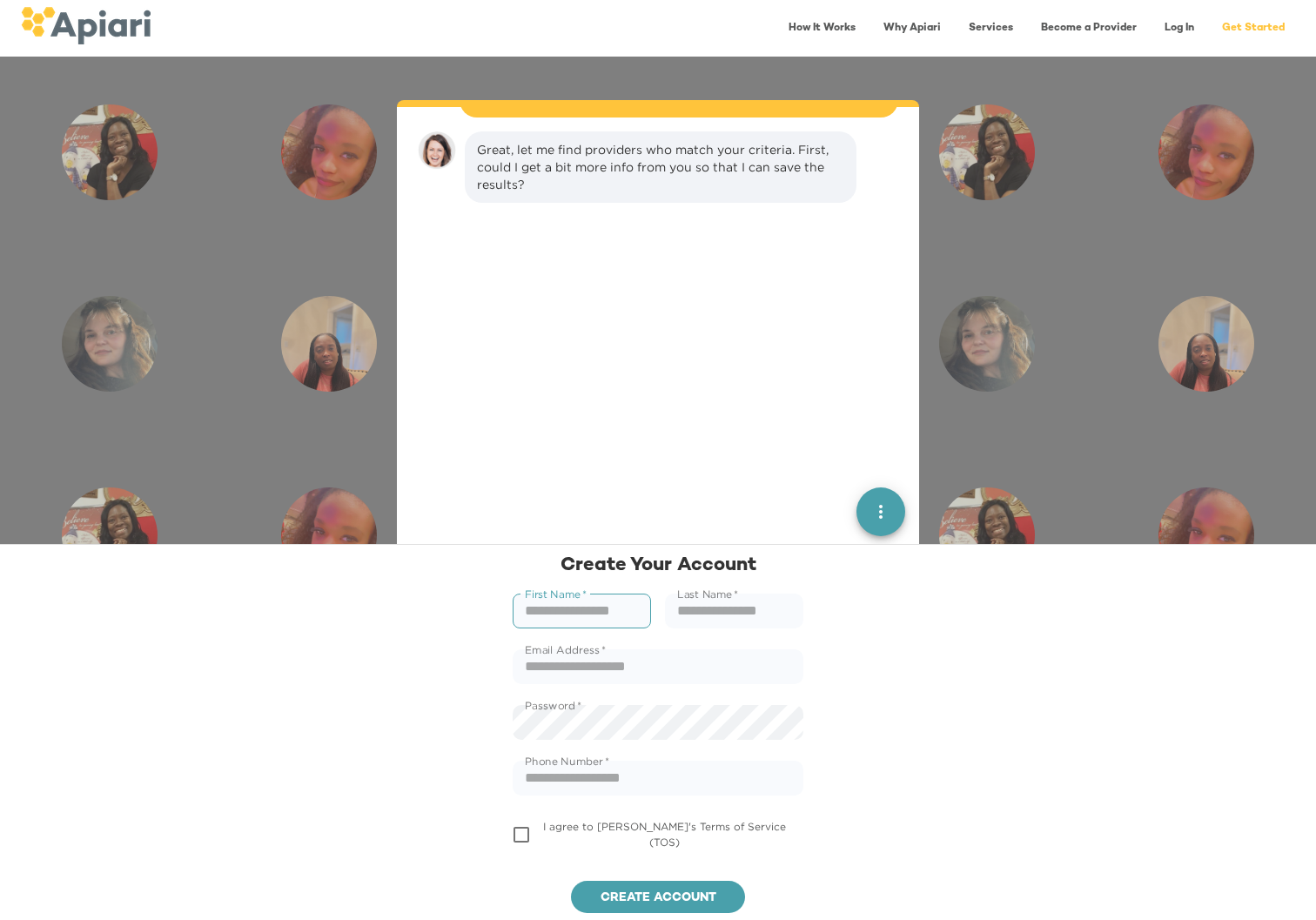
click at [593, 615] on input "text" at bounding box center [581, 610] width 139 height 34
click at [623, 614] on input "text" at bounding box center [581, 610] width 139 height 34
type input "*****"
type input "********"
type input "**********"
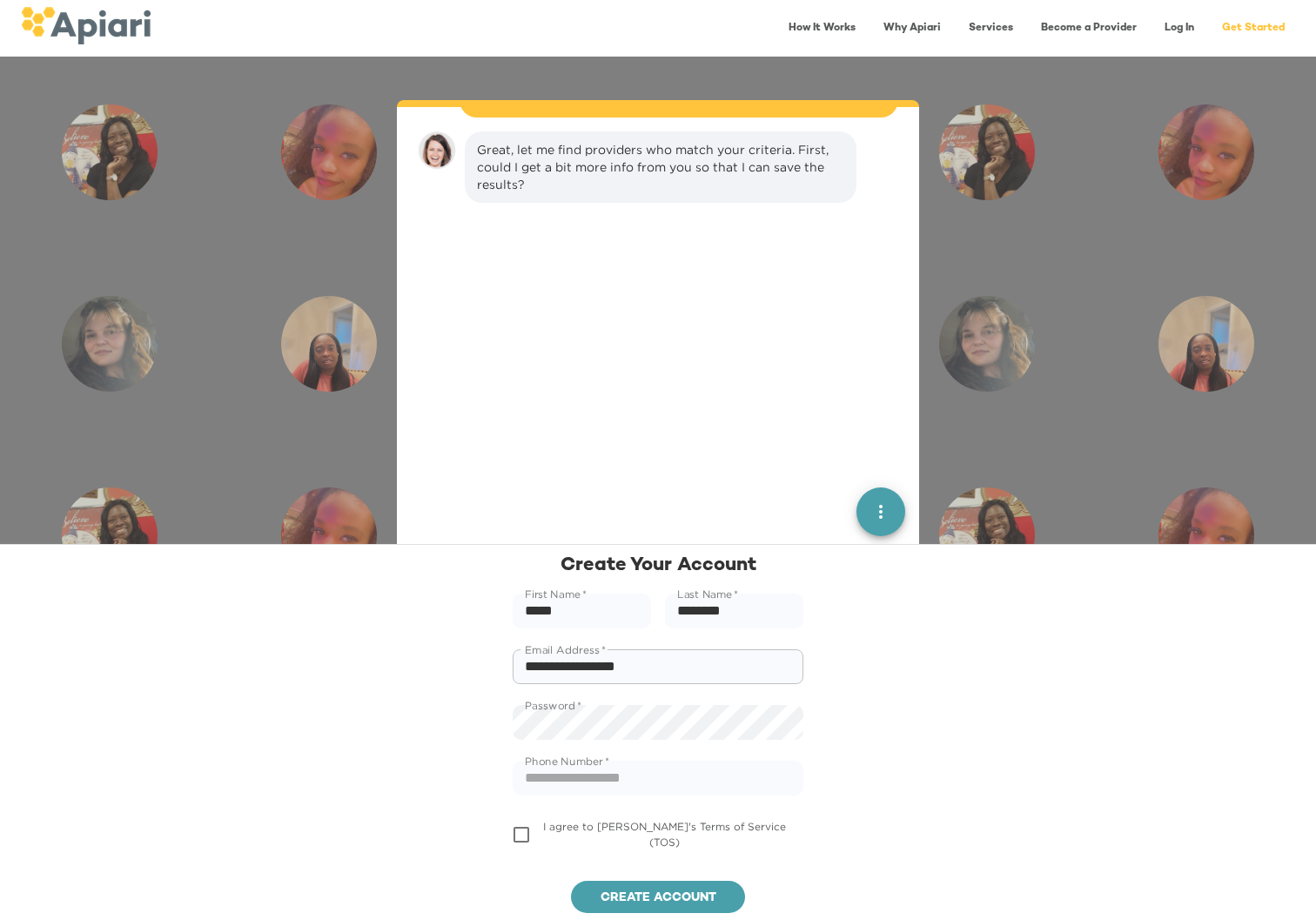
type input "**********"
click at [627, 898] on span "Create account" at bounding box center [658, 898] width 146 height 22
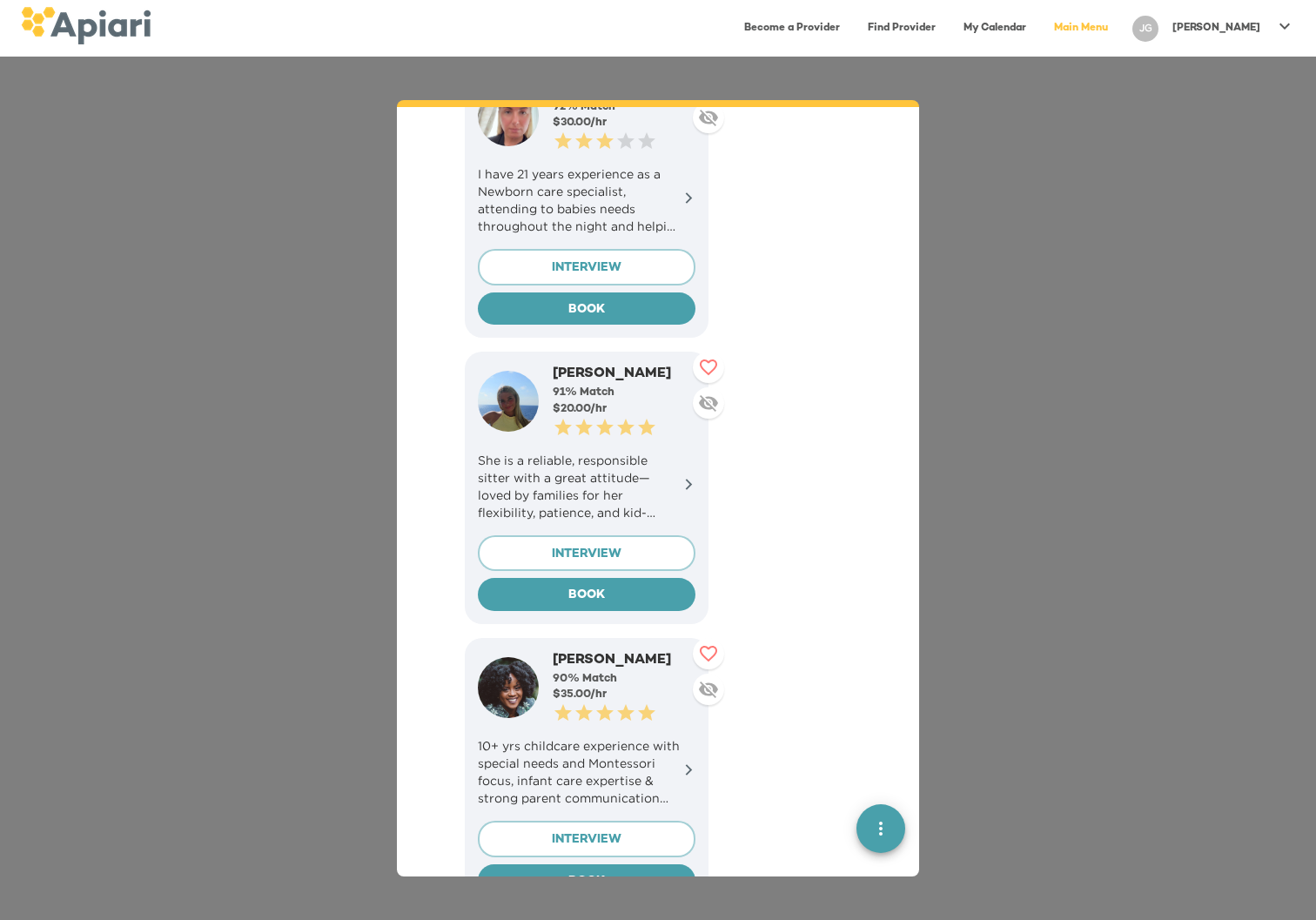
scroll to position [1414, 0]
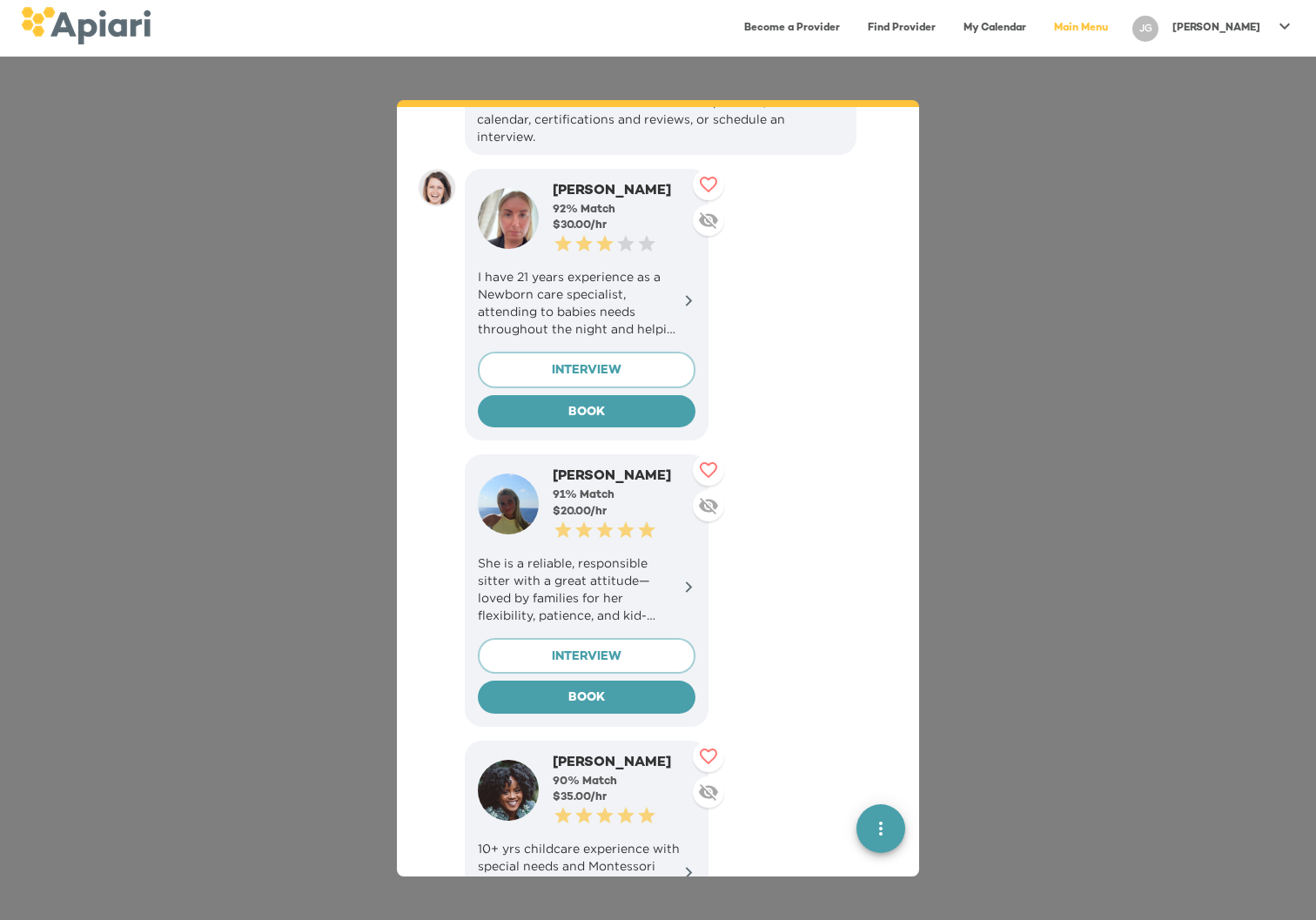
click at [671, 555] on p "She is a reliable, responsible sitter with a great attitude—loved by families f…" at bounding box center [586, 589] width 217 height 70
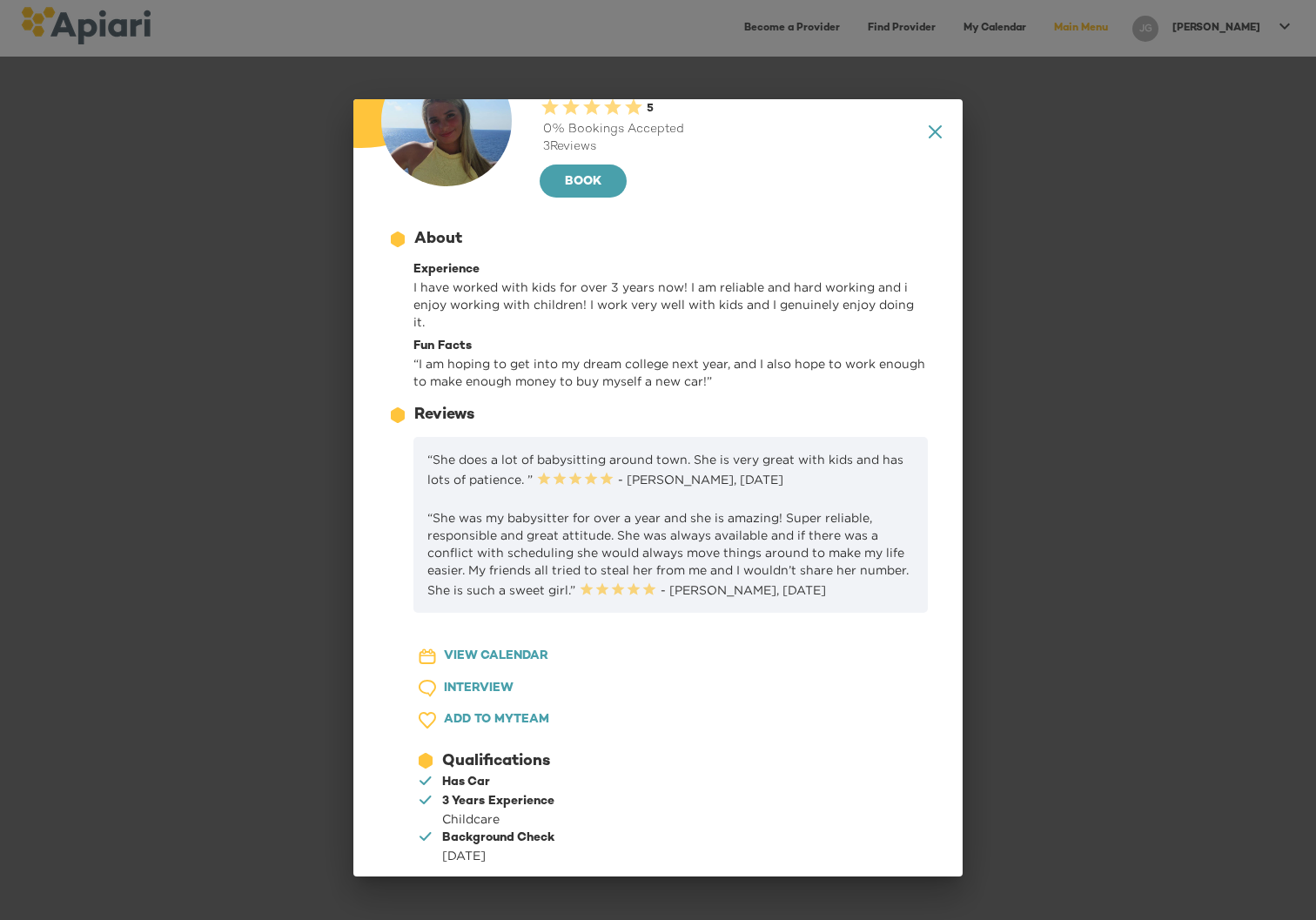
scroll to position [0, 0]
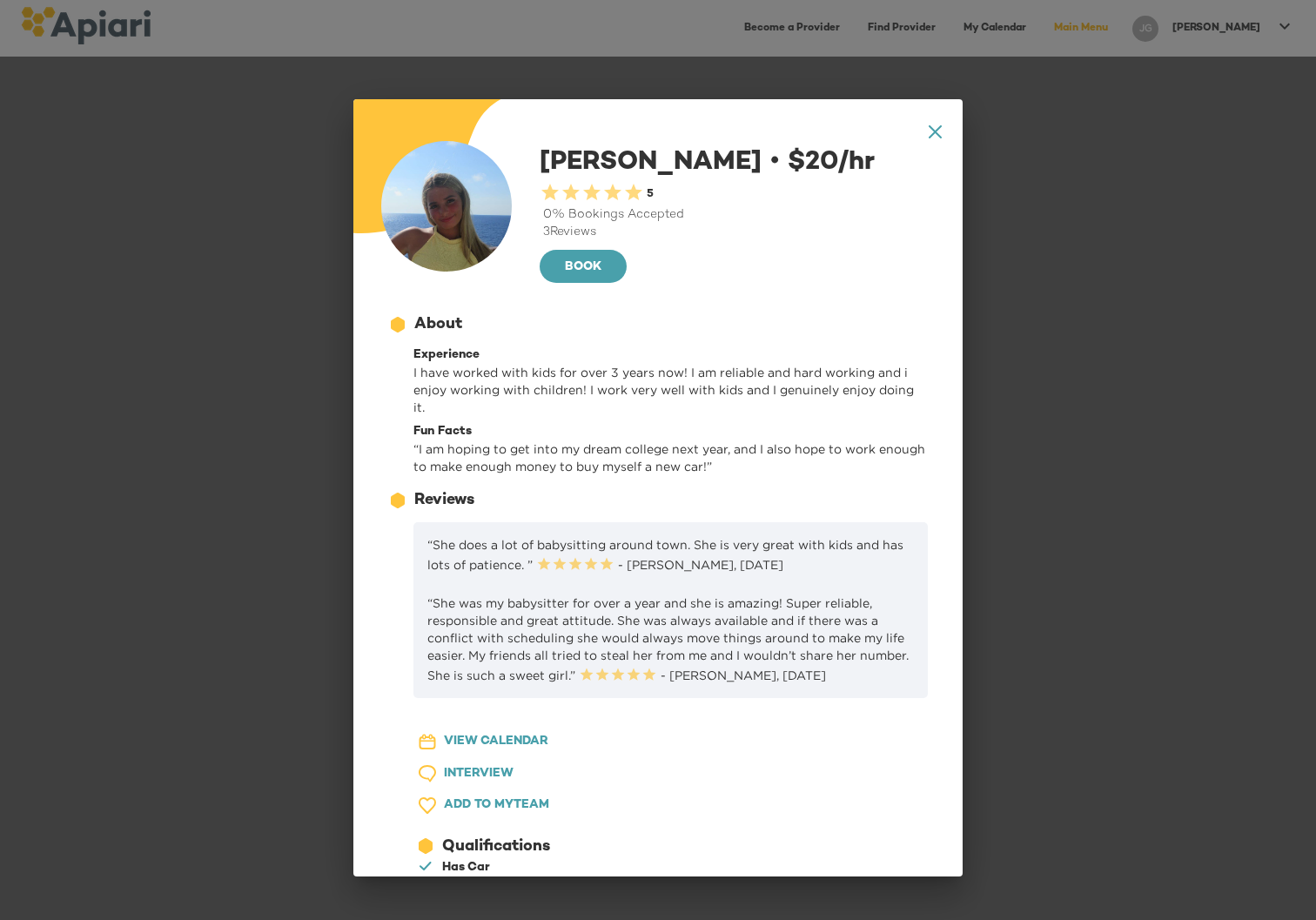
click at [928, 133] on icon "A1D20667-DBDC-461F-895E-AC602C3246CF Created with sketchtool." at bounding box center [935, 131] width 13 height 13
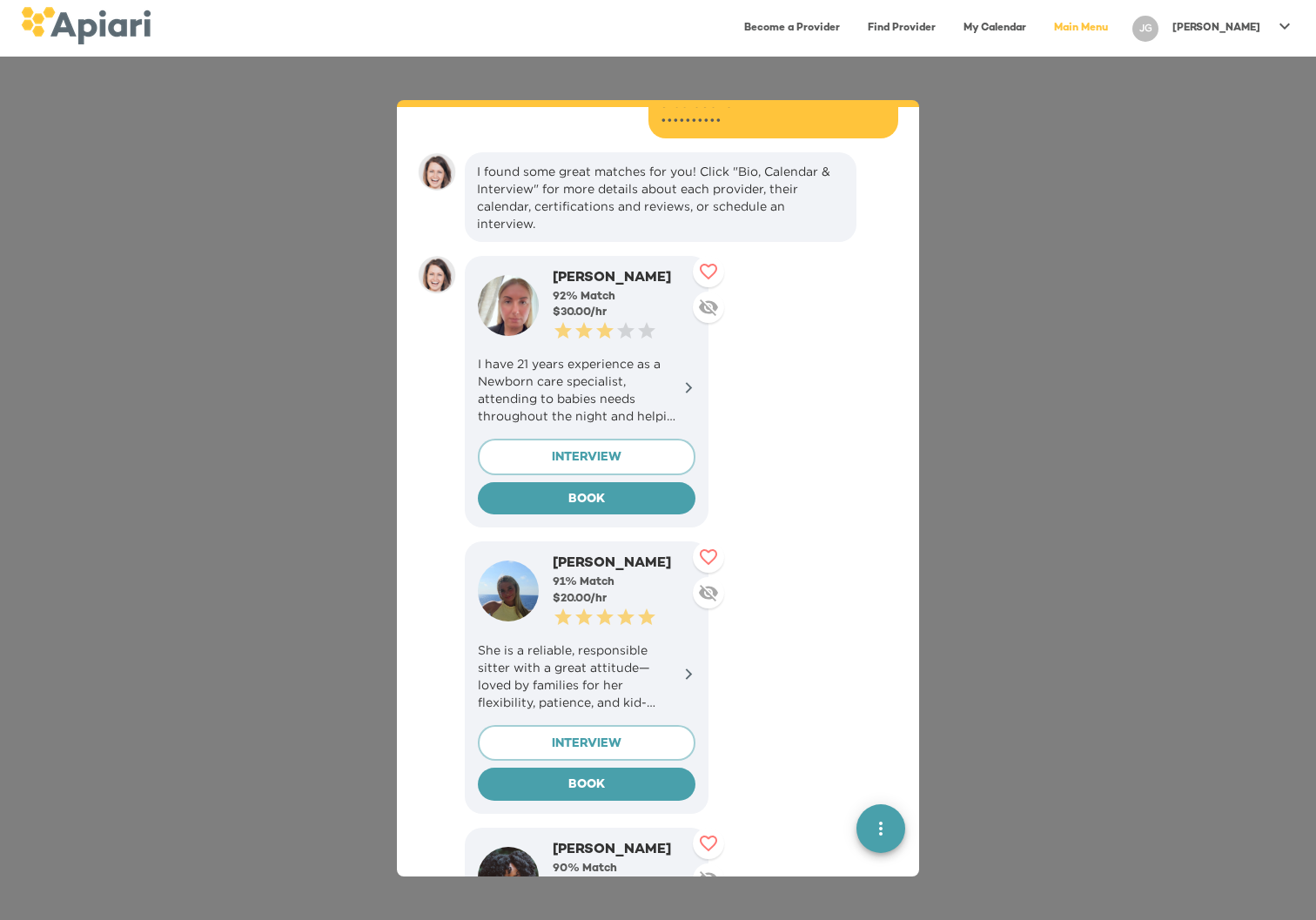
scroll to position [1269, 0]
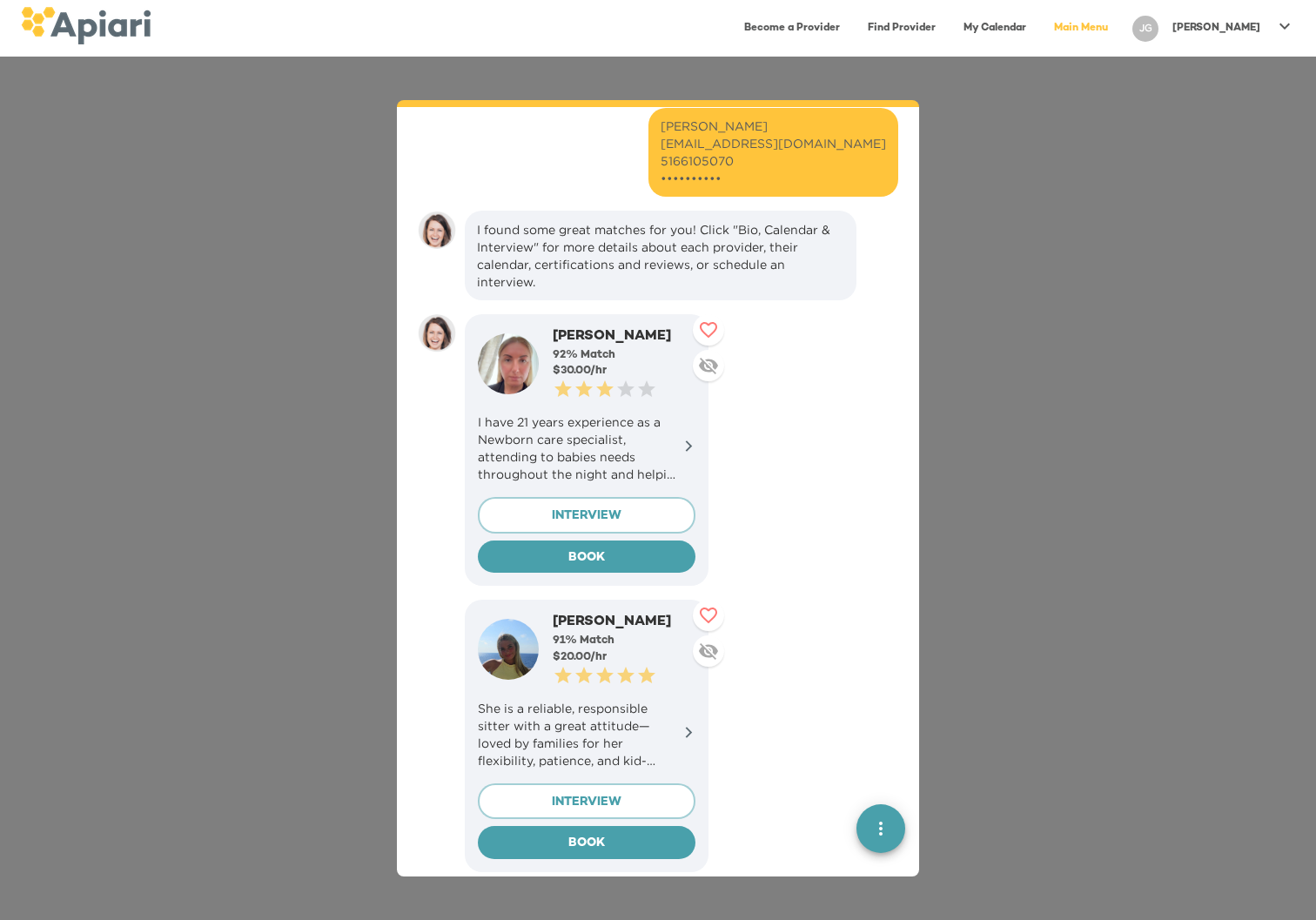
click at [608, 443] on p "I have 21 years experience as a Newborn care specialist, attending to babies ne…" at bounding box center [586, 447] width 217 height 70
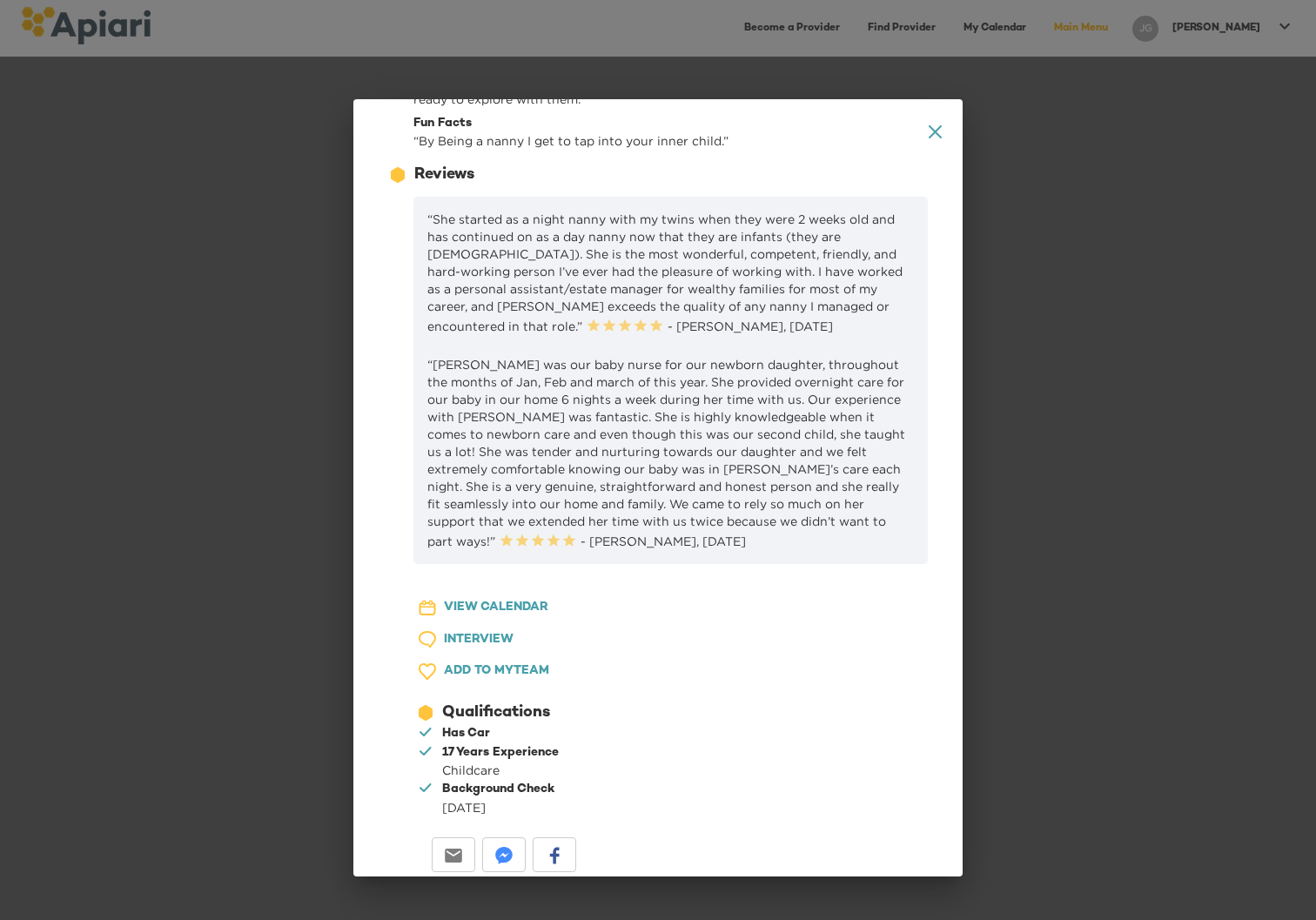
scroll to position [0, 0]
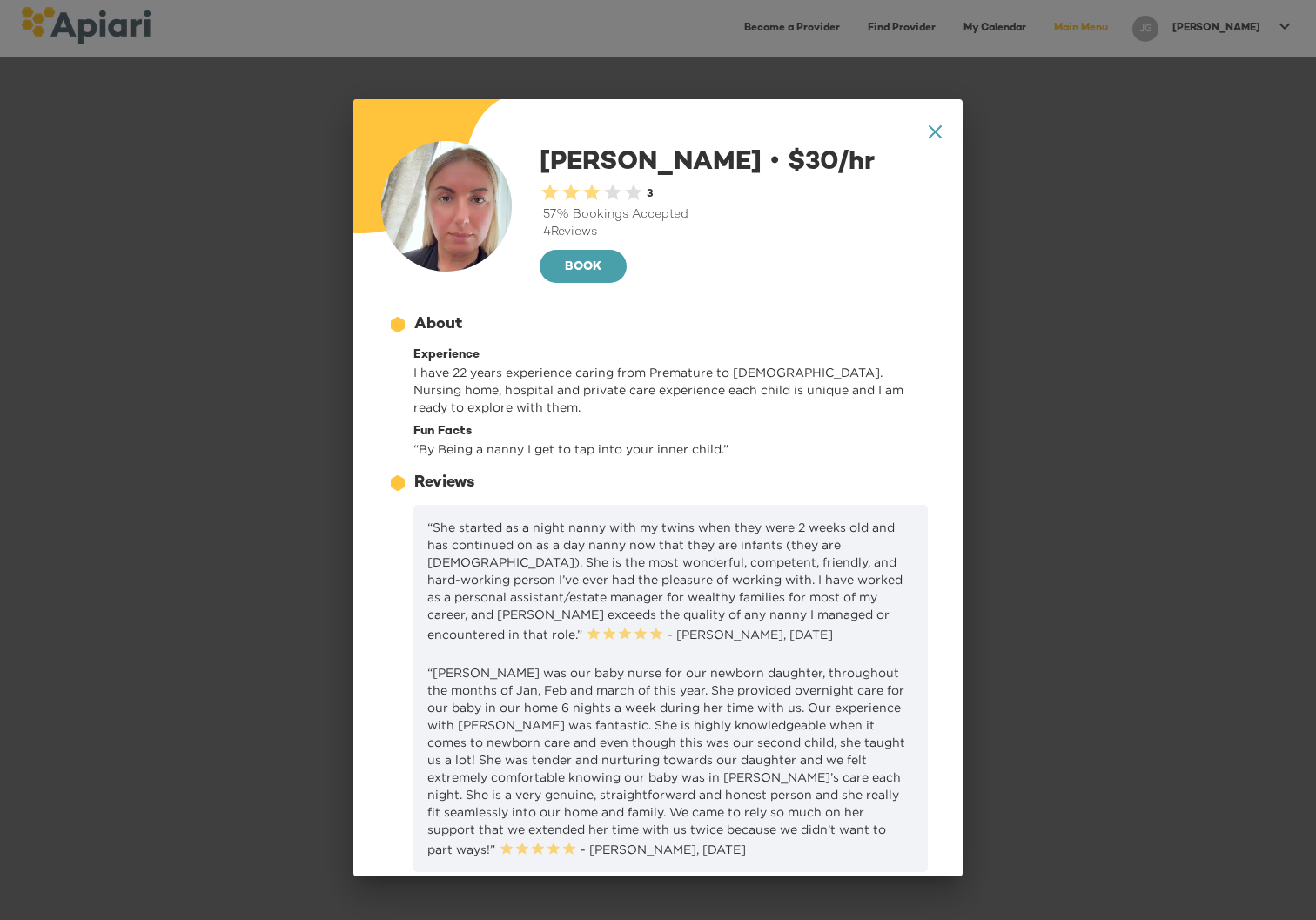
click at [928, 130] on icon at bounding box center [935, 131] width 13 height 13
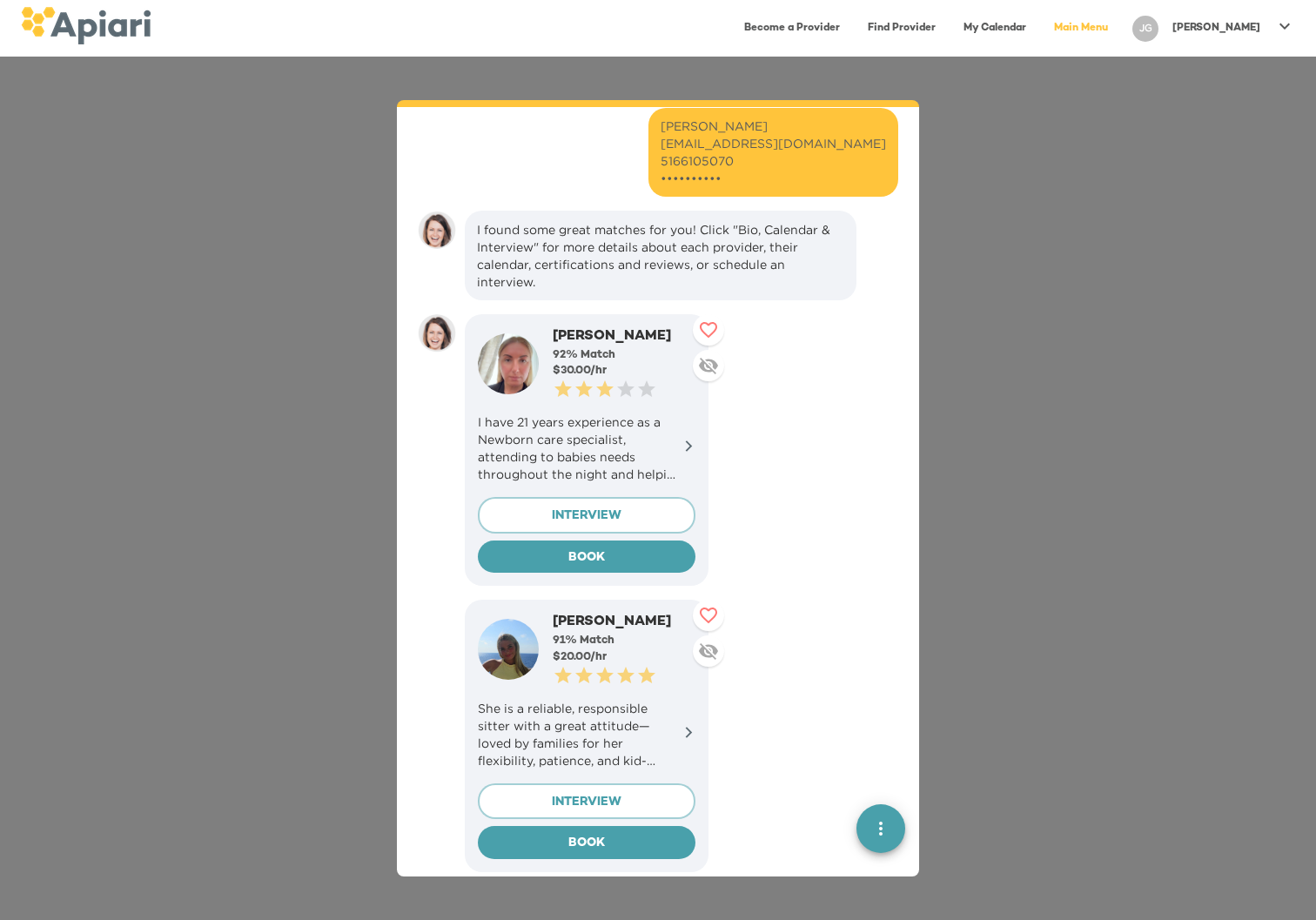
click at [634, 699] on p "She is a reliable, responsible sitter with a great attitude—loved by families f…" at bounding box center [586, 733] width 217 height 70
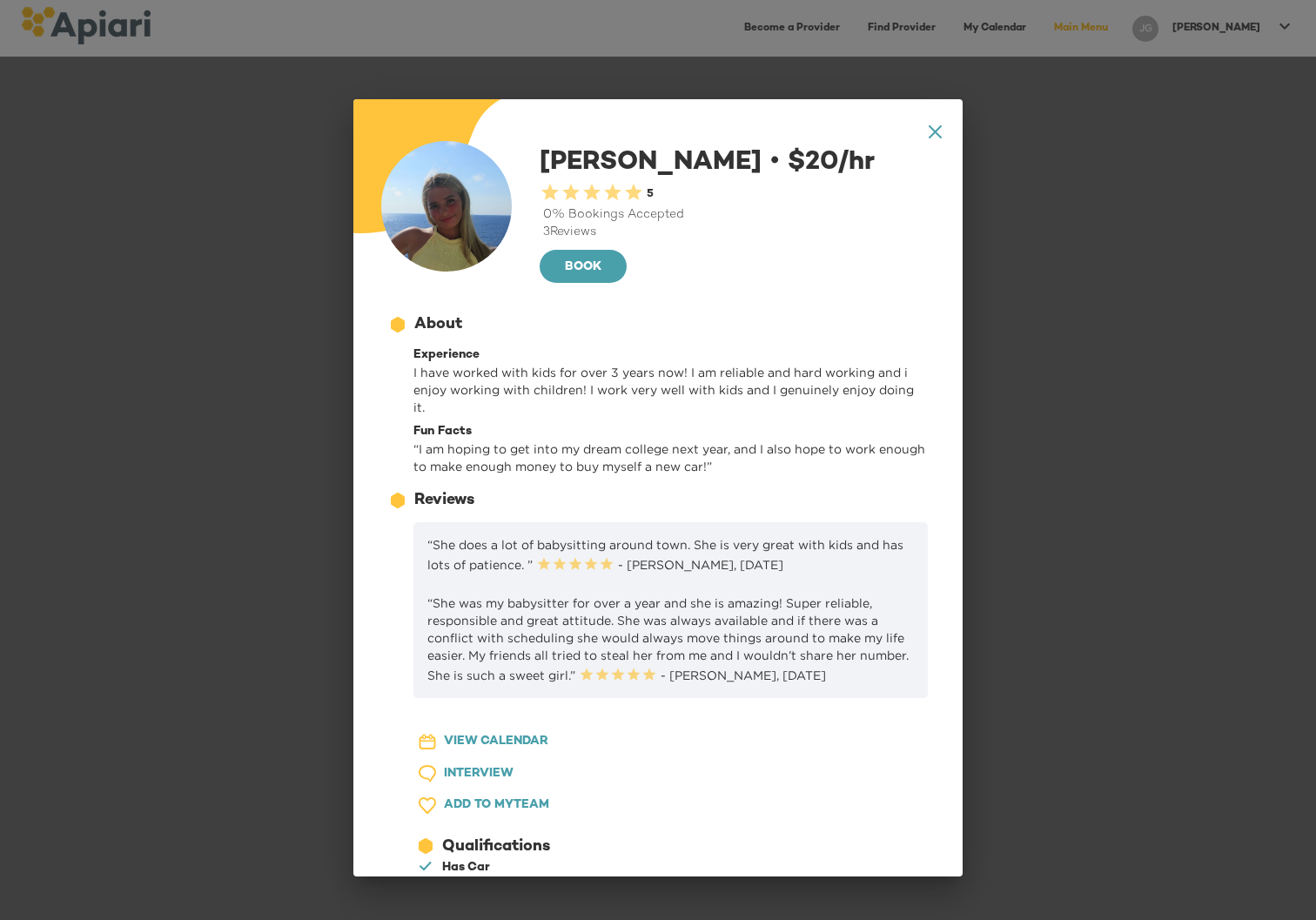
click at [928, 130] on icon at bounding box center [935, 131] width 13 height 13
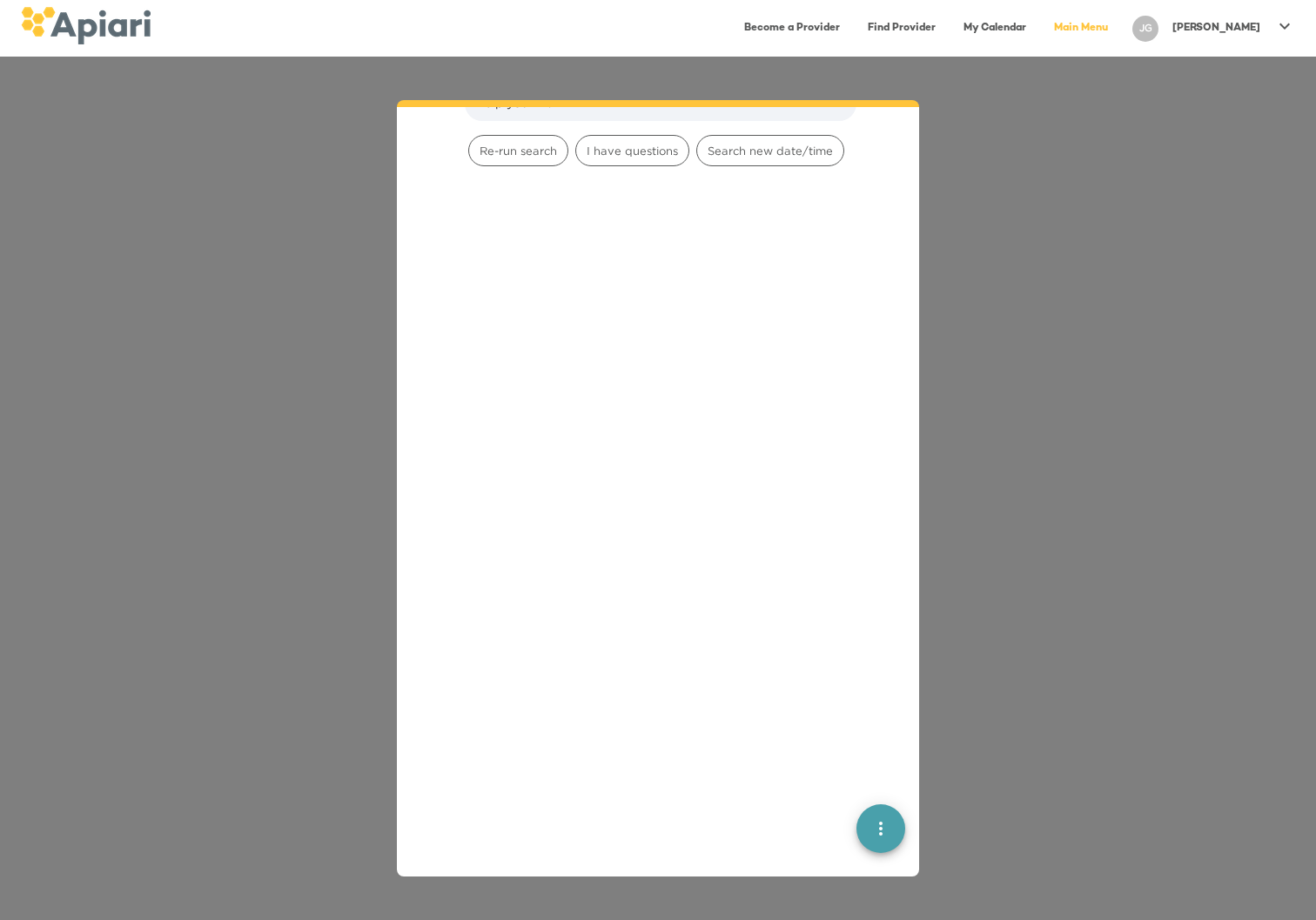
scroll to position [2332, 0]
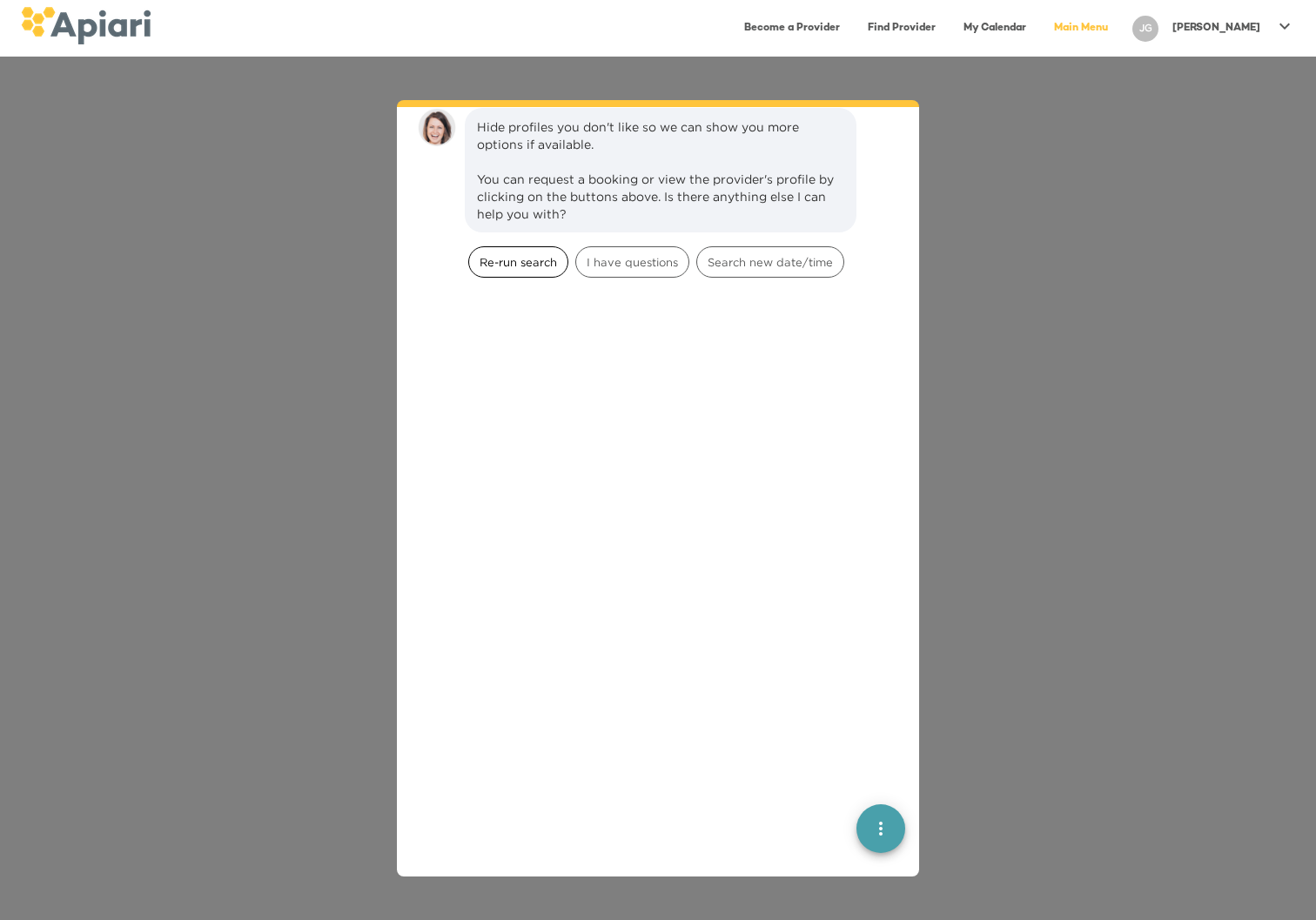
click at [514, 254] on span "Re-run search" at bounding box center [518, 263] width 99 height 16
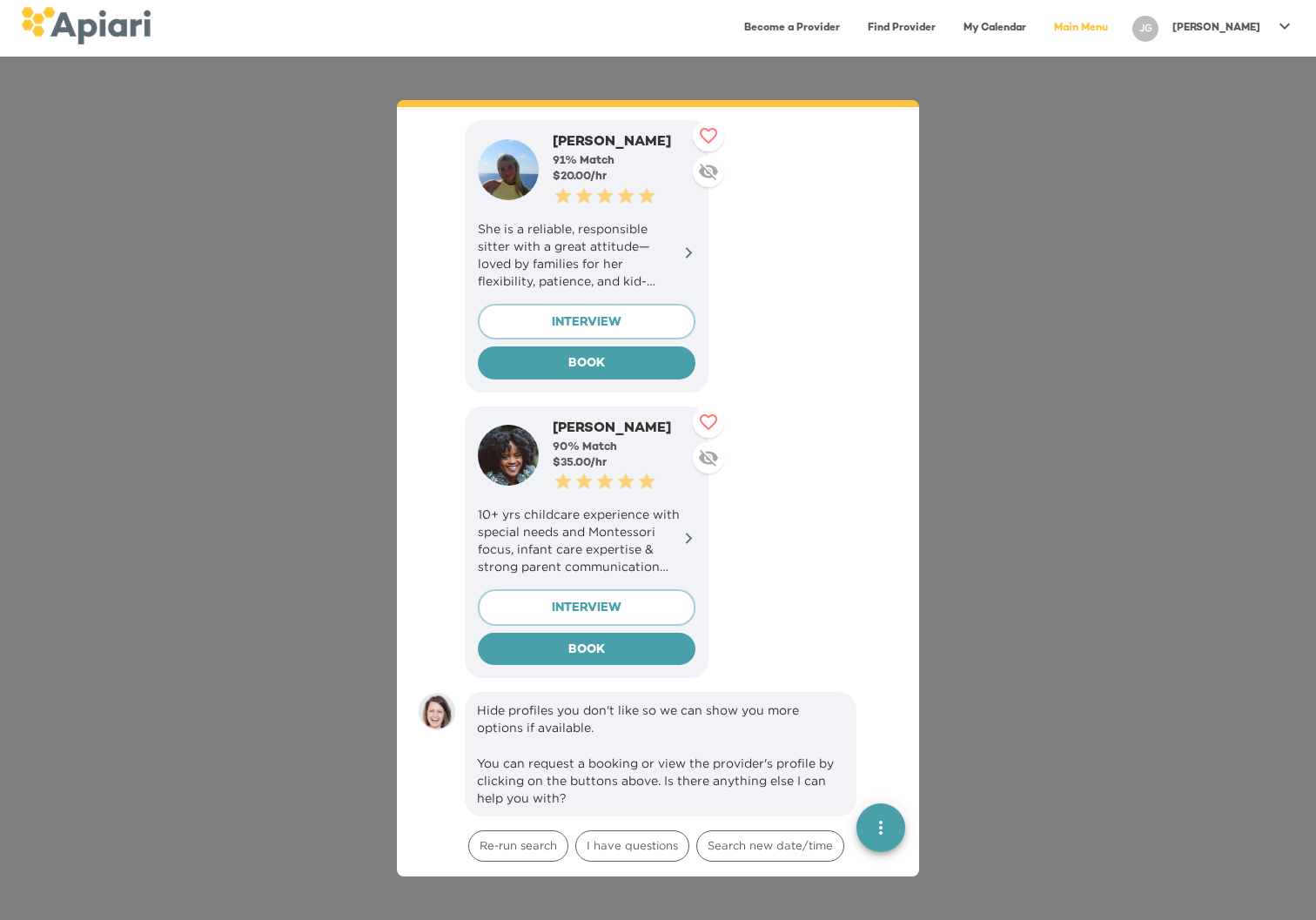
scroll to position [2893, 0]
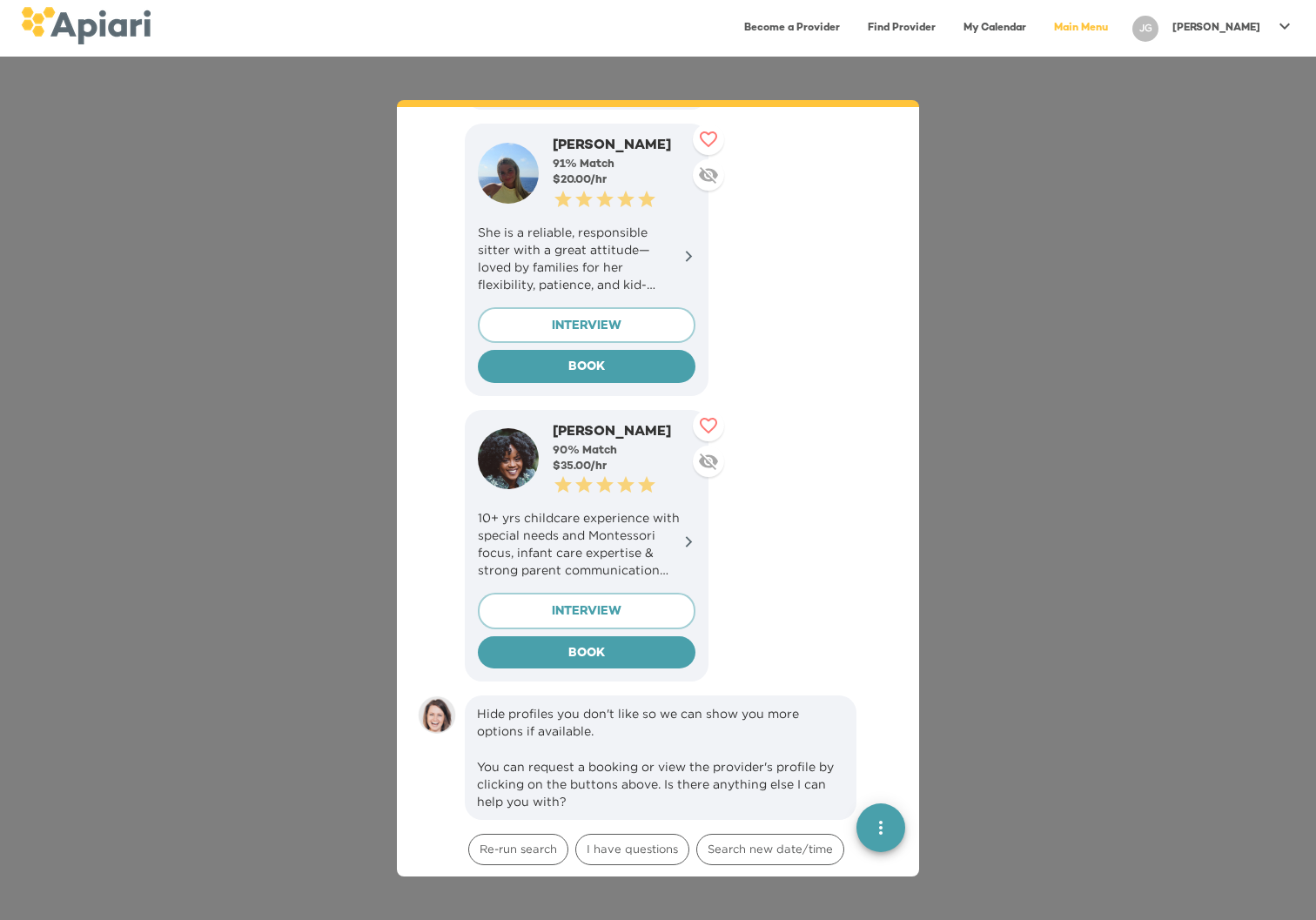
click at [946, 27] on link "Find Provider" at bounding box center [901, 28] width 89 height 35
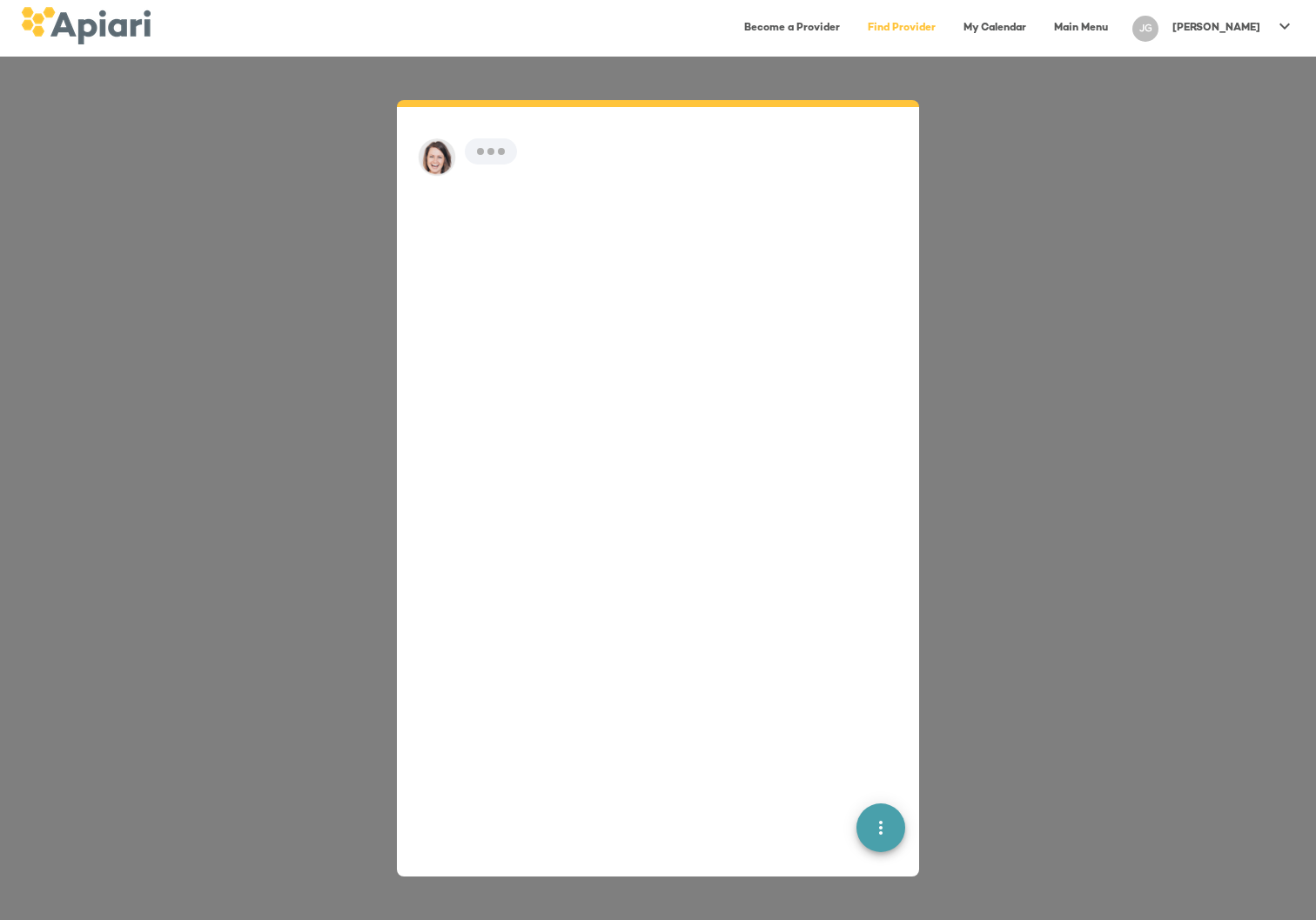
scroll to position [24, 0]
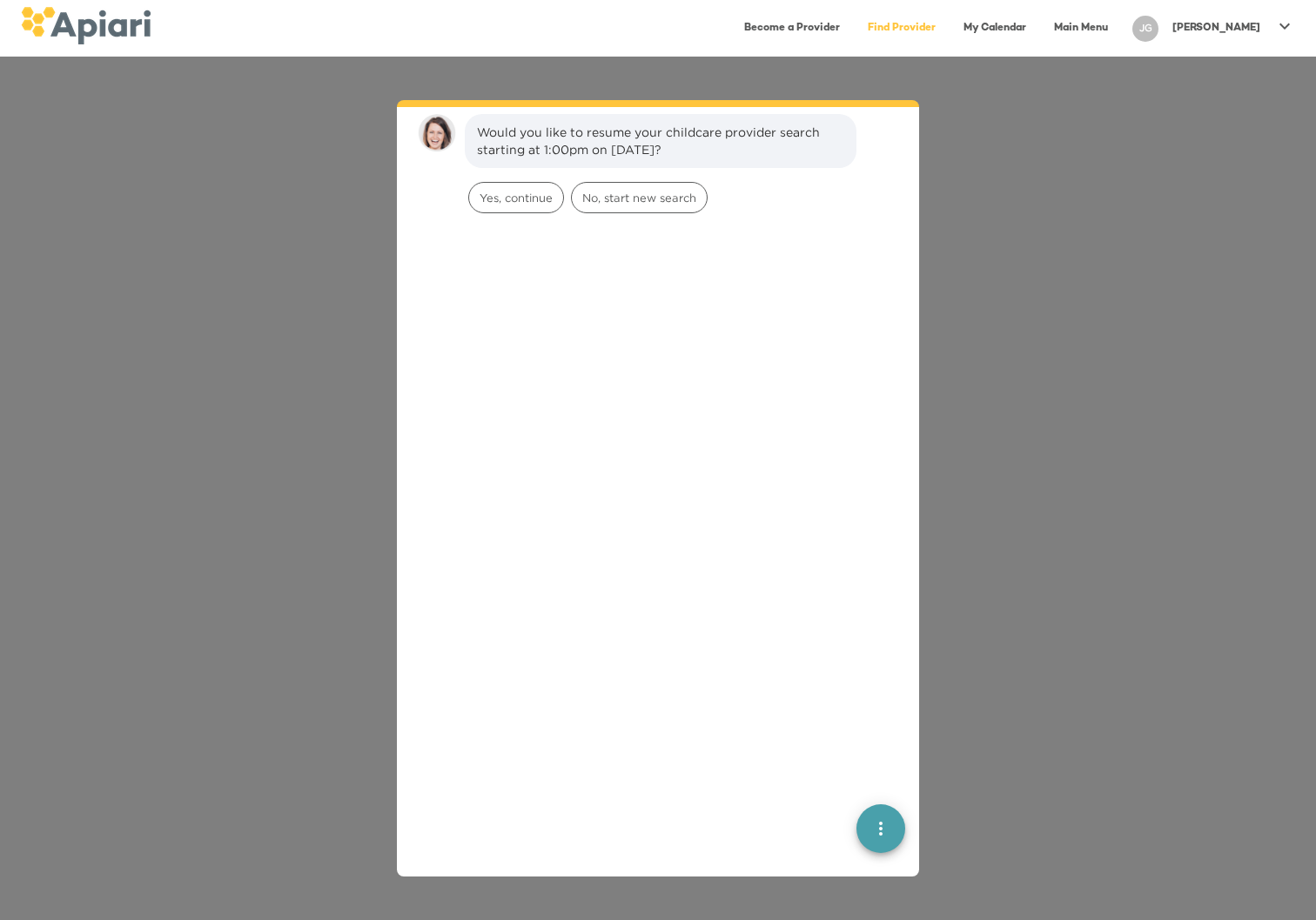
click at [946, 31] on link "Find Provider" at bounding box center [901, 28] width 89 height 35
click at [1036, 24] on link "My Calendar" at bounding box center [994, 28] width 83 height 35
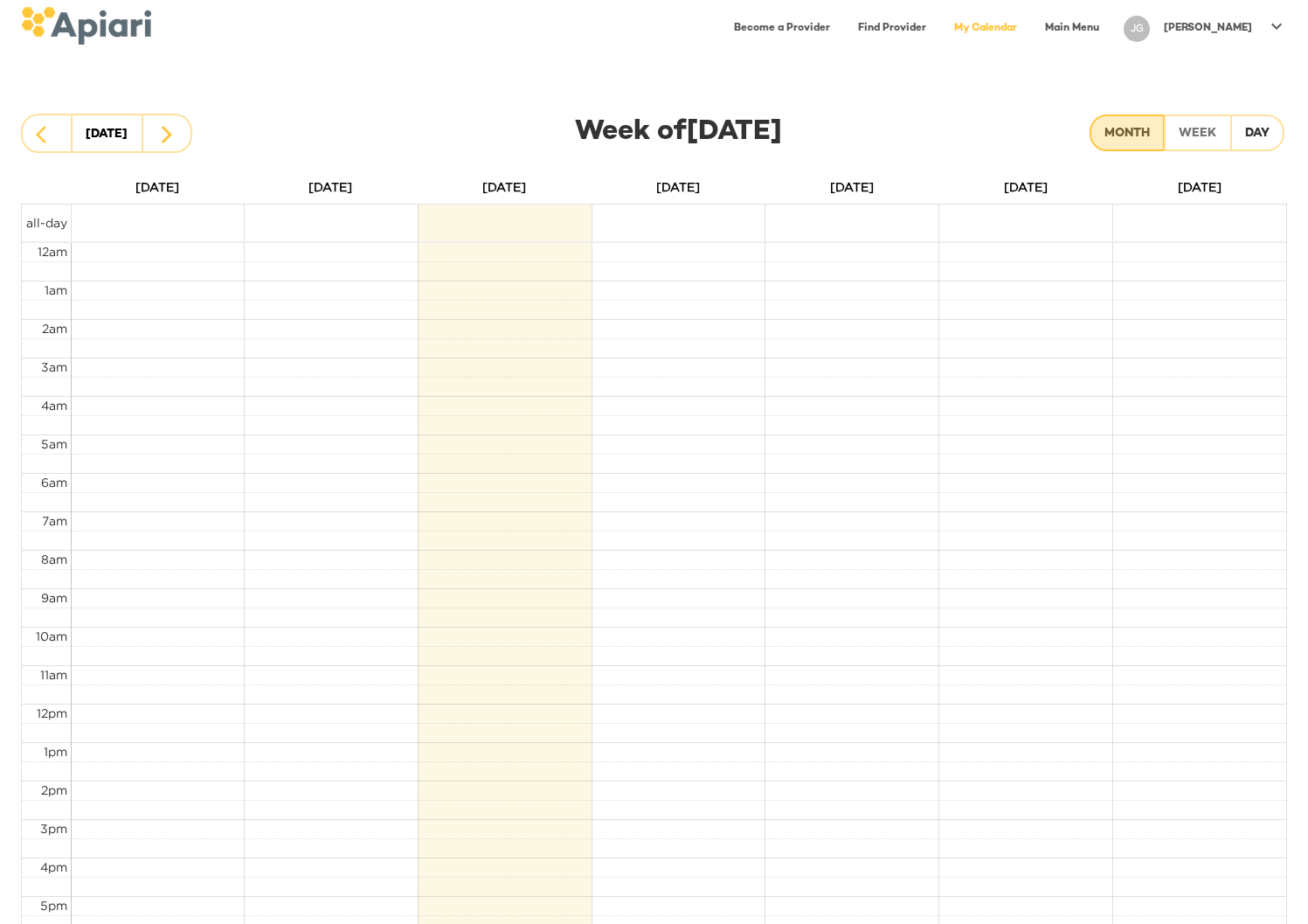
click at [1153, 129] on button "Month" at bounding box center [1127, 133] width 75 height 36
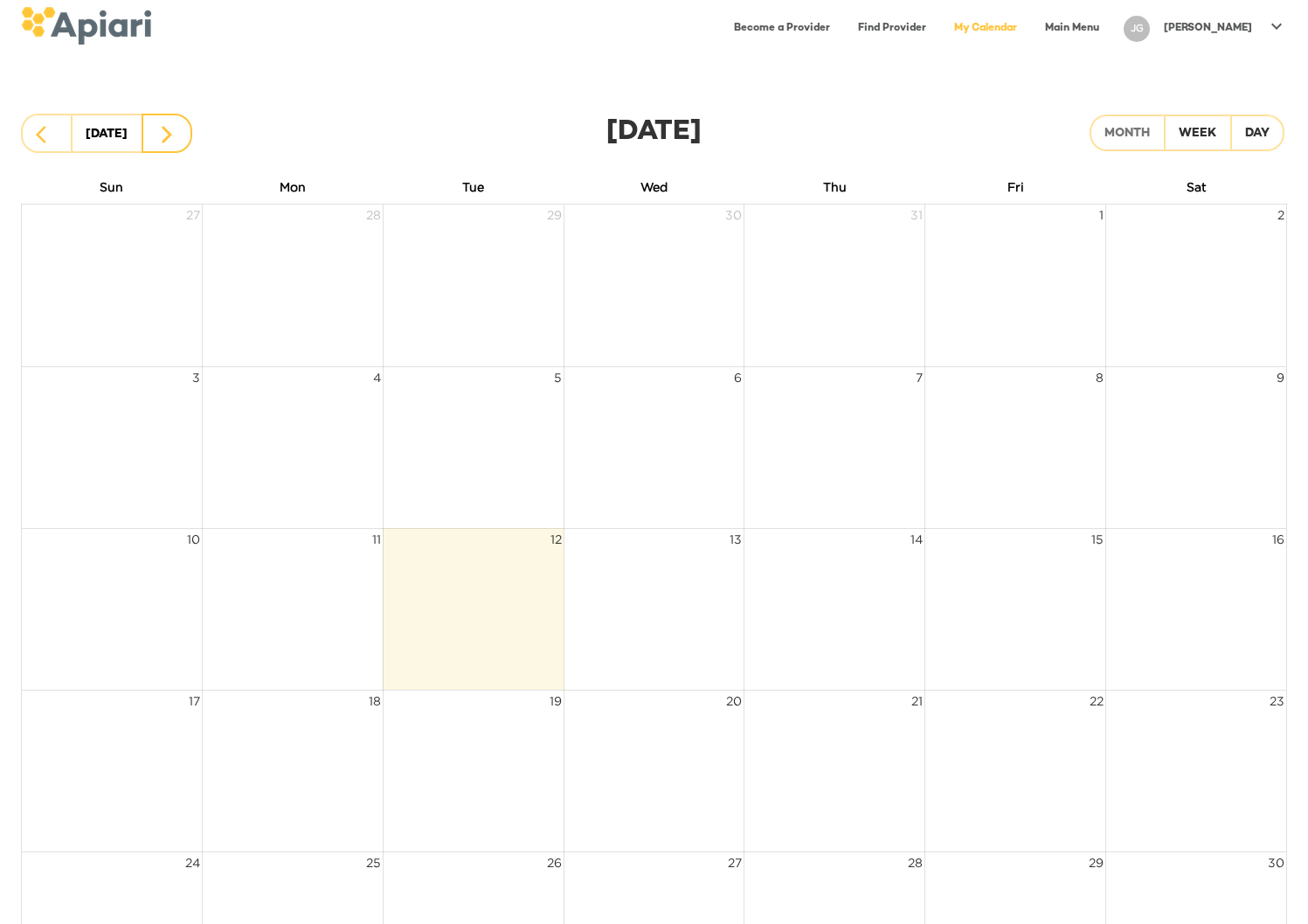
click at [161, 136] on icon "button" at bounding box center [166, 134] width 21 height 21
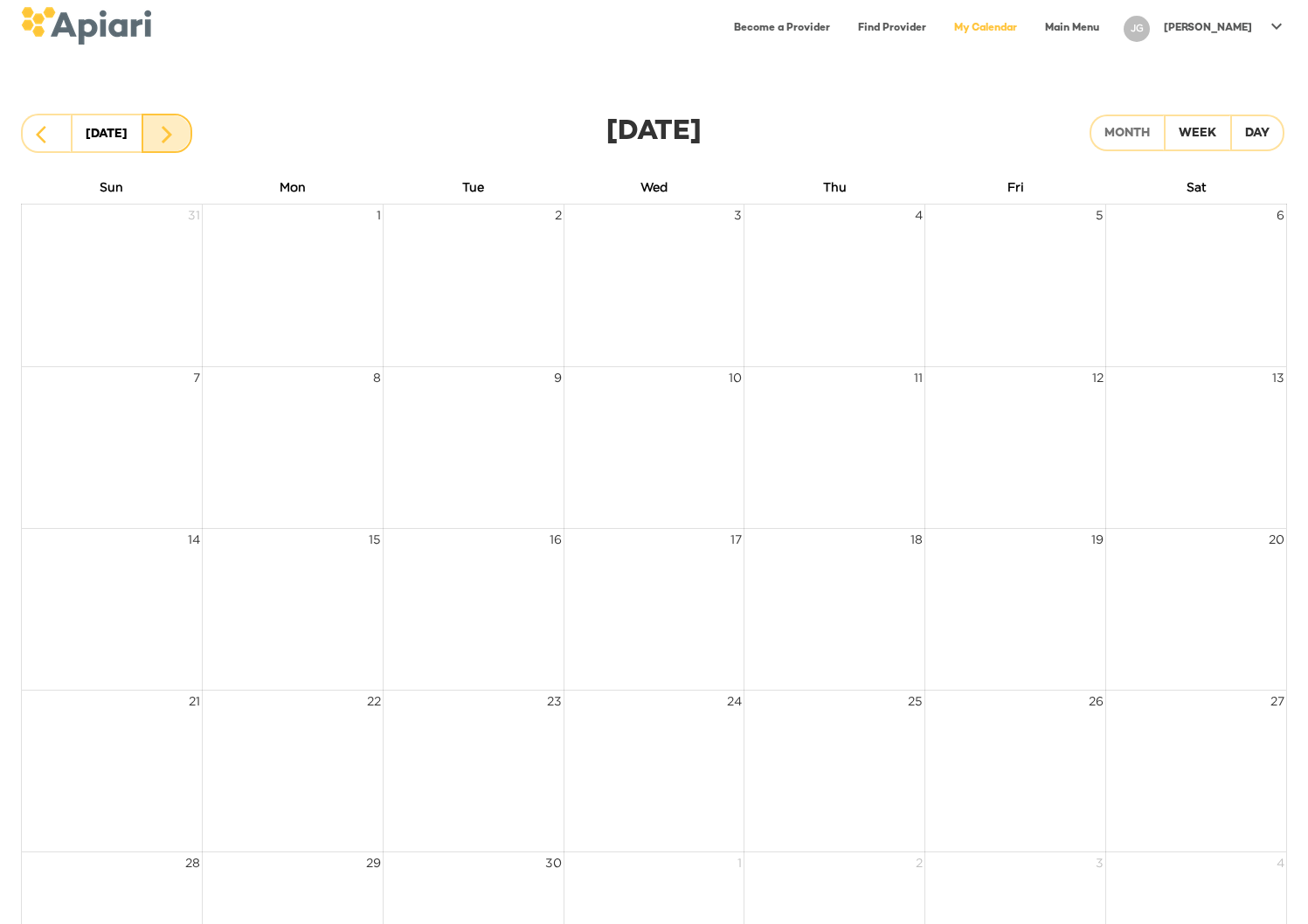
click at [161, 136] on icon "button" at bounding box center [166, 134] width 21 height 21
click at [1110, 33] on link "Main Menu" at bounding box center [1072, 28] width 75 height 35
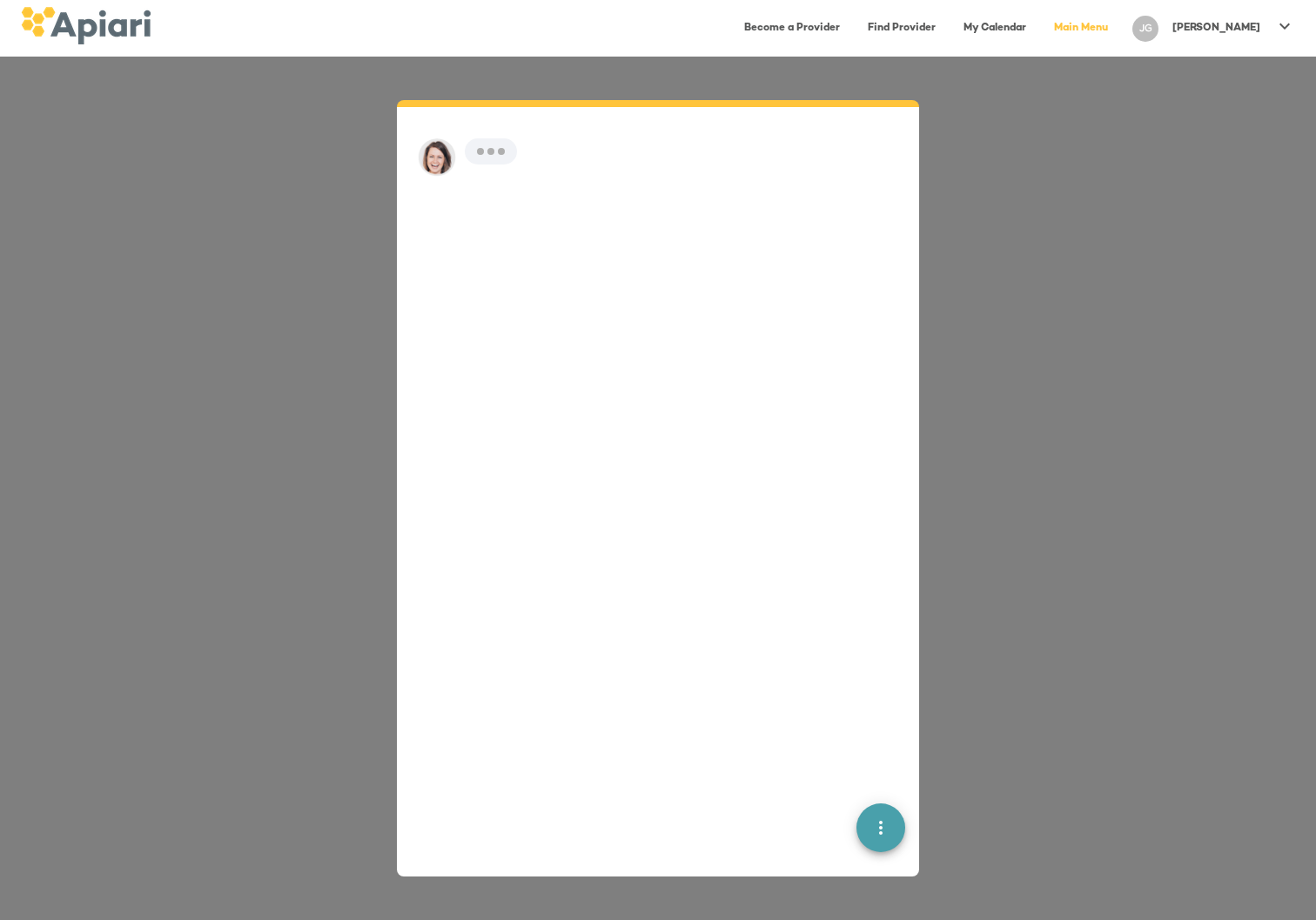
scroll to position [24, 0]
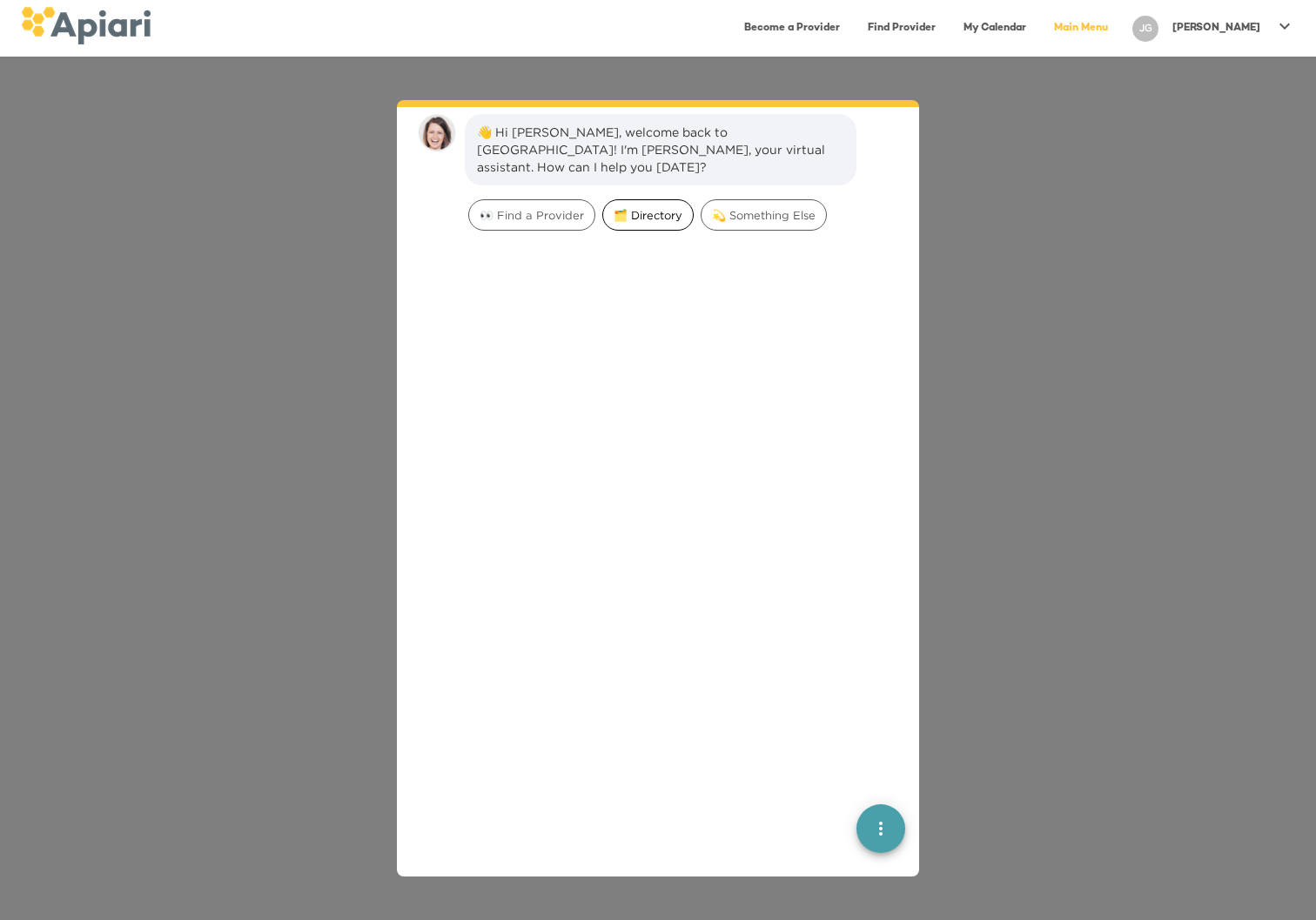
click at [638, 209] on div "🗂️ Directory" at bounding box center [648, 215] width 91 height 32
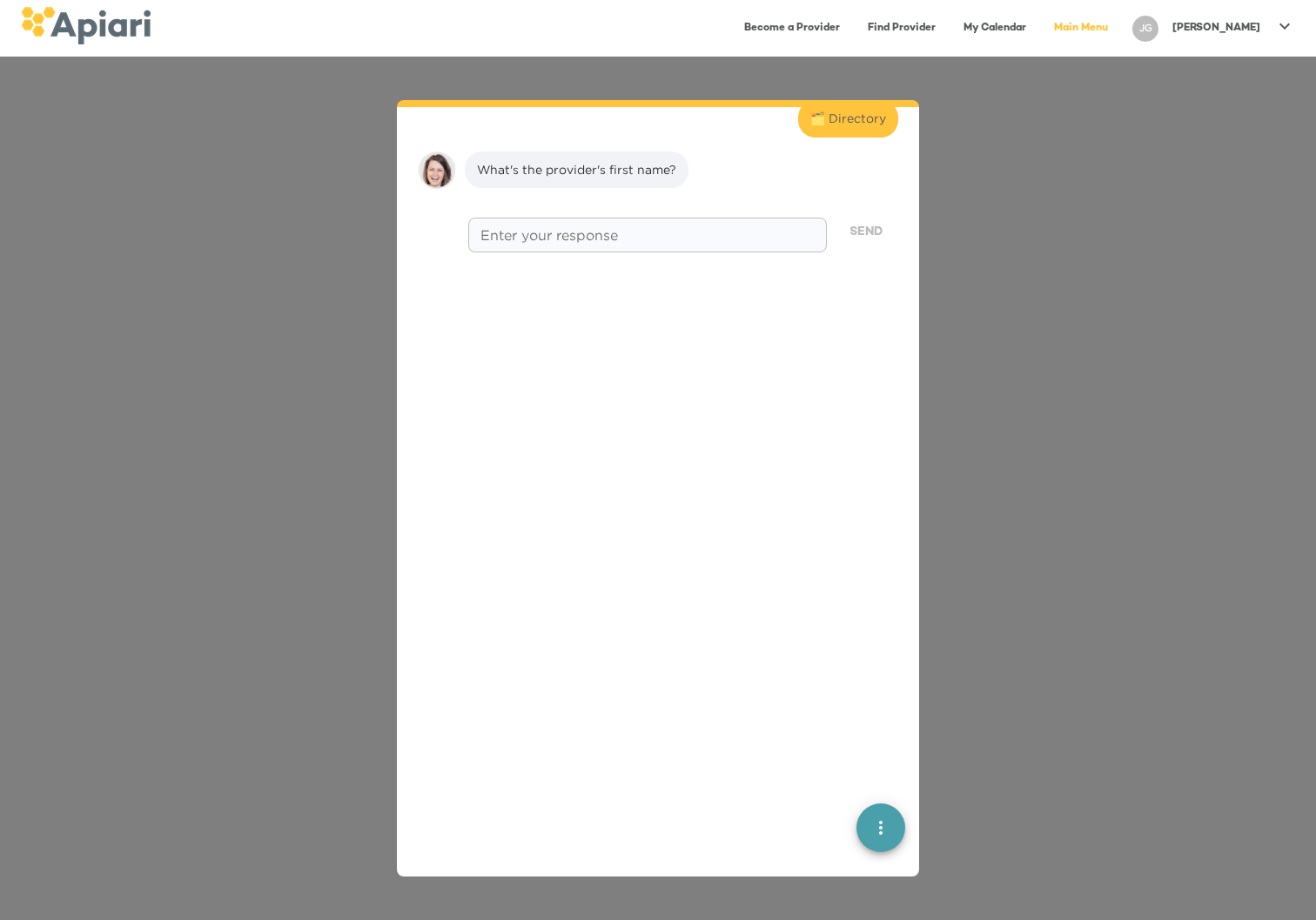
scroll to position [144, 0]
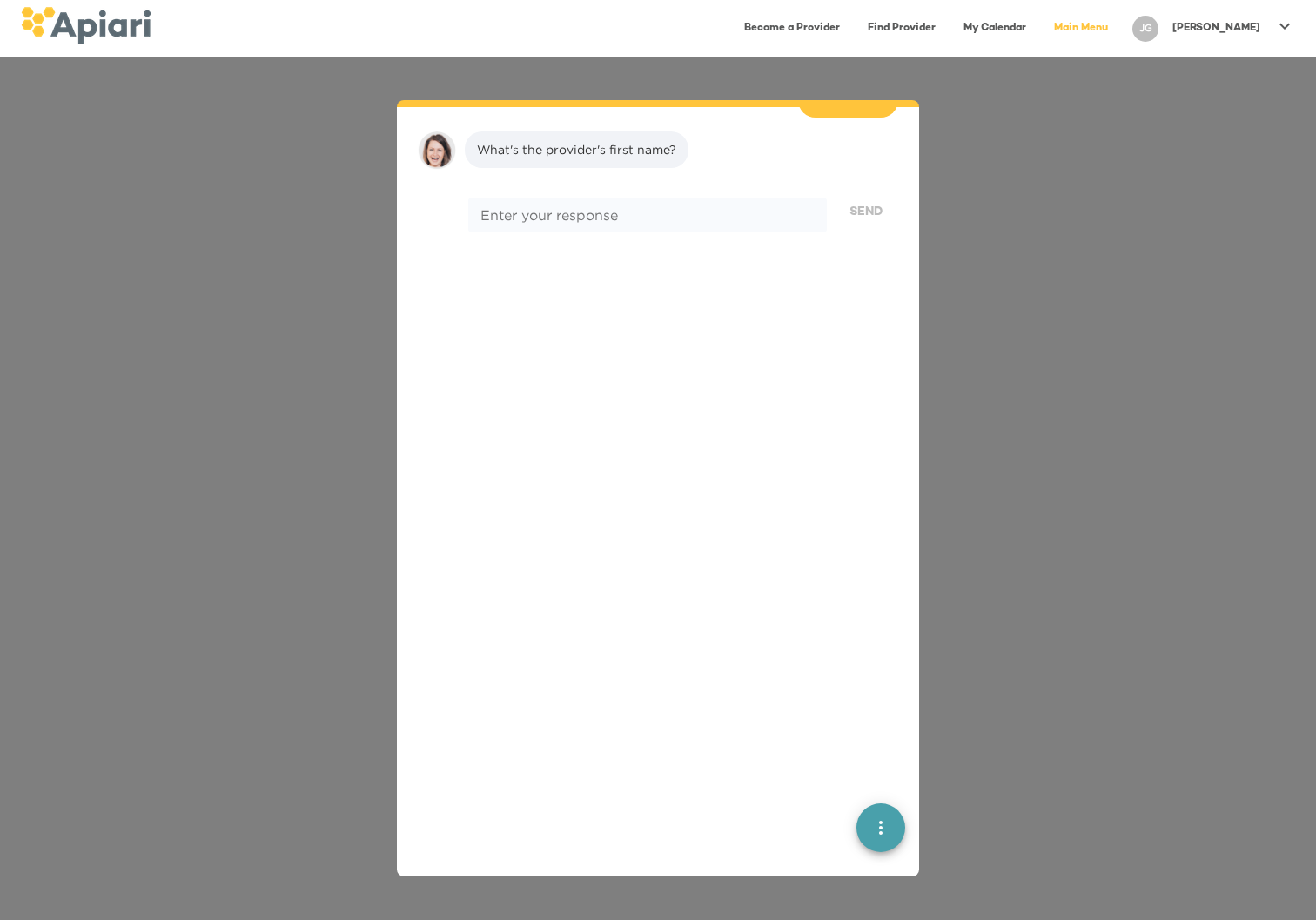
click at [1098, 551] on div "👋 Hi Jason, welcome back to Apiari! I'm Amy, your virtual assistant. How can I …" at bounding box center [658, 487] width 1316 height 863
click at [916, 26] on link "Find Provider" at bounding box center [901, 28] width 89 height 35
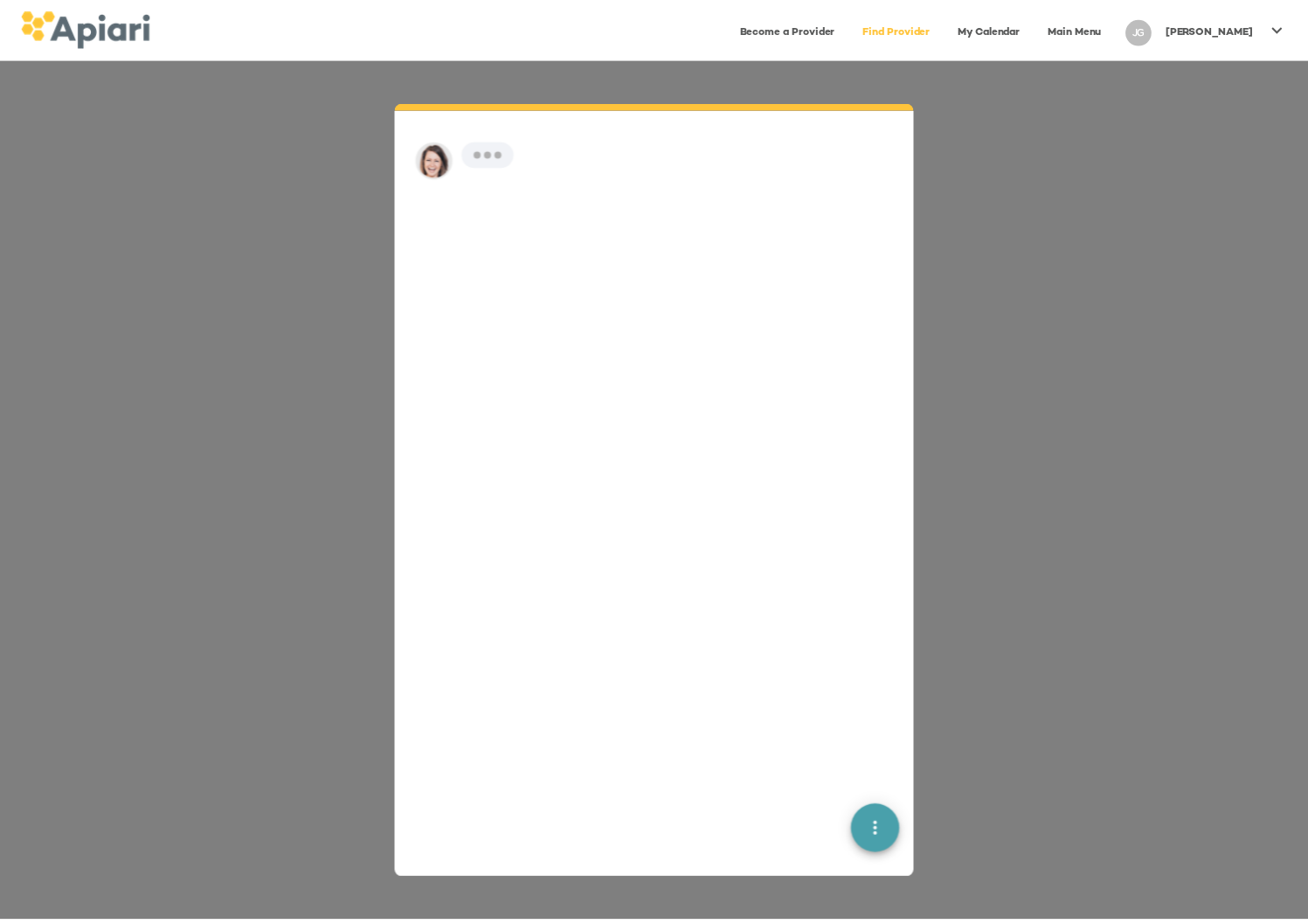
scroll to position [25, 0]
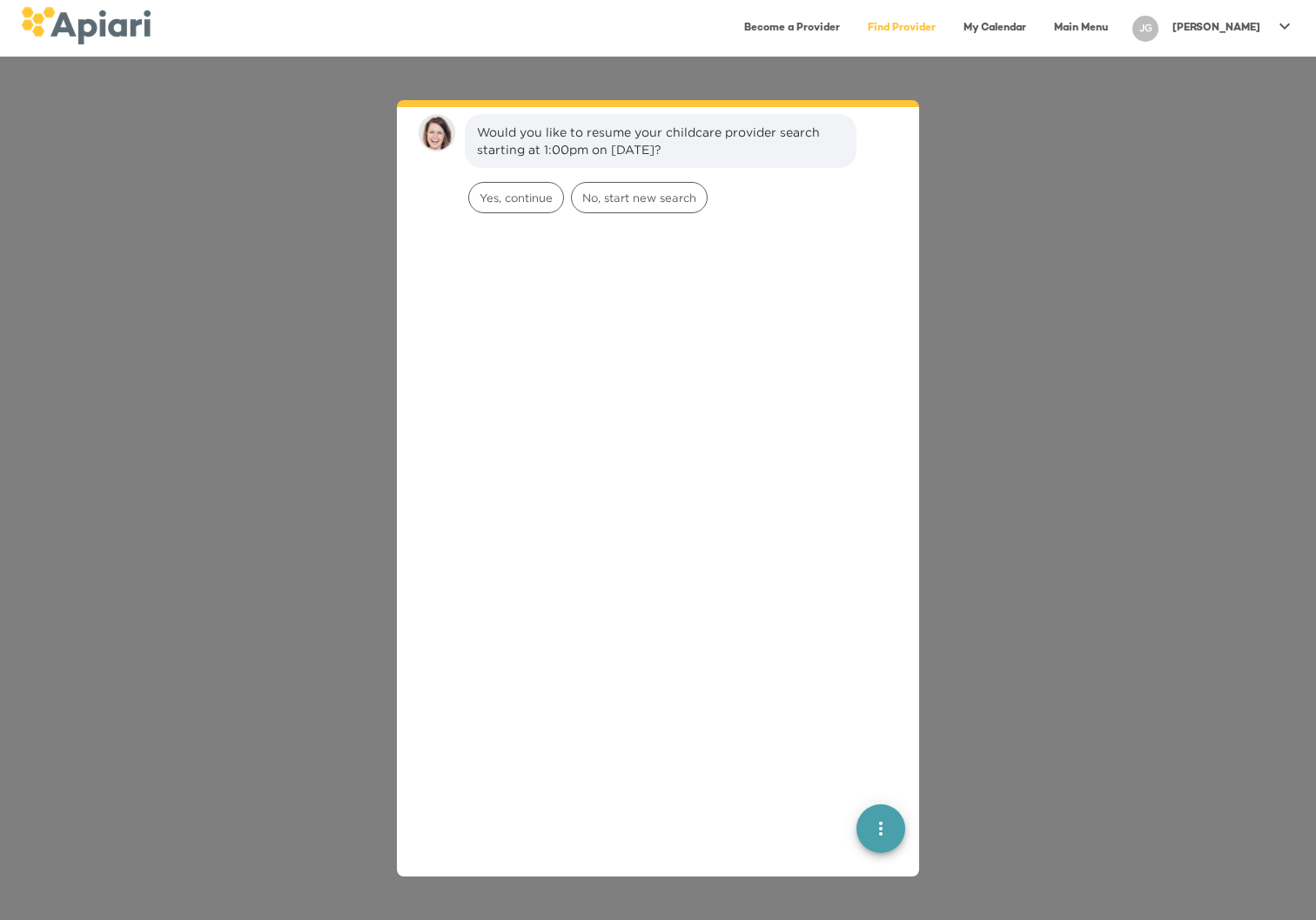
click at [834, 28] on link "Become a Provider" at bounding box center [792, 28] width 117 height 35
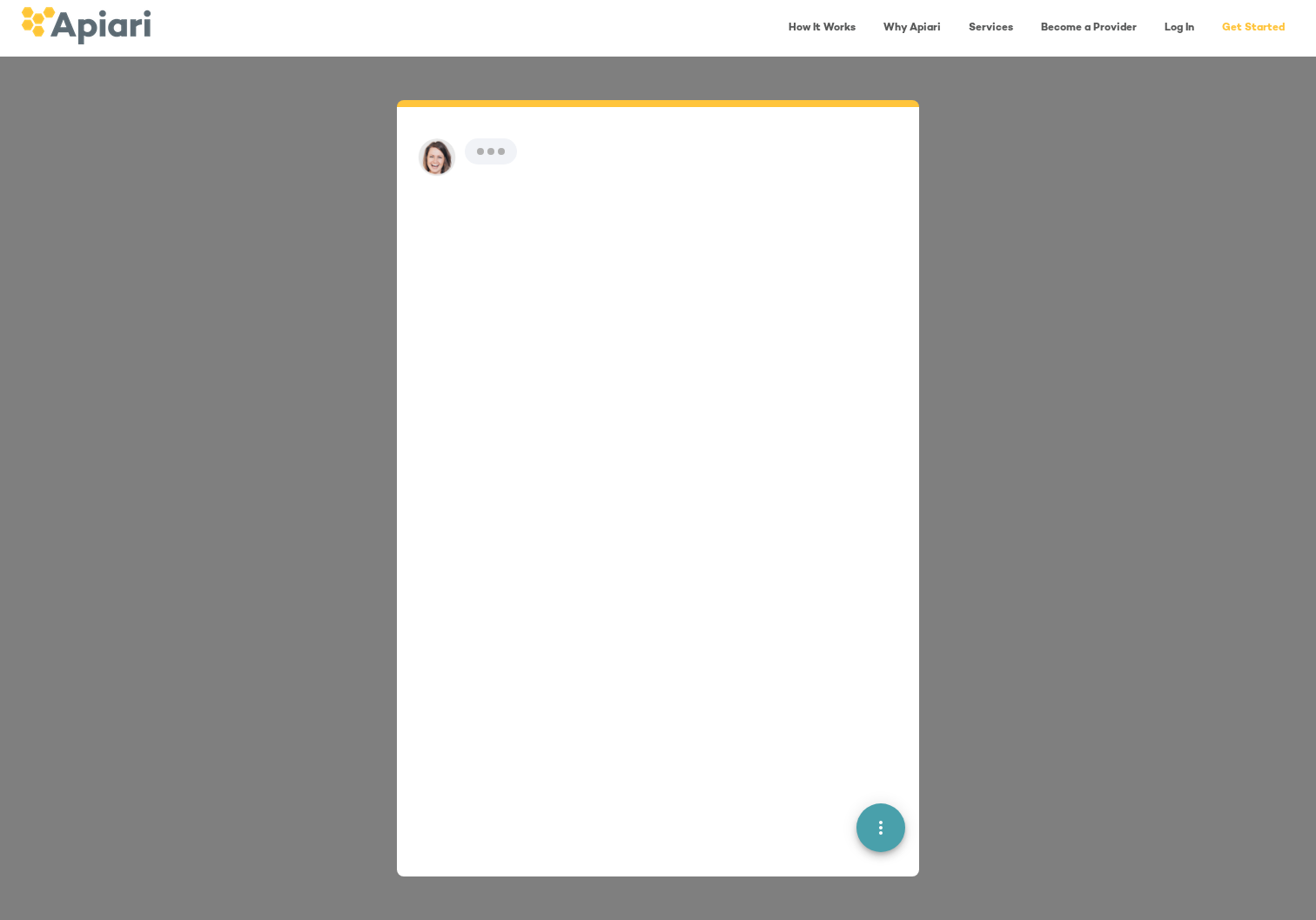
scroll to position [24, 0]
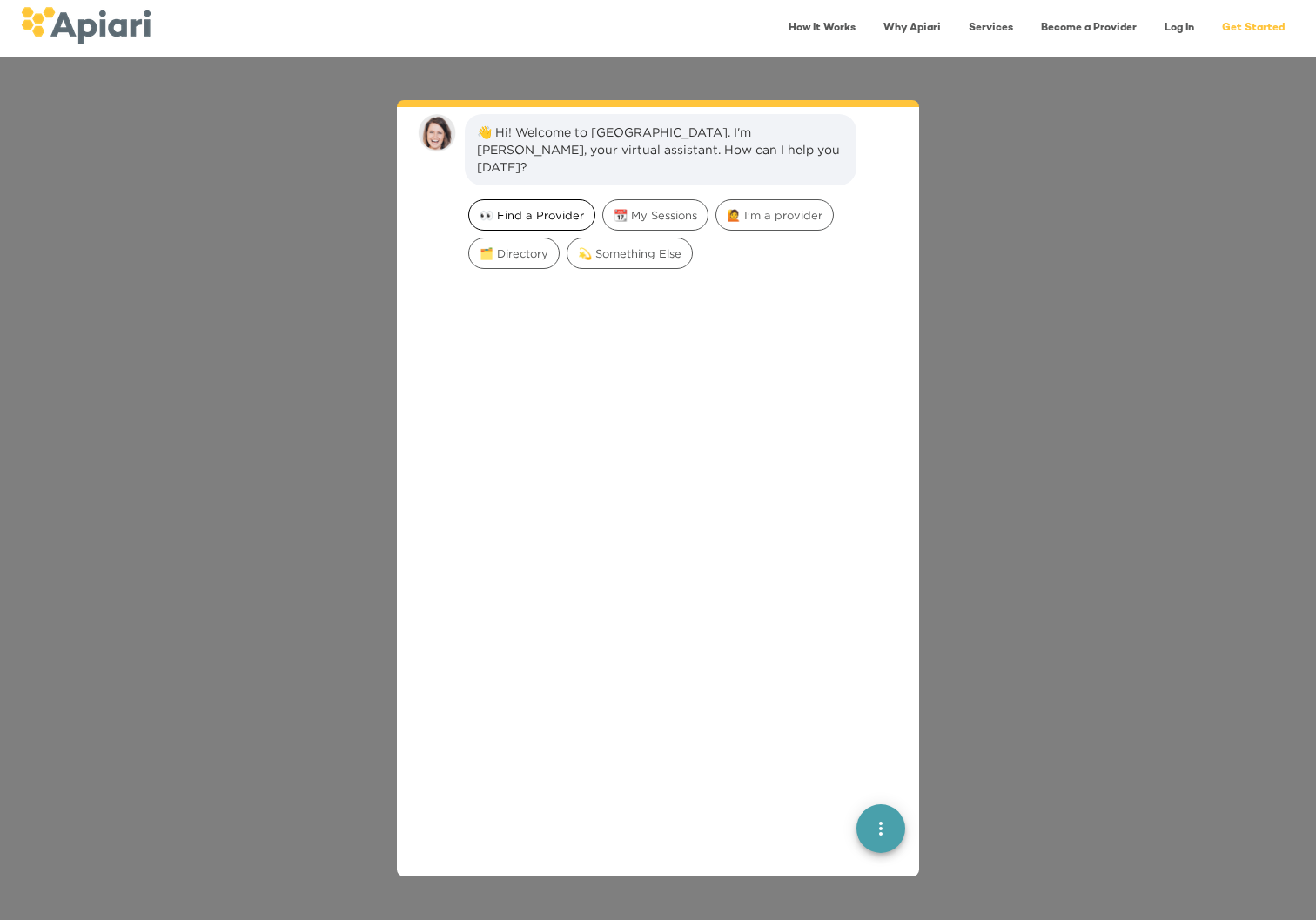
click at [542, 207] on span "👀 Find a Provider" at bounding box center [532, 216] width 125 height 16
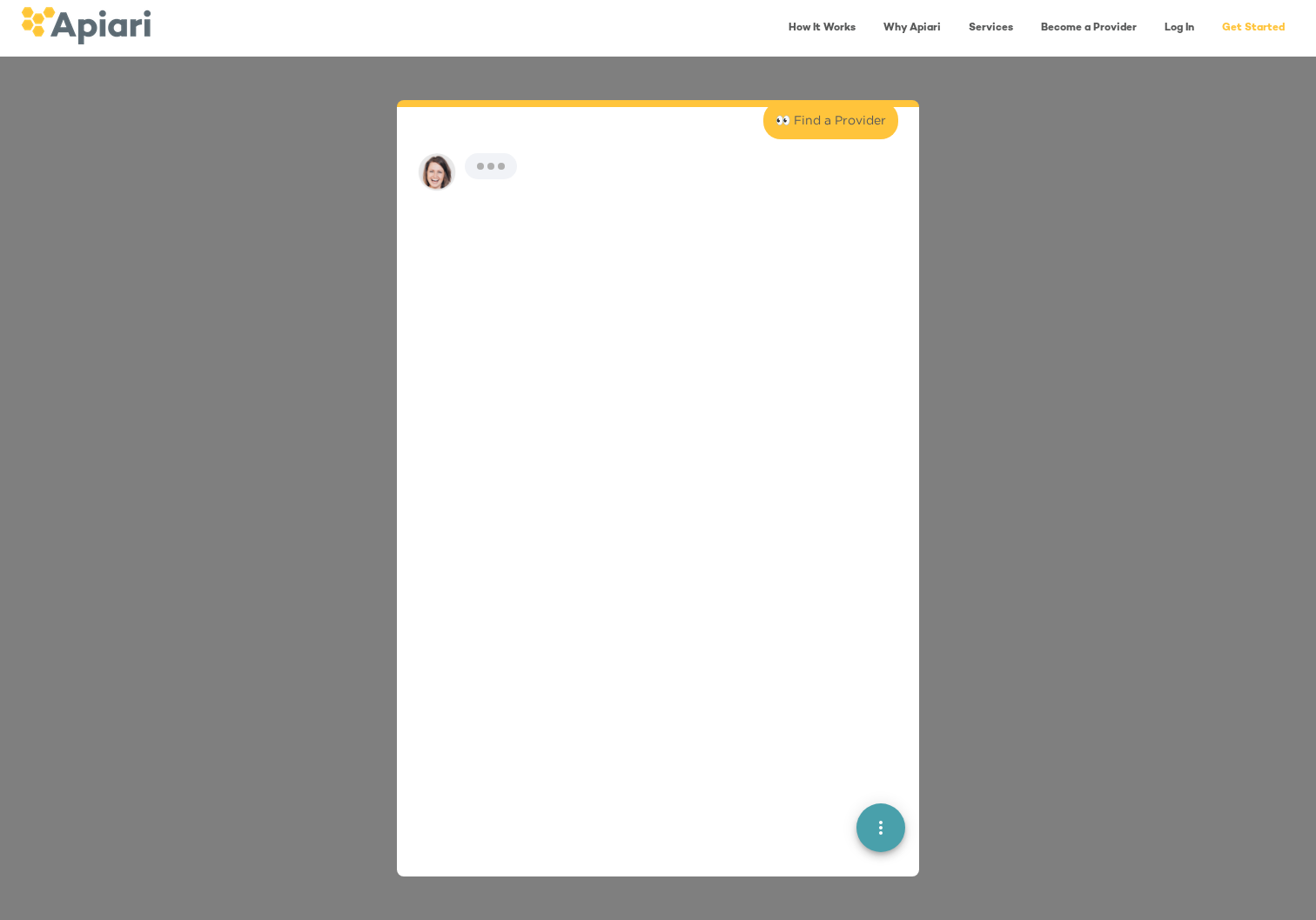
scroll to position [144, 0]
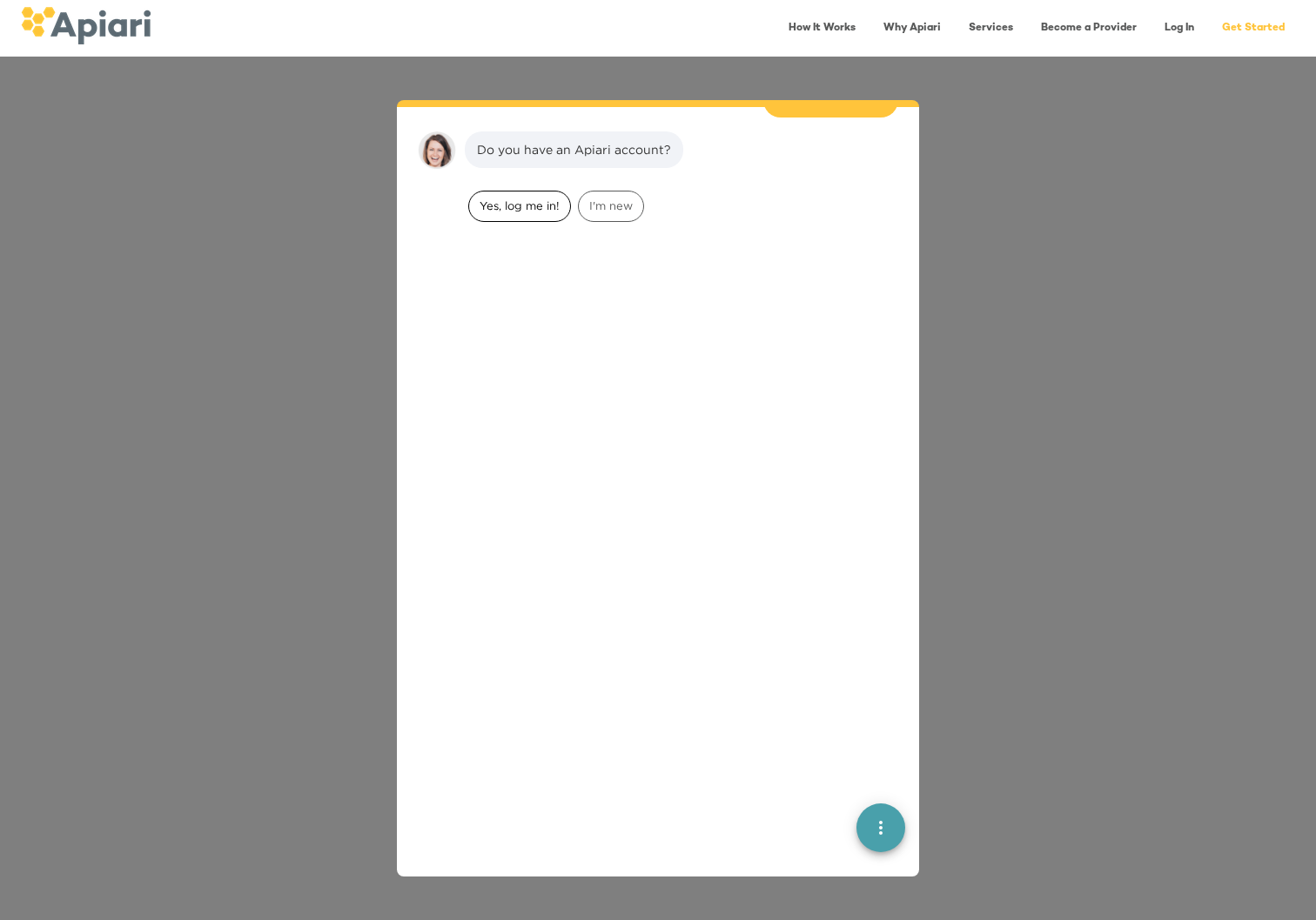
click at [514, 199] on div "Yes, log me in!" at bounding box center [519, 206] width 102 height 32
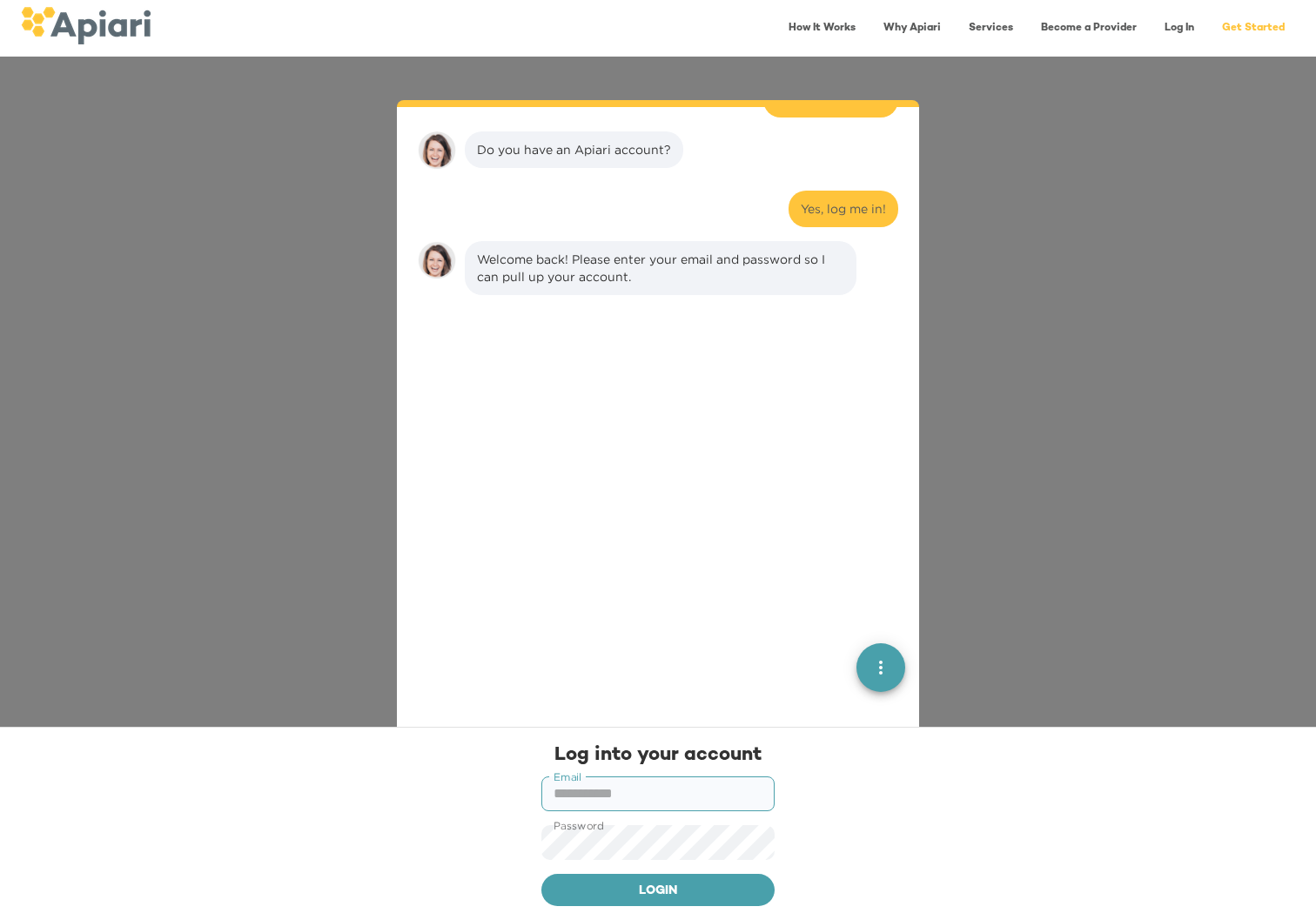
scroll to position [254, 0]
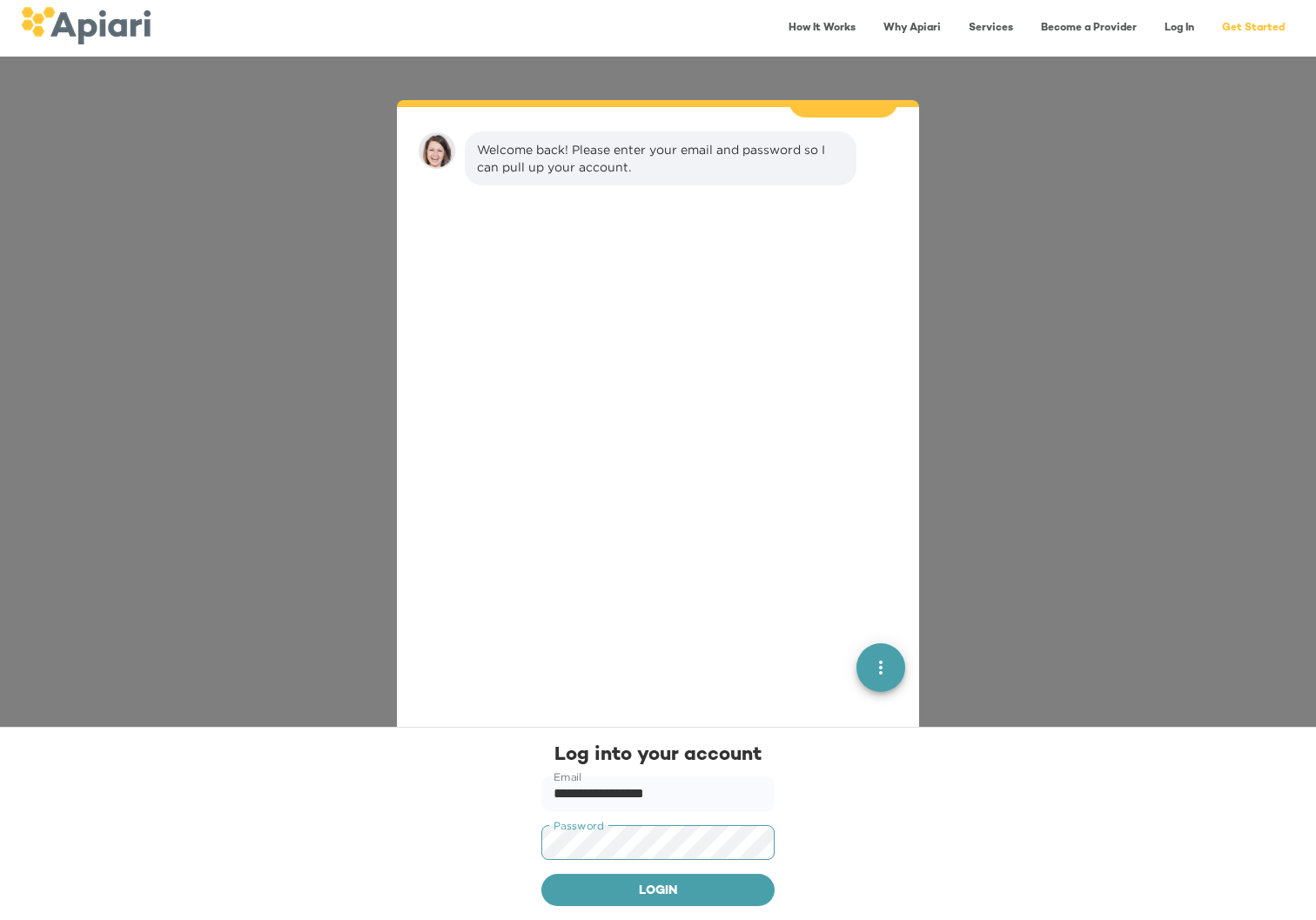
click at [658, 889] on button "Login" at bounding box center [658, 890] width 233 height 34
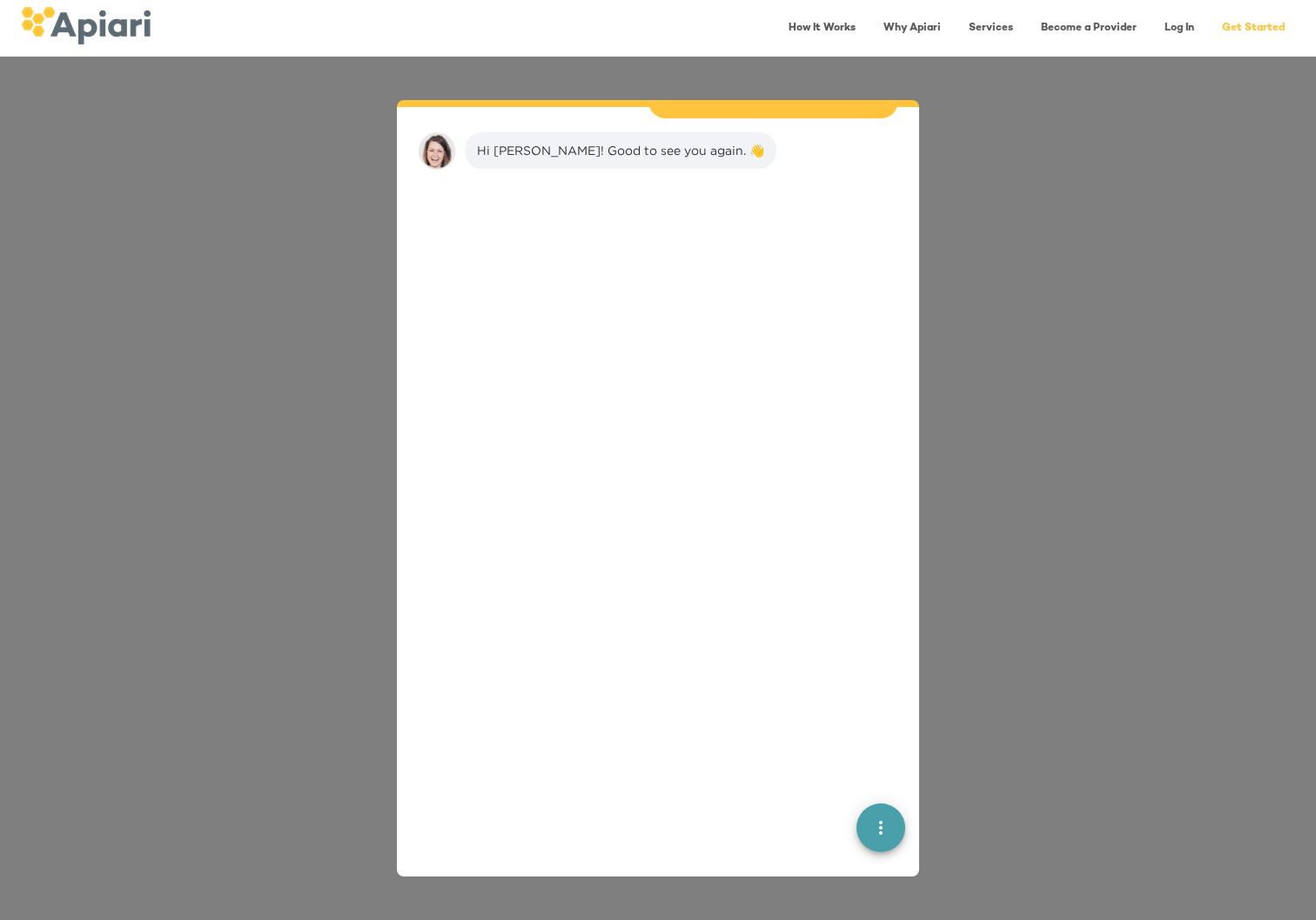
scroll to position [389, 0]
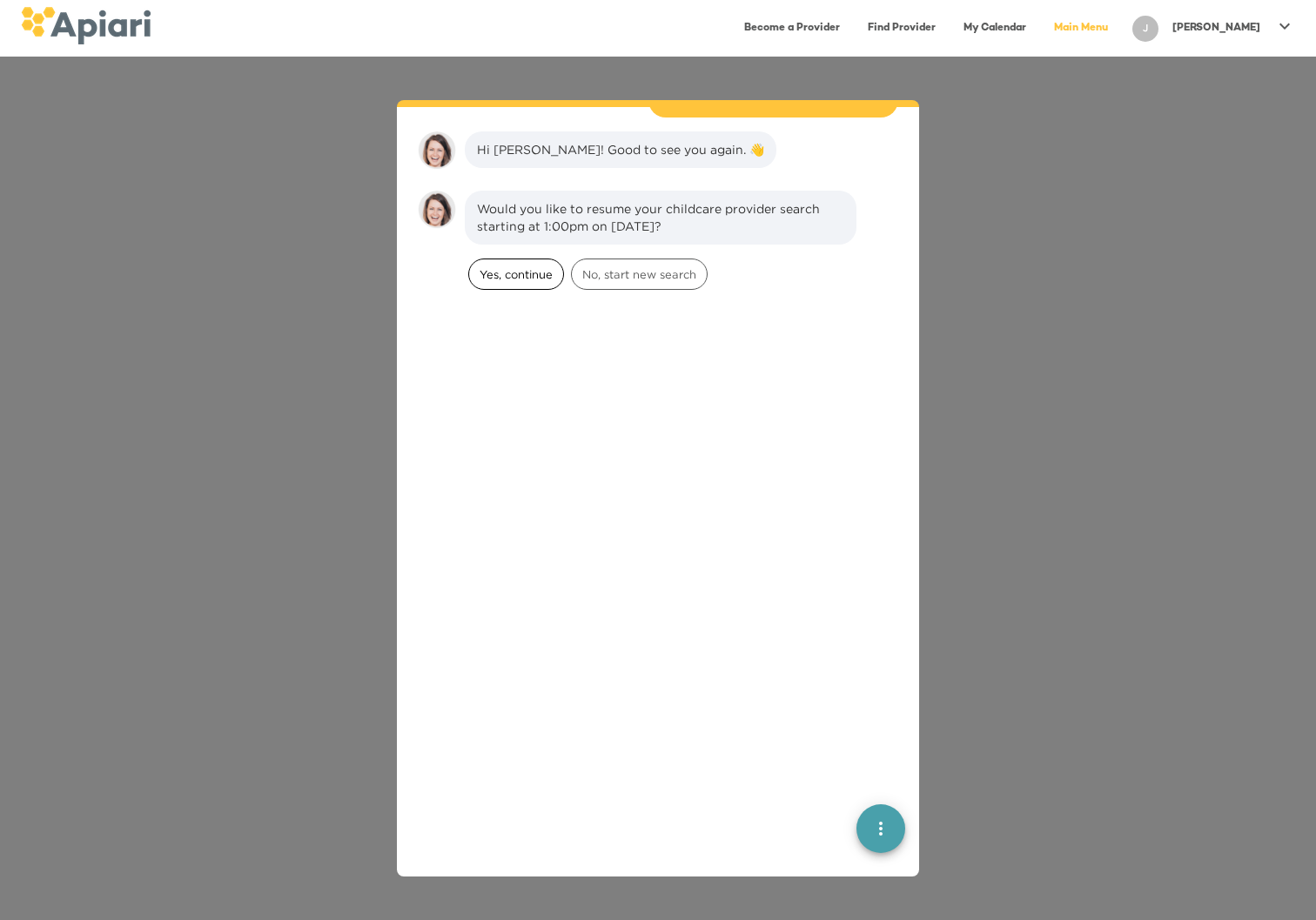
click at [507, 266] on span "Yes, continue" at bounding box center [516, 274] width 94 height 16
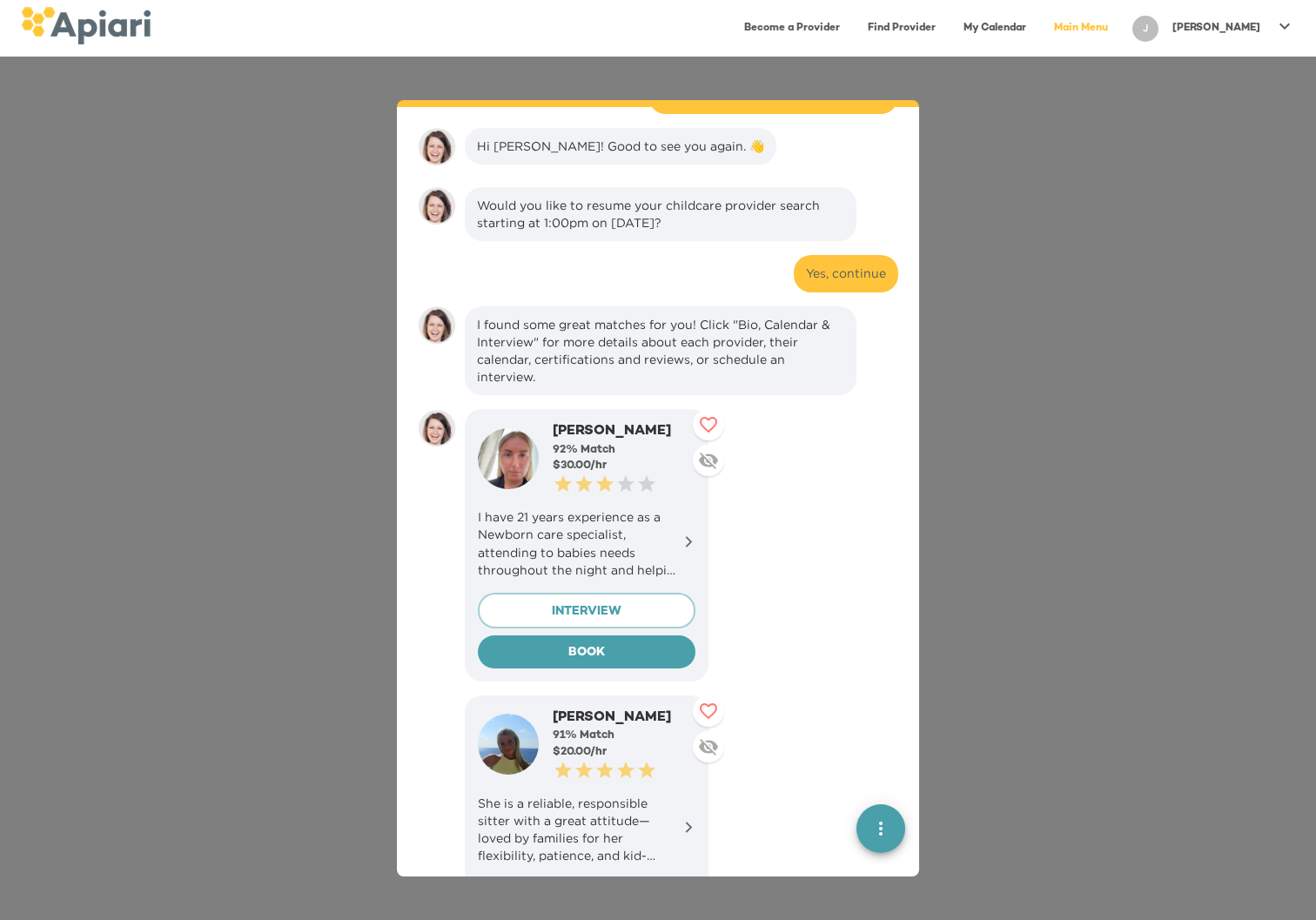
scroll to position [397, 0]
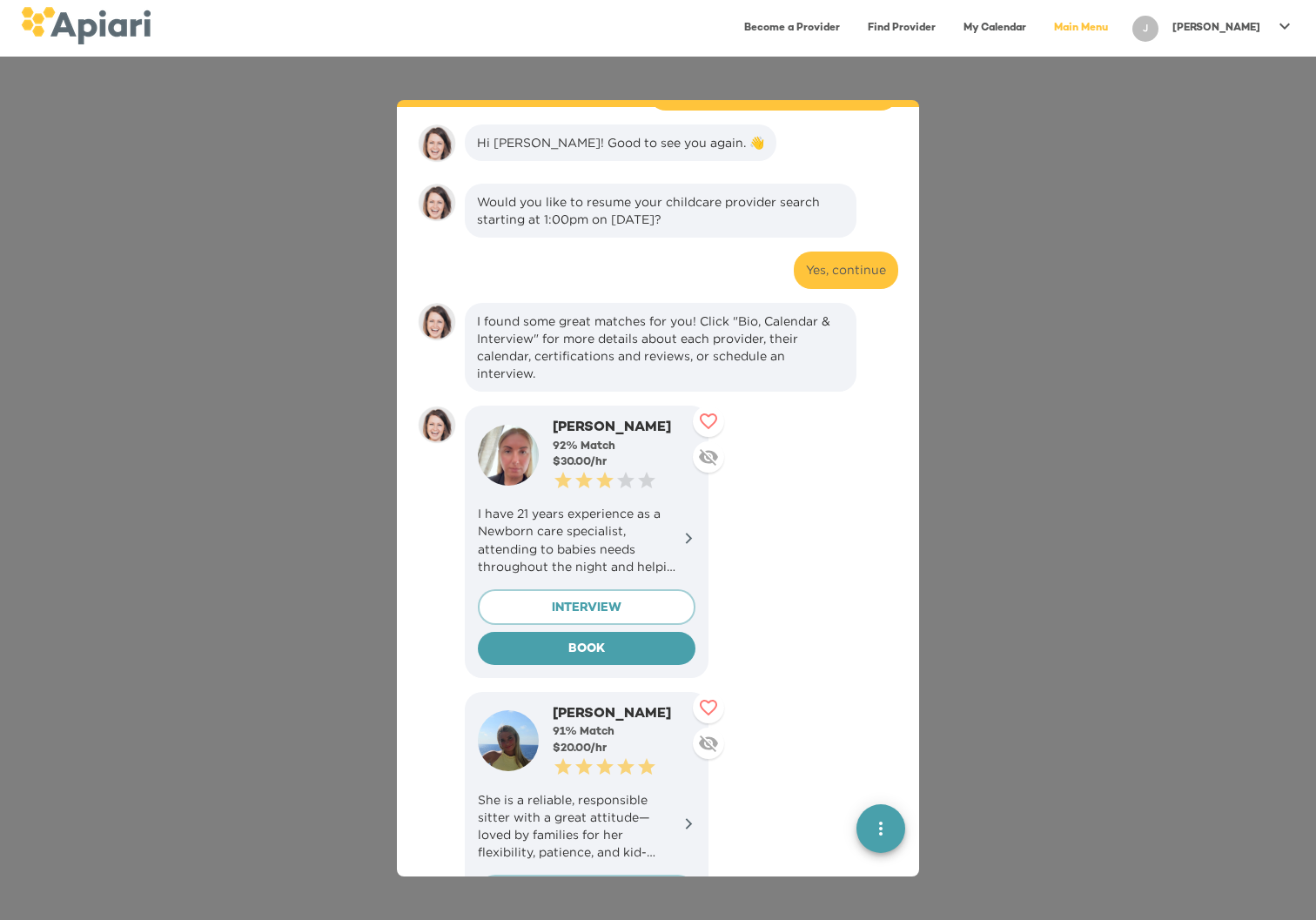
click at [591, 504] on p "I have 21 years experience as a Newborn care specialist, attending to babies ne…" at bounding box center [586, 539] width 217 height 70
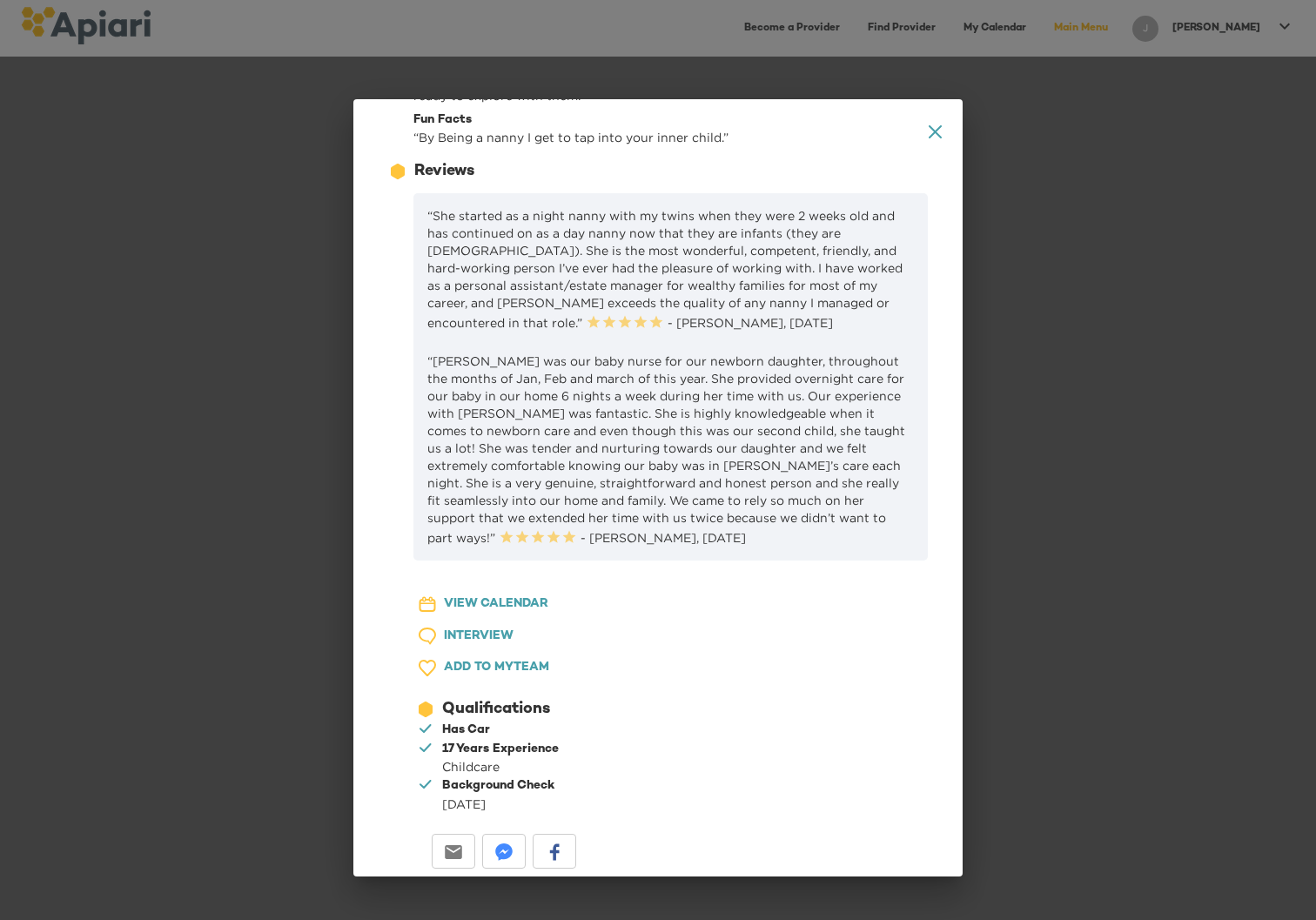
scroll to position [296, 0]
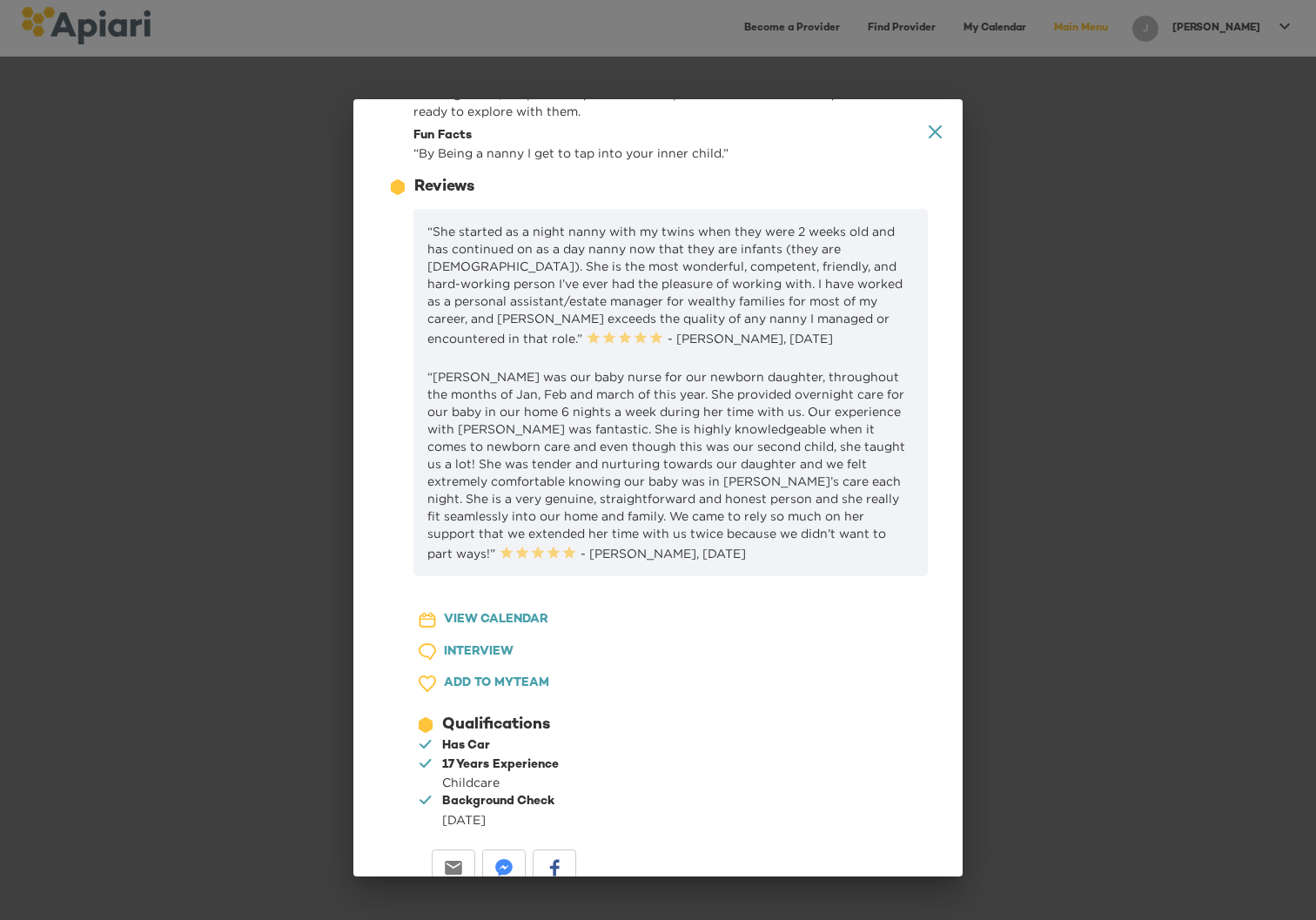
click at [486, 610] on span "VIEW CALENDAR" at bounding box center [495, 620] width 104 height 22
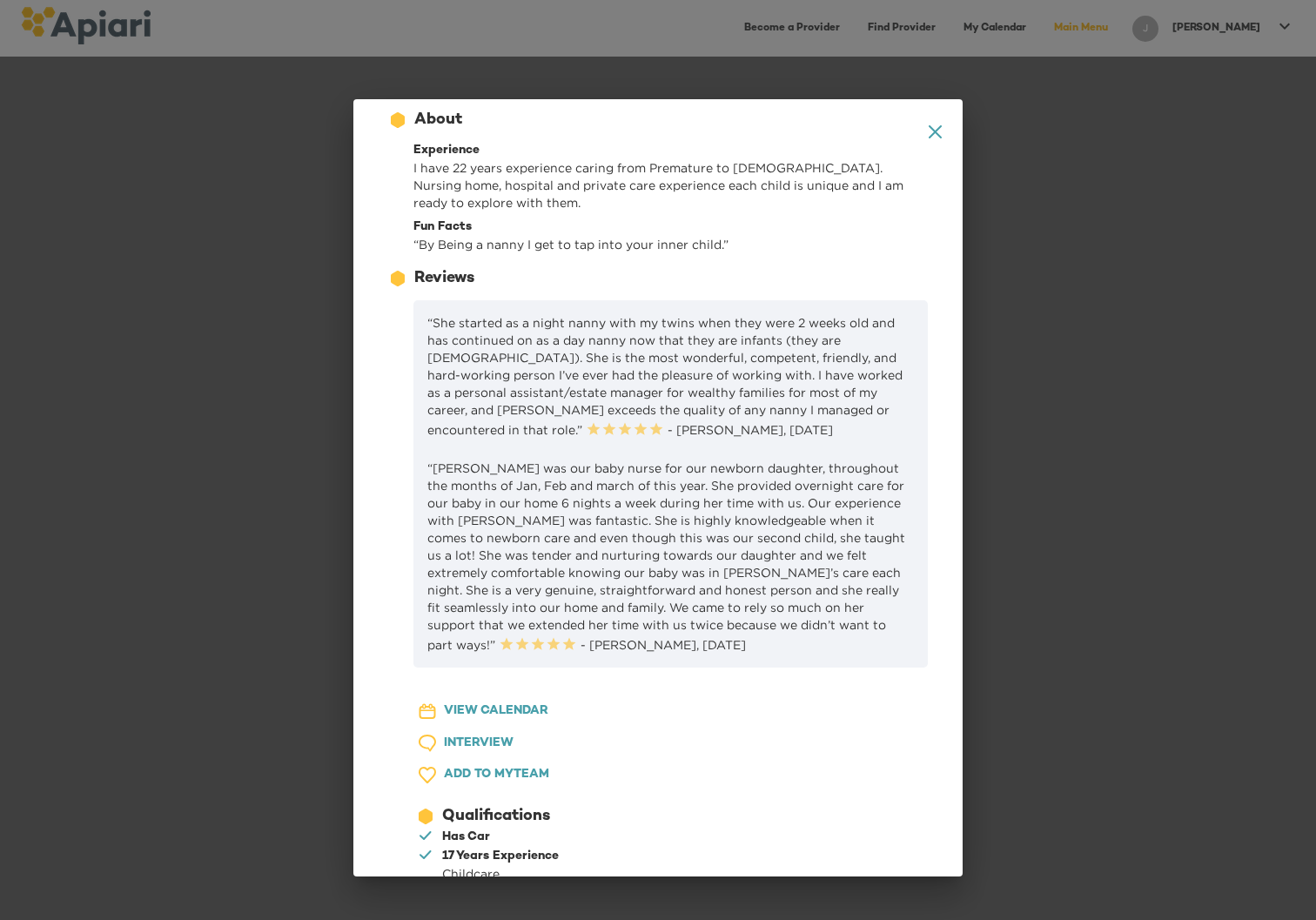
scroll to position [0, 0]
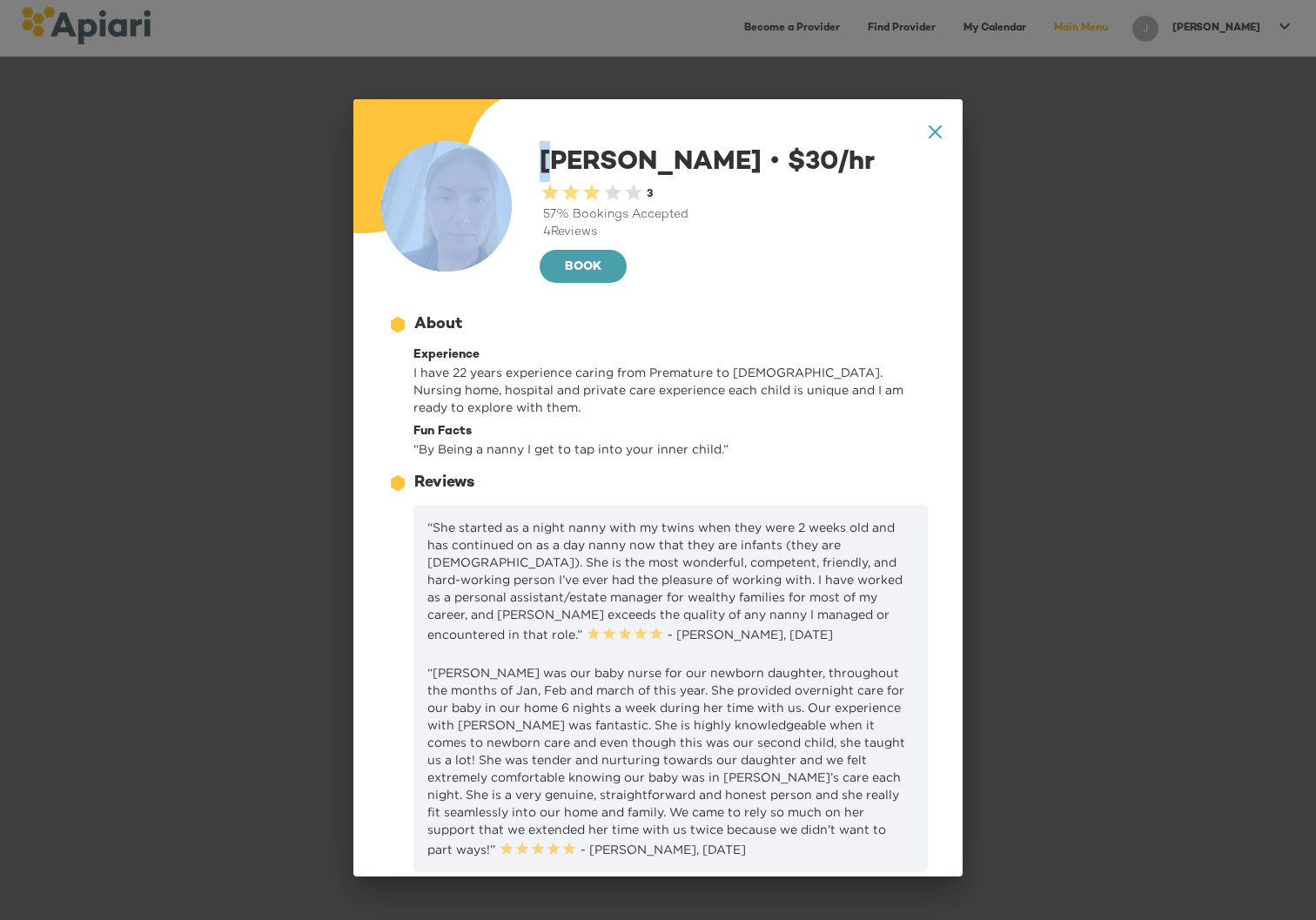
drag, startPoint x: 923, startPoint y: 137, endPoint x: 562, endPoint y: 159, distance: 361.7
click at [562, 159] on div "A1D20667-DBDC-461F-895E-AC602C3246CF Created with sketchtool. A4A3651C-AC5F-40B…" at bounding box center [658, 488] width 610 height 777
click at [928, 129] on div "A1D20667-DBDC-461F-895E-AC602C3246CF Created with sketchtool. A4A3651C-AC5F-40B…" at bounding box center [658, 488] width 610 height 777
click at [928, 129] on icon "A1D20667-DBDC-461F-895E-AC602C3246CF Created with sketchtool." at bounding box center [935, 131] width 13 height 13
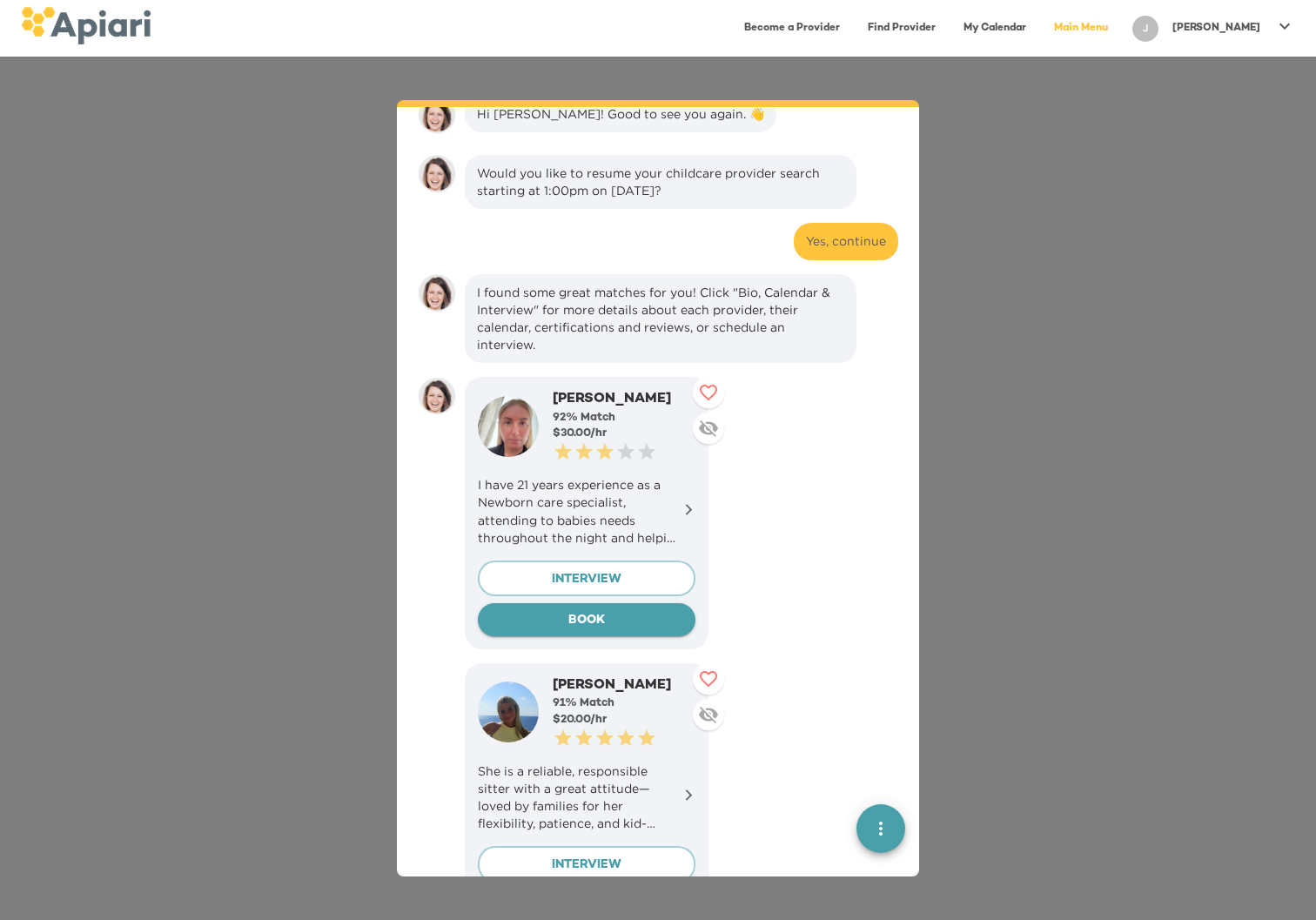
scroll to position [644, 0]
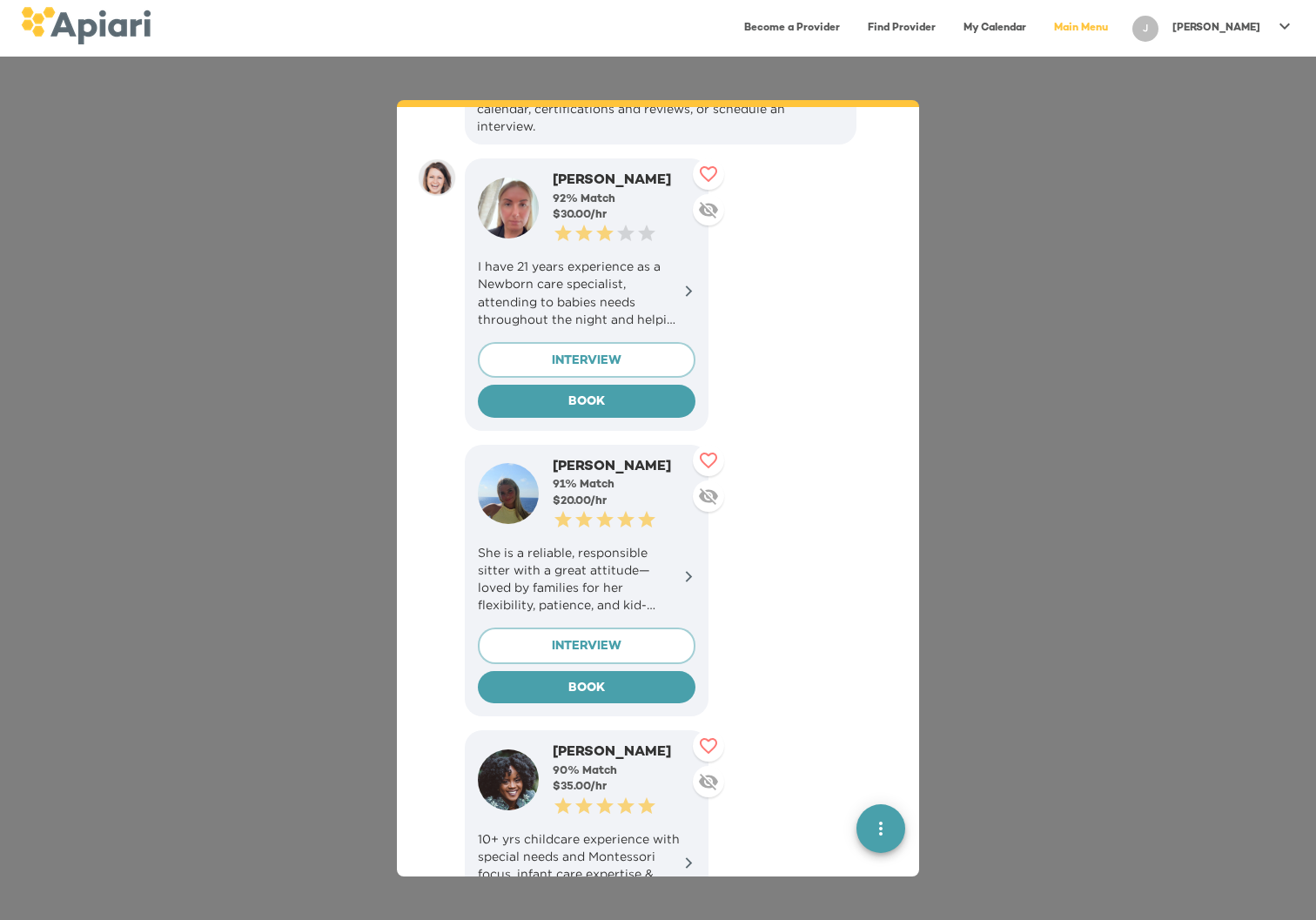
click at [590, 543] on p "She is a reliable, responsible sitter with a great attitude—loved by families f…" at bounding box center [586, 578] width 217 height 70
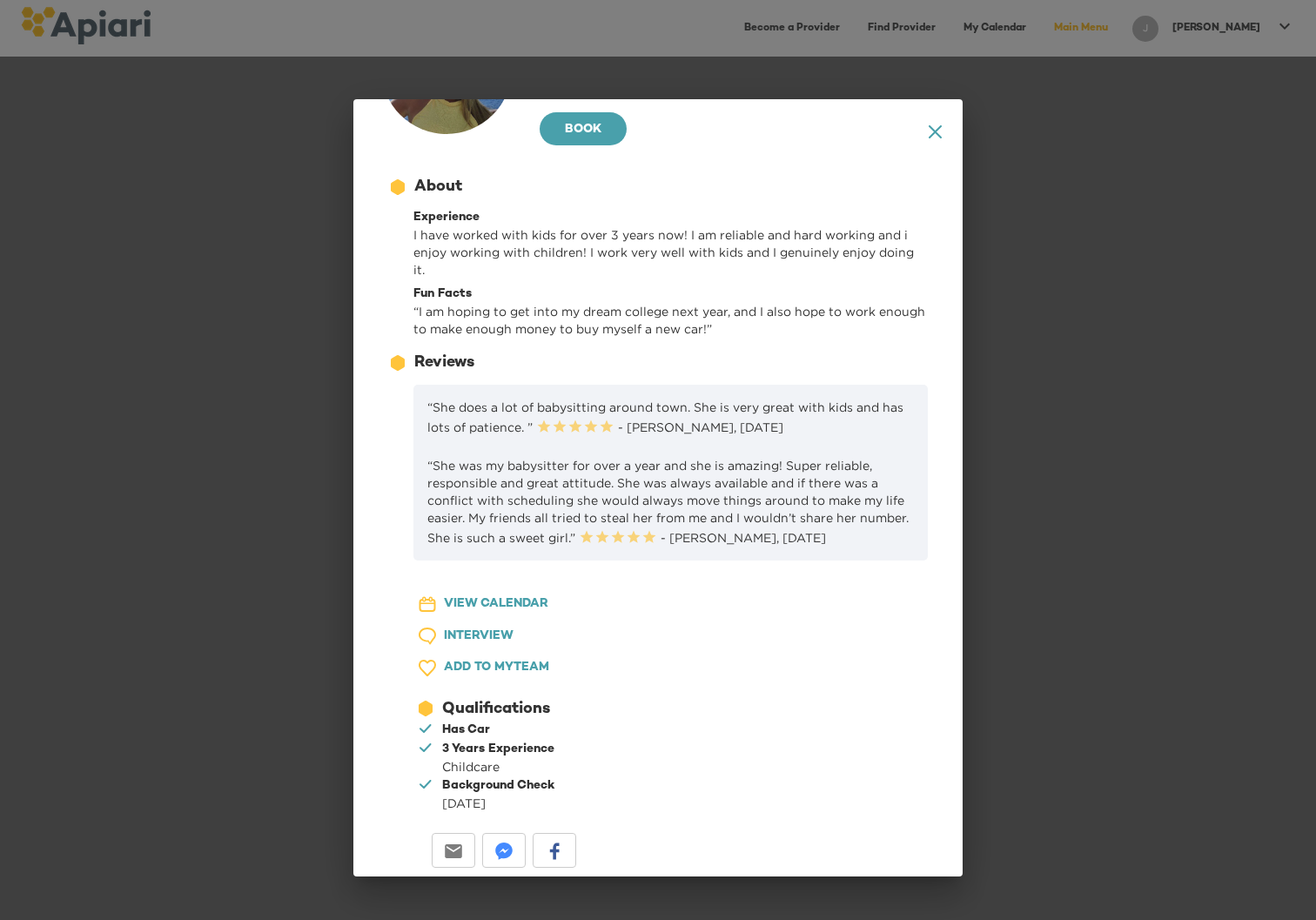
scroll to position [111, 0]
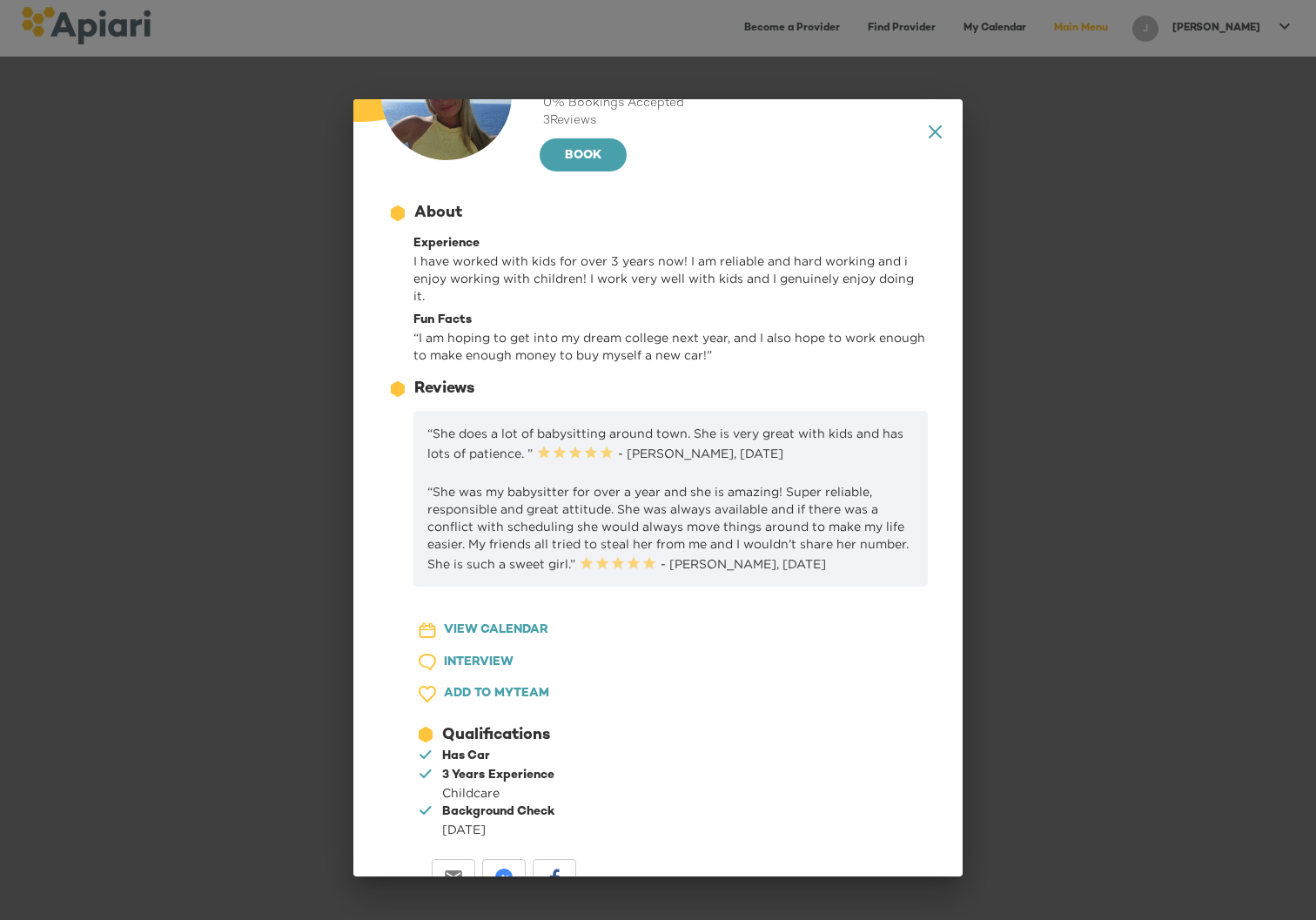
click at [475, 619] on span "VIEW CALENDAR" at bounding box center [495, 630] width 104 height 22
click at [928, 133] on icon "A1D20667-DBDC-461F-895E-AC602C3246CF Created with sketchtool." at bounding box center [935, 131] width 13 height 13
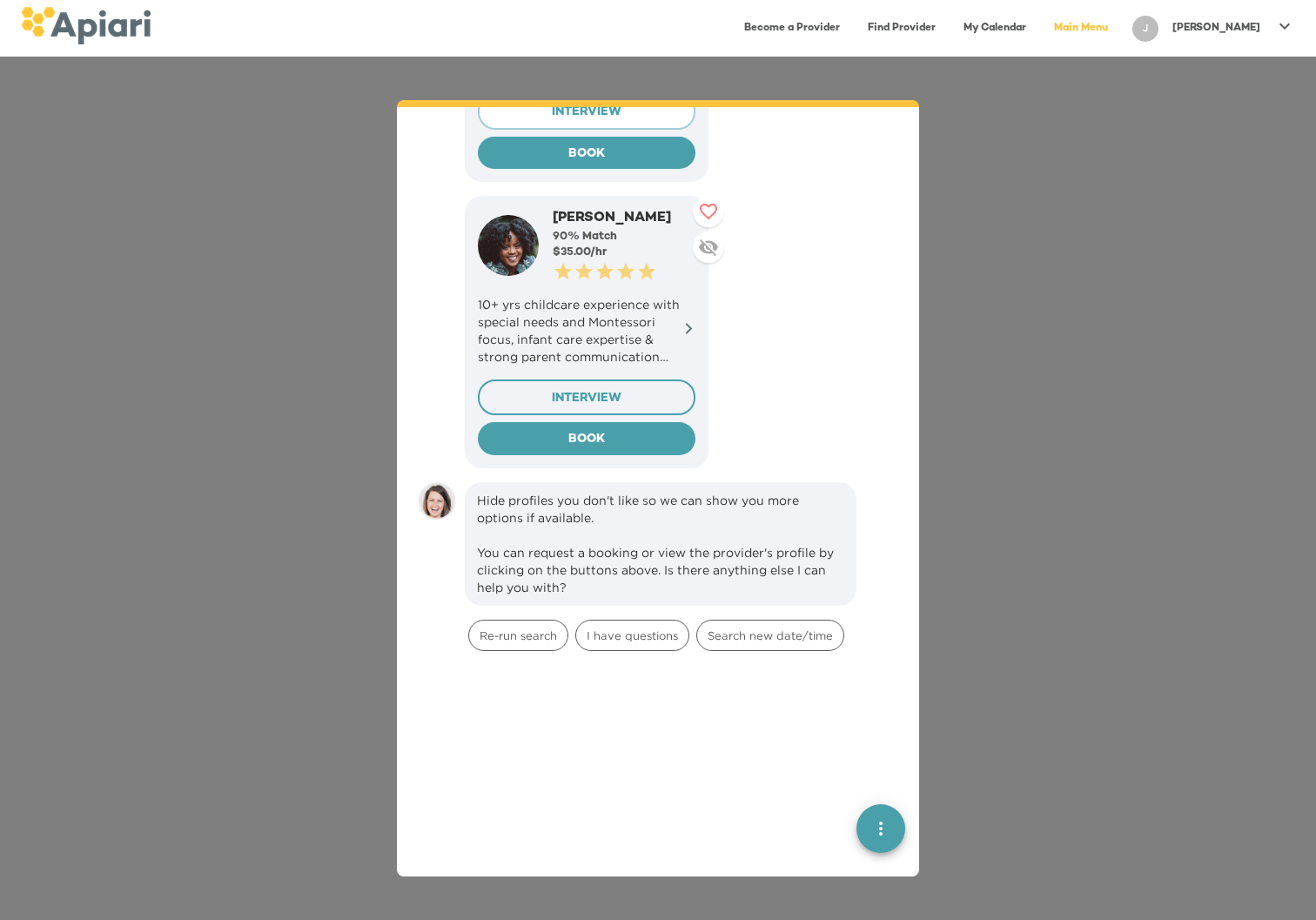
scroll to position [1143, 0]
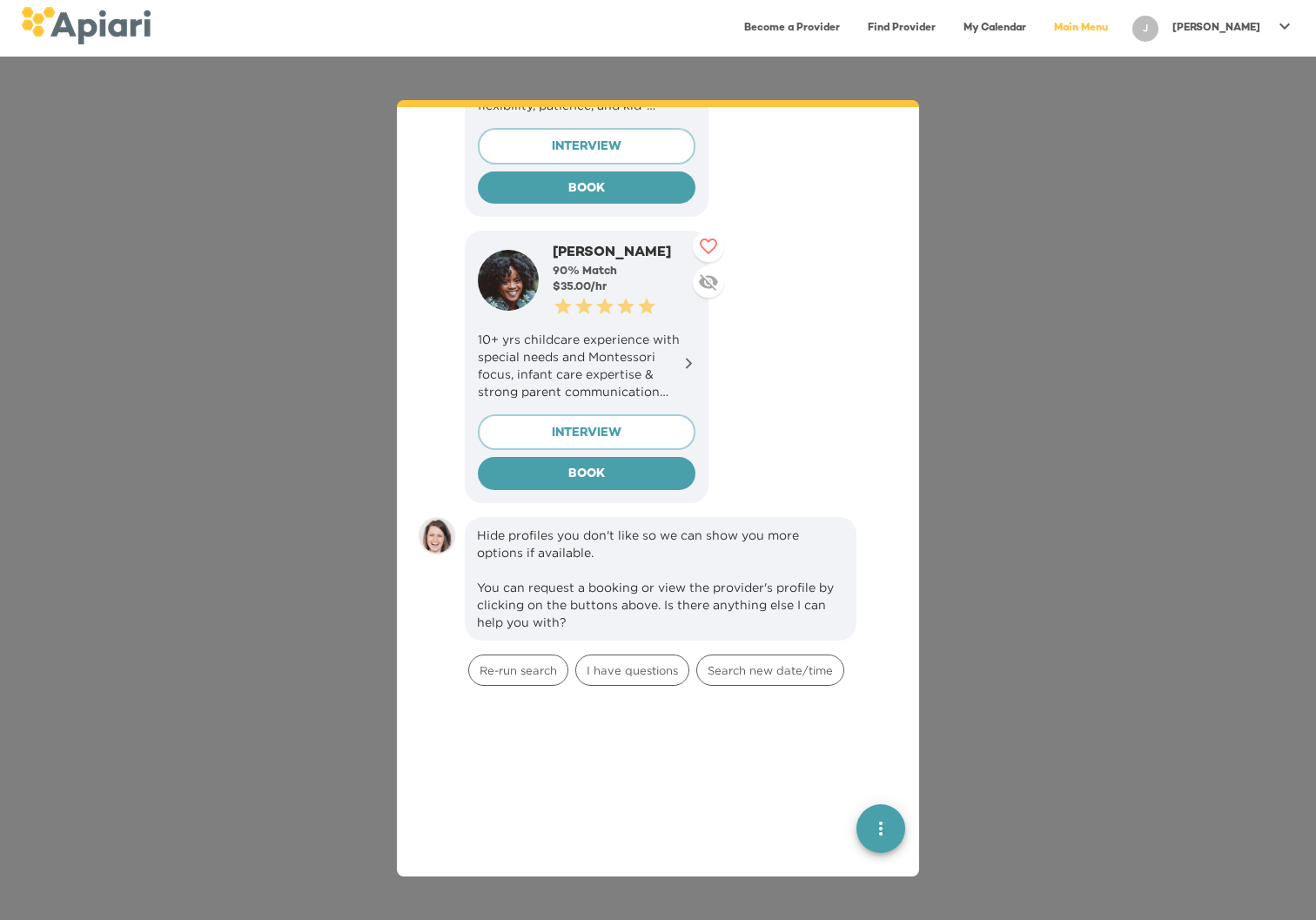
click at [646, 341] on p "10+ yrs childcare experience with special needs and Montessori focus, infant ca…" at bounding box center [586, 365] width 217 height 70
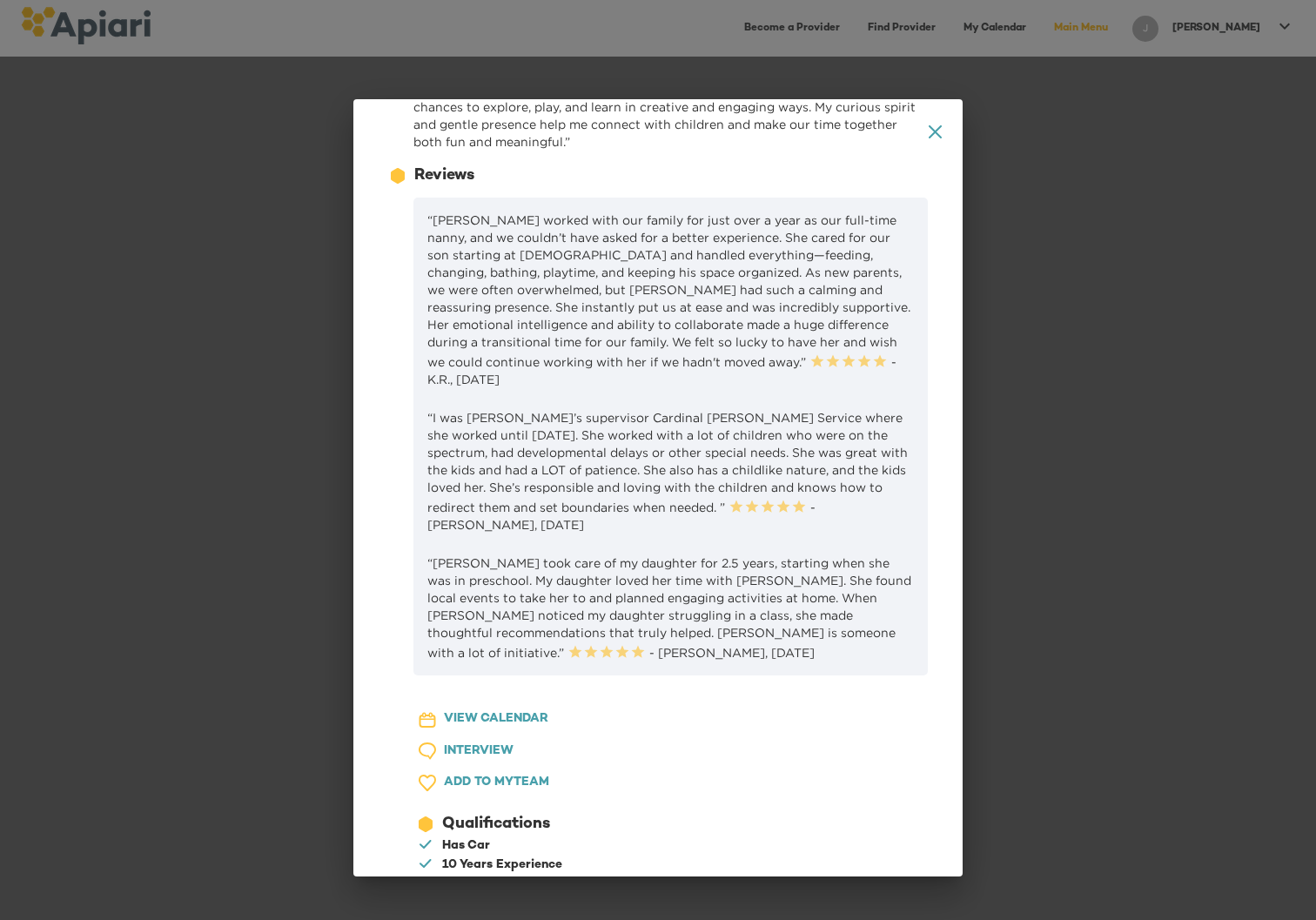
scroll to position [0, 0]
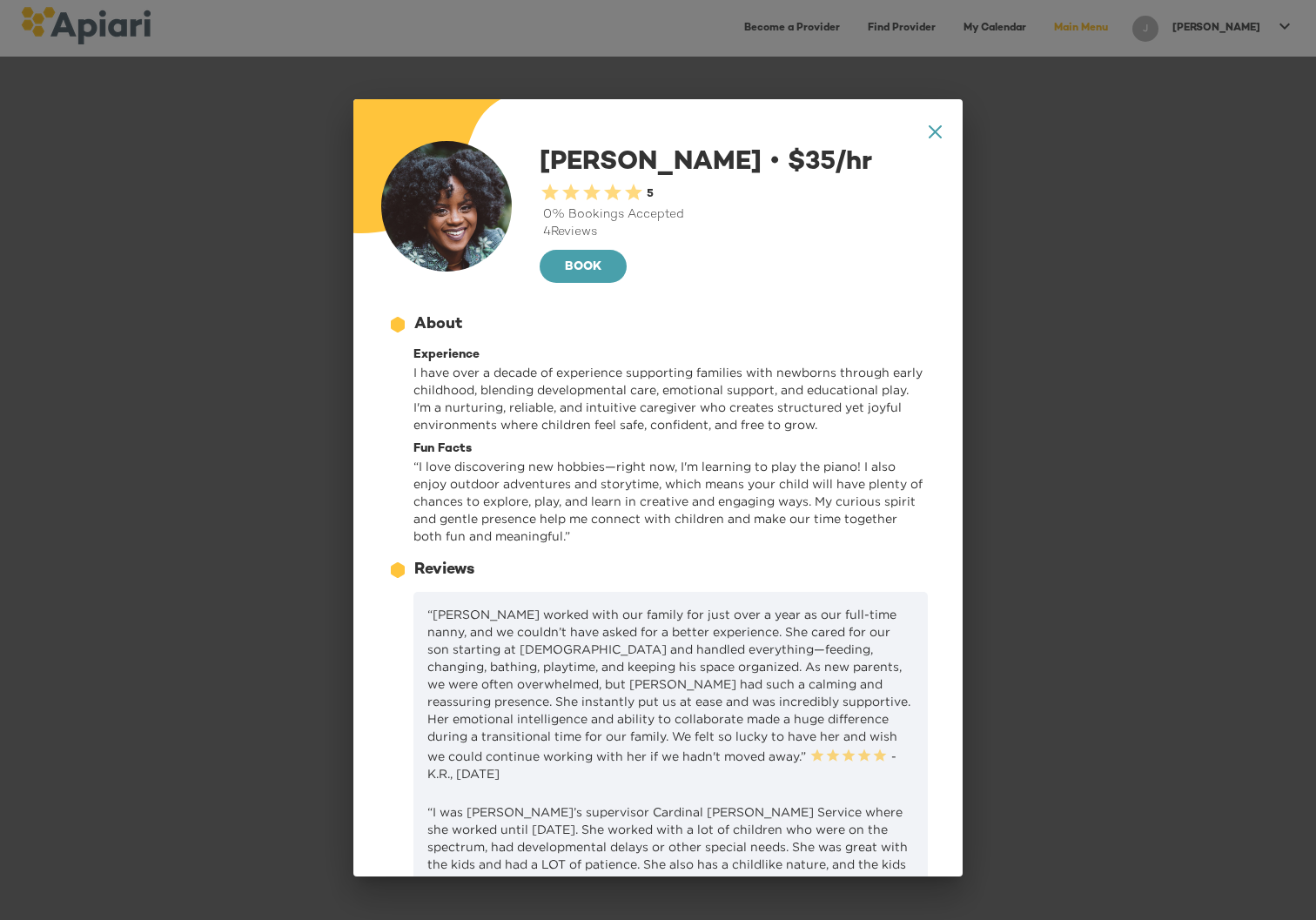
click at [928, 125] on icon "A1D20667-DBDC-461F-895E-AC602C3246CF Created with sketchtool." at bounding box center [935, 131] width 13 height 13
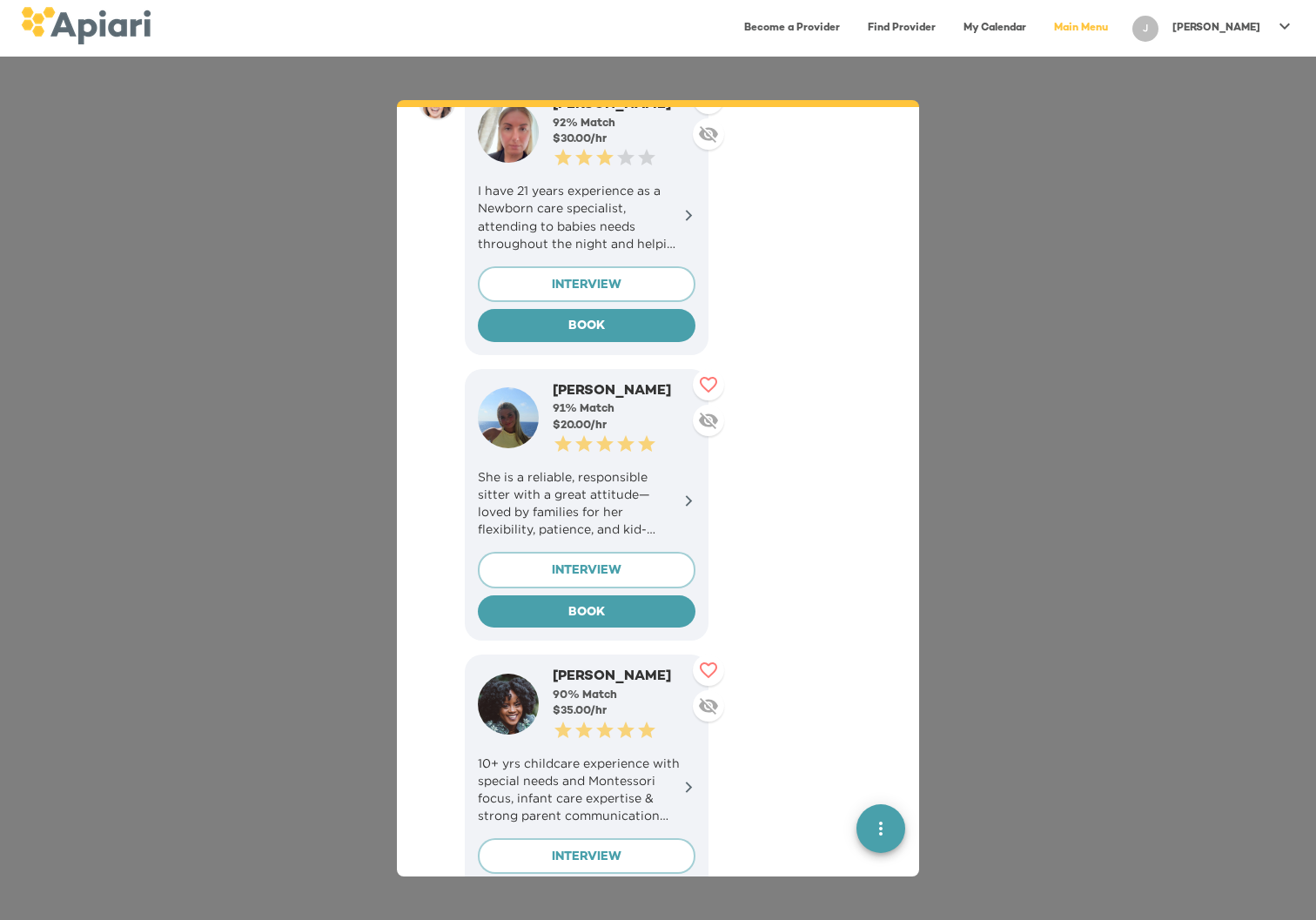
scroll to position [561, 0]
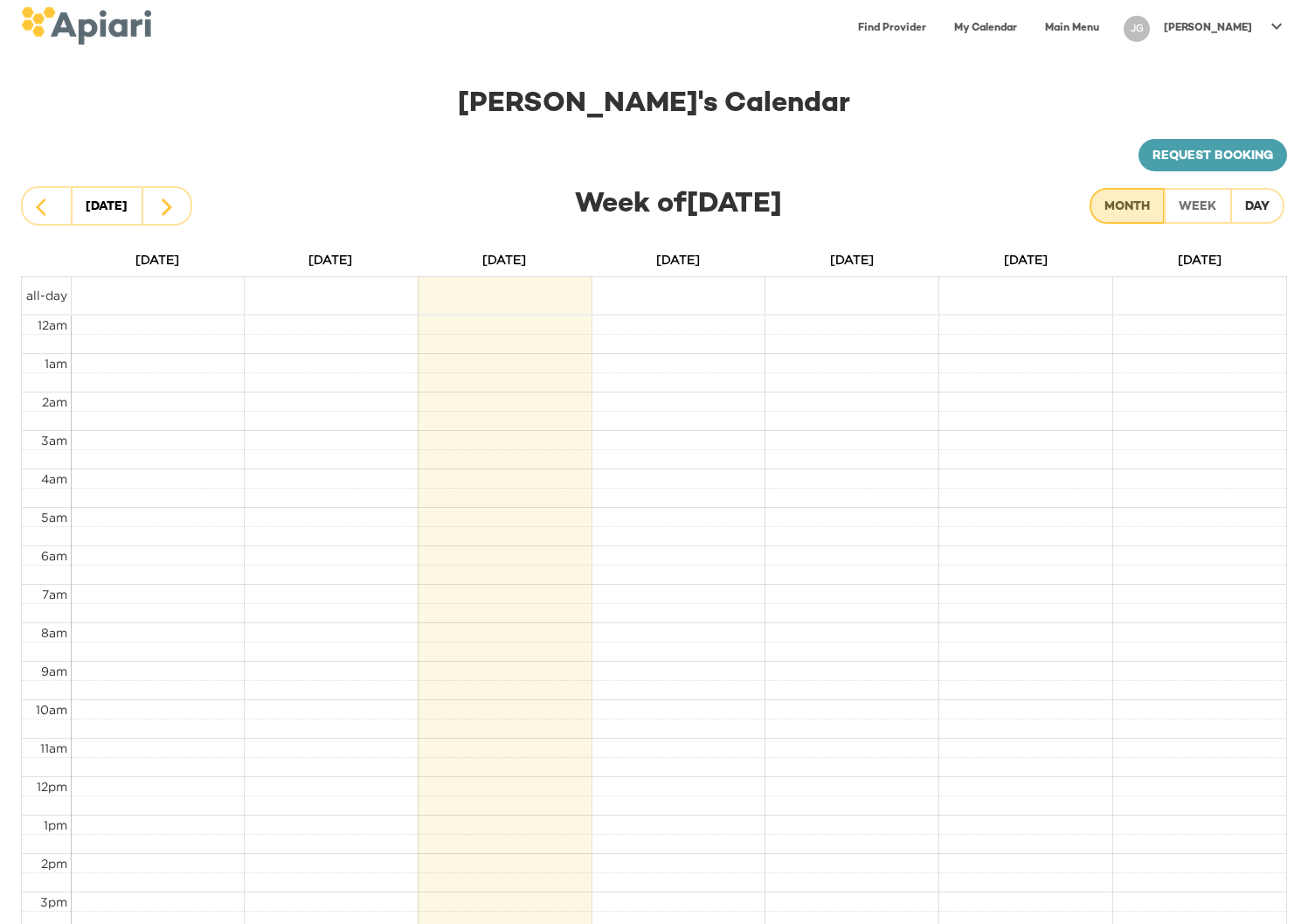
click at [1106, 205] on div "Month" at bounding box center [1127, 207] width 45 height 22
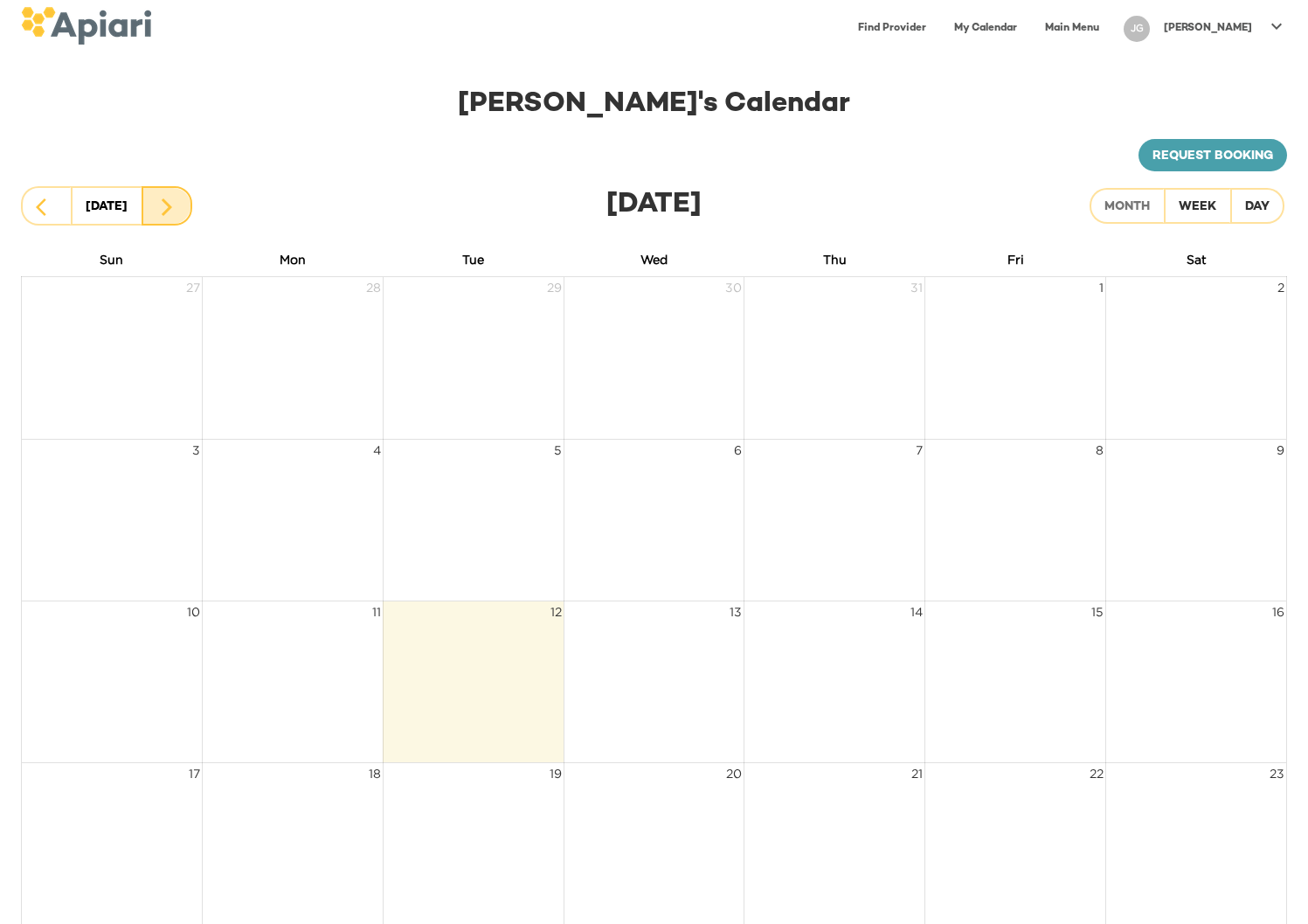
click at [160, 203] on icon "button" at bounding box center [166, 206] width 21 height 21
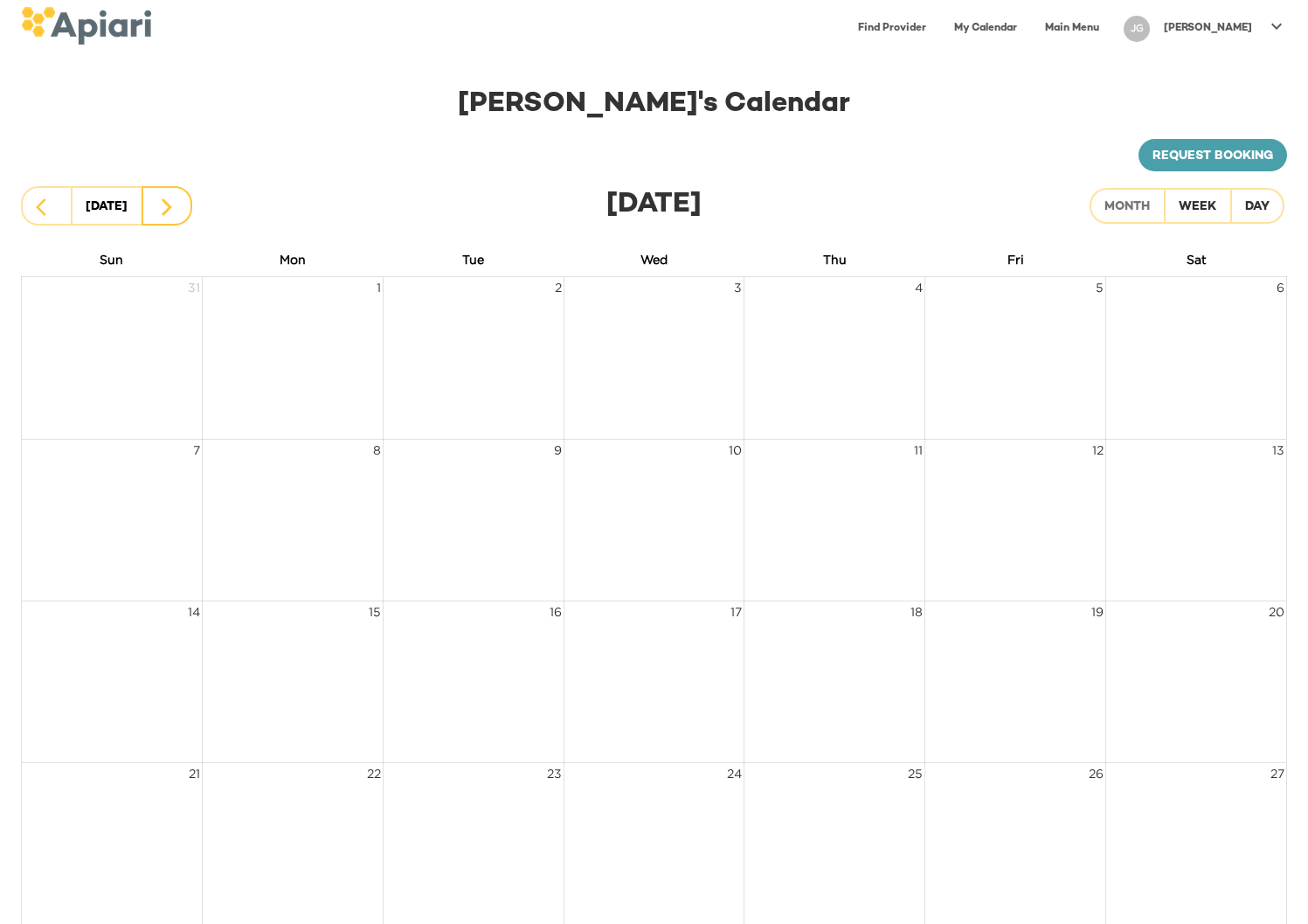
click at [160, 203] on icon "button" at bounding box center [166, 206] width 21 height 21
click at [34, 204] on button "button" at bounding box center [46, 206] width 51 height 39
click at [176, 214] on icon "button" at bounding box center [166, 206] width 21 height 21
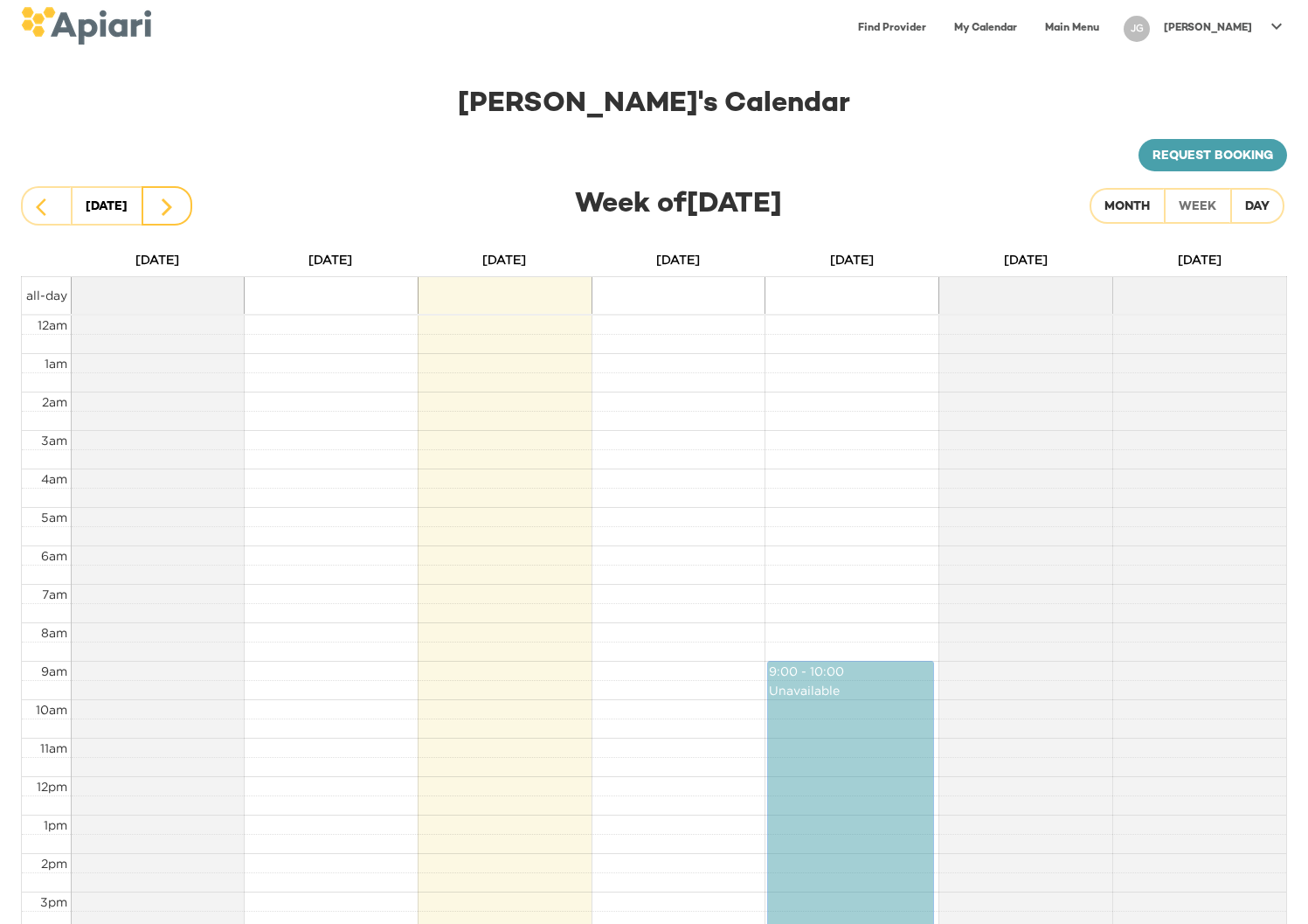
click at [179, 199] on button "button" at bounding box center [167, 206] width 51 height 39
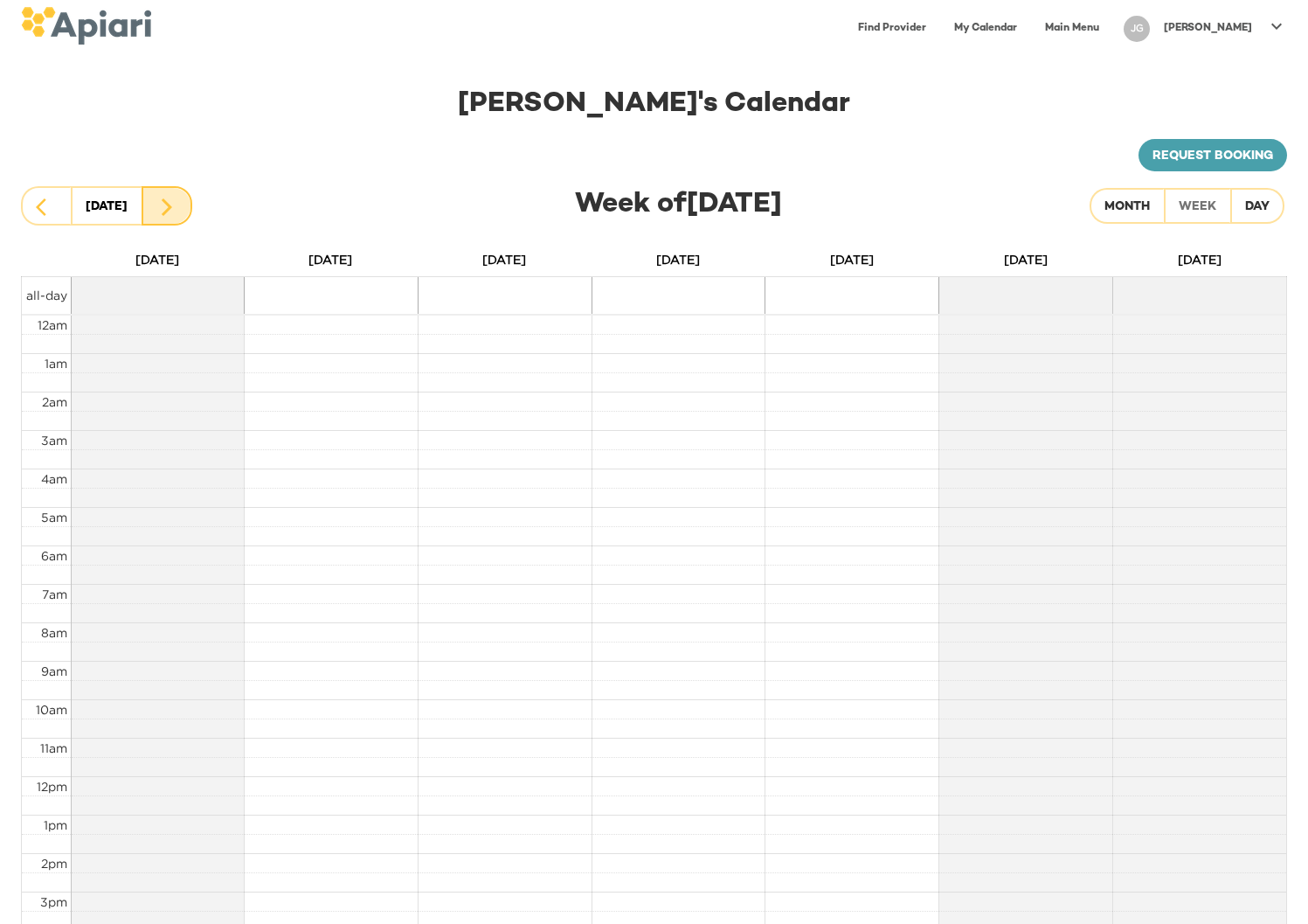
click at [169, 200] on icon "button" at bounding box center [166, 206] width 21 height 21
click at [170, 200] on icon "button" at bounding box center [166, 206] width 21 height 21
click at [165, 201] on icon "button" at bounding box center [167, 206] width 11 height 17
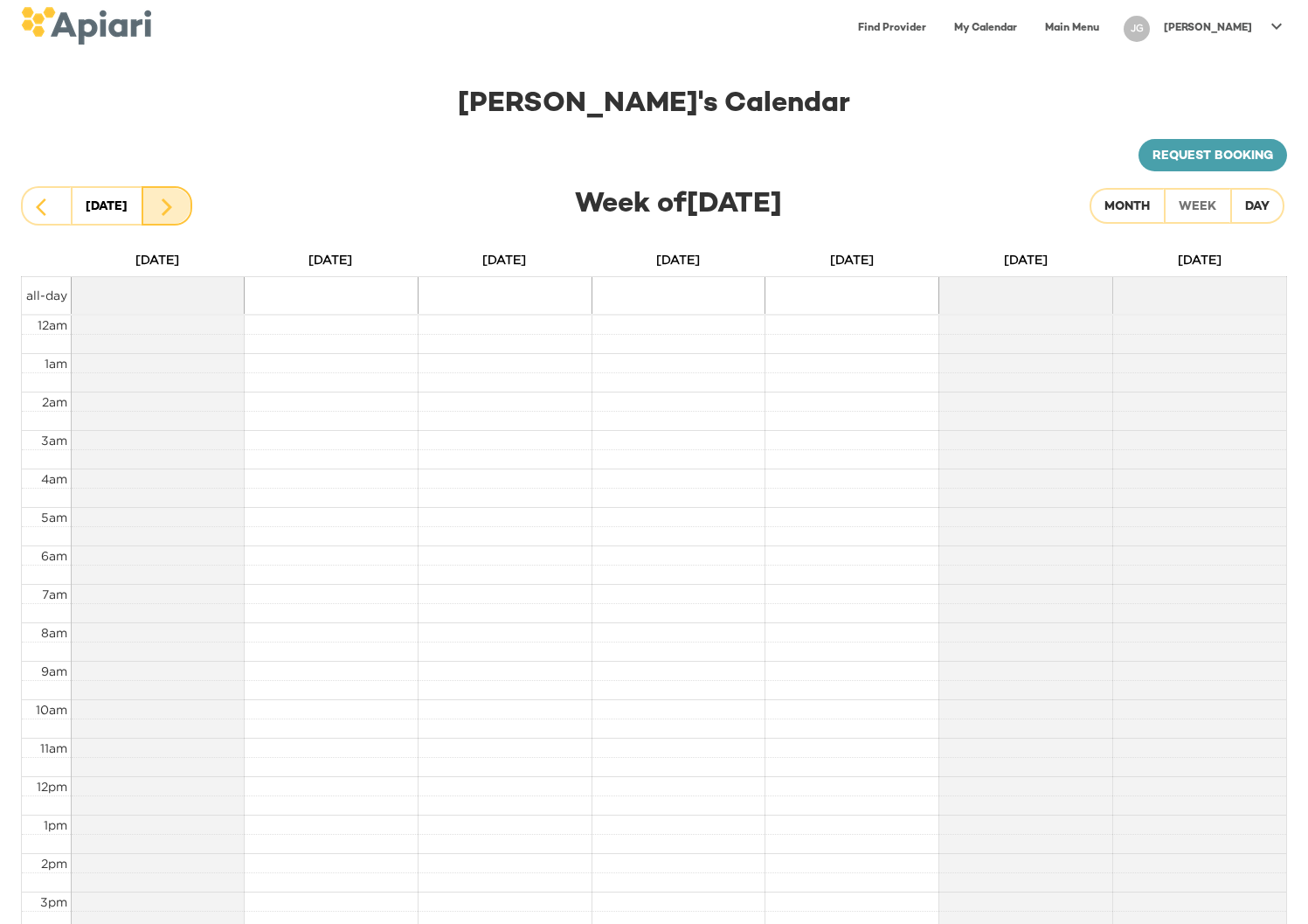
click at [165, 201] on icon "button" at bounding box center [167, 206] width 11 height 17
